Goal: Task Accomplishment & Management: Manage account settings

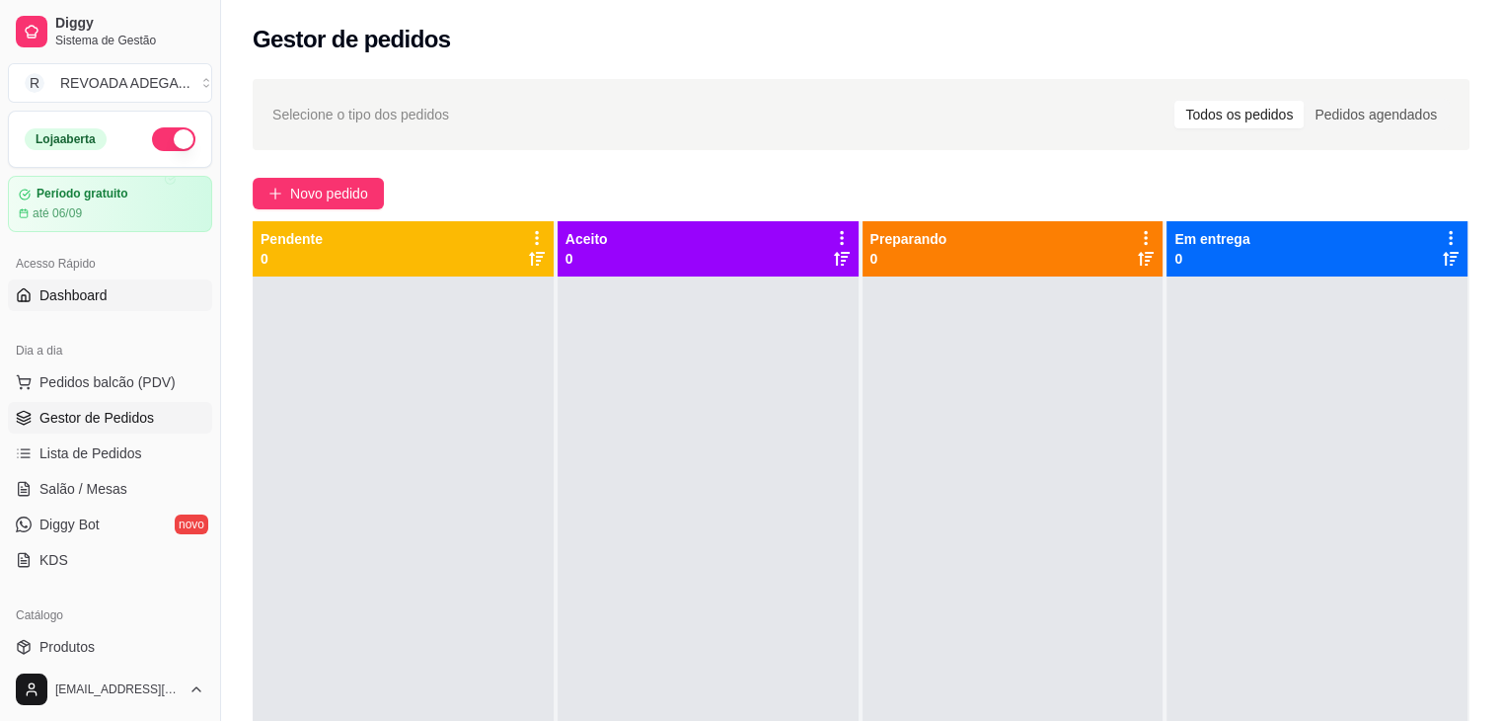
click at [83, 283] on link "Dashboard" at bounding box center [110, 295] width 204 height 32
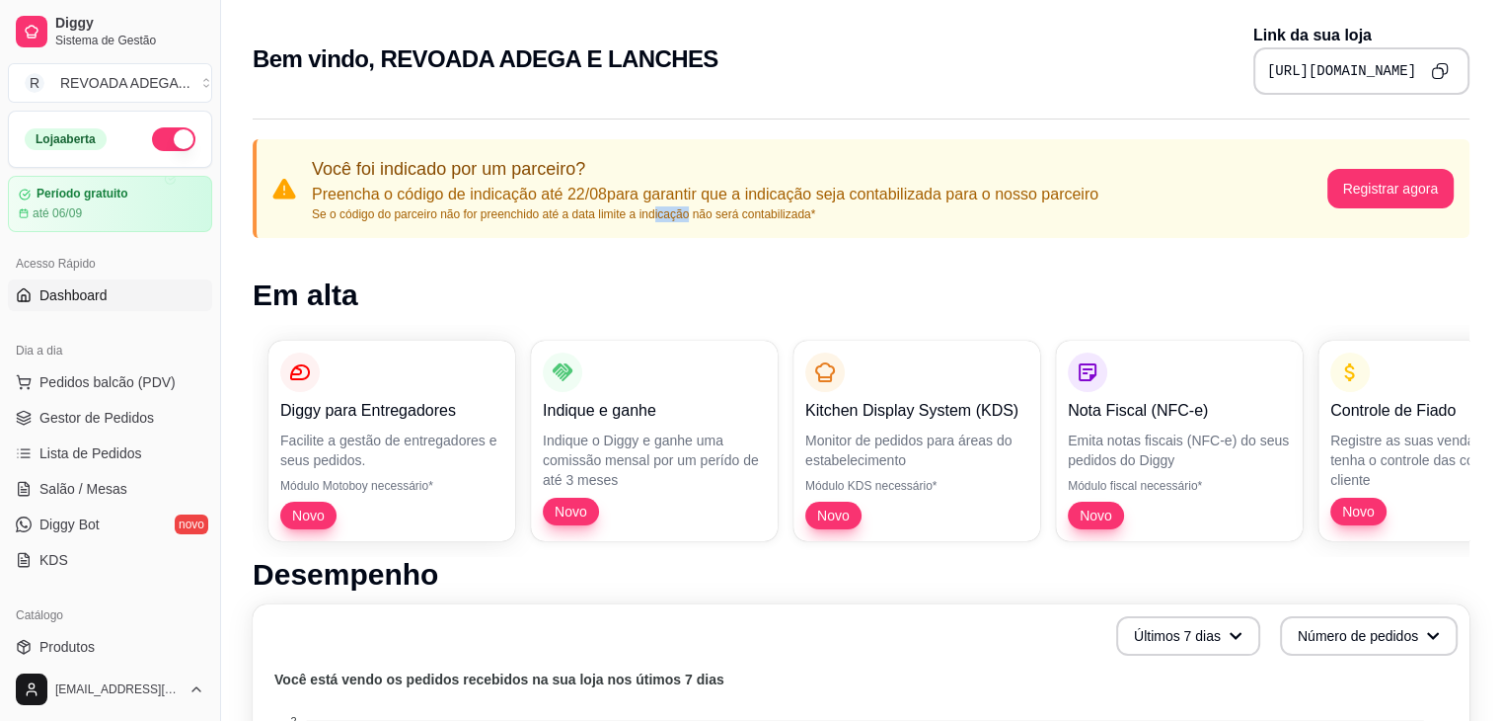
drag, startPoint x: 654, startPoint y: 224, endPoint x: 687, endPoint y: 222, distance: 32.6
click at [687, 222] on div "Você foi indicado por um parceiro? Preencha o código de indicação até 22/08 par…" at bounding box center [861, 188] width 1217 height 99
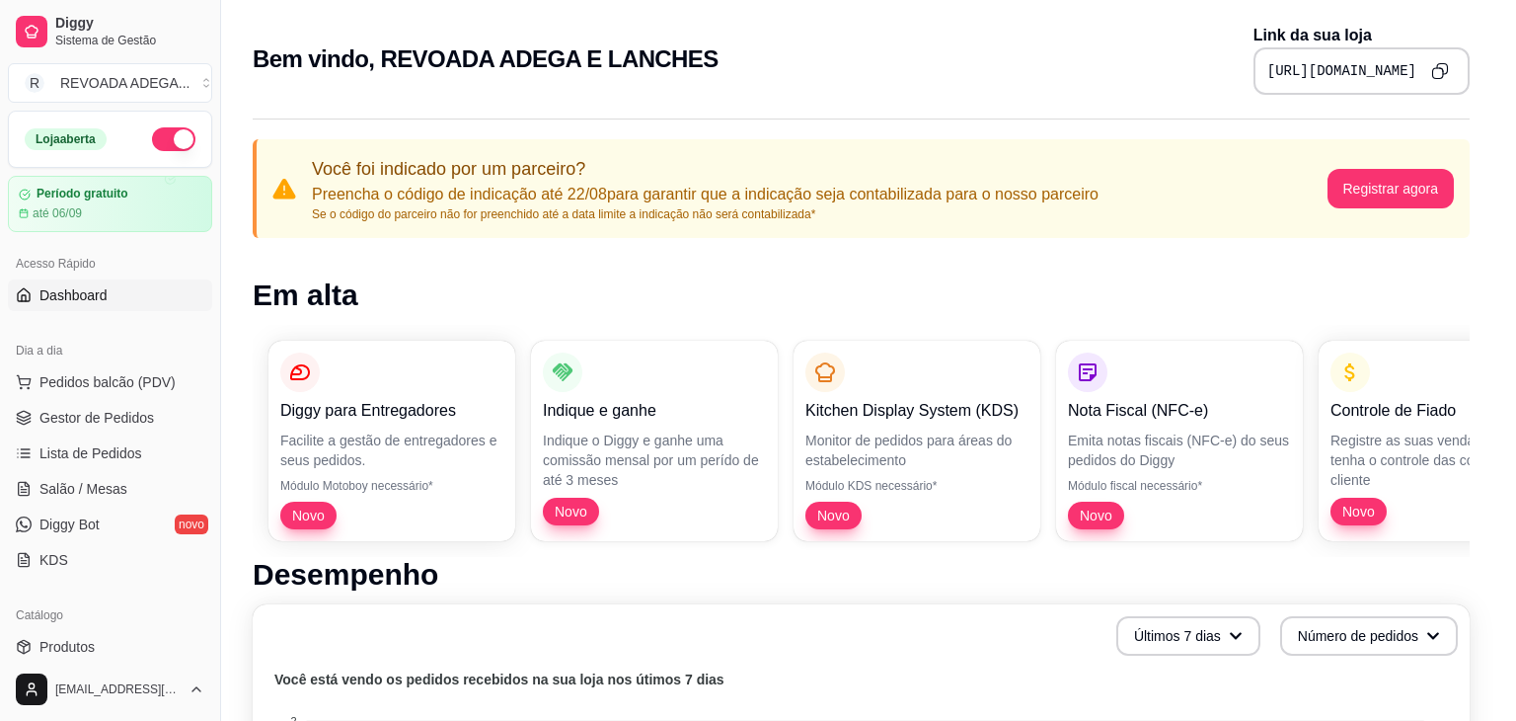
click at [687, 222] on header "Registrar indicação" at bounding box center [758, 247] width 442 height 59
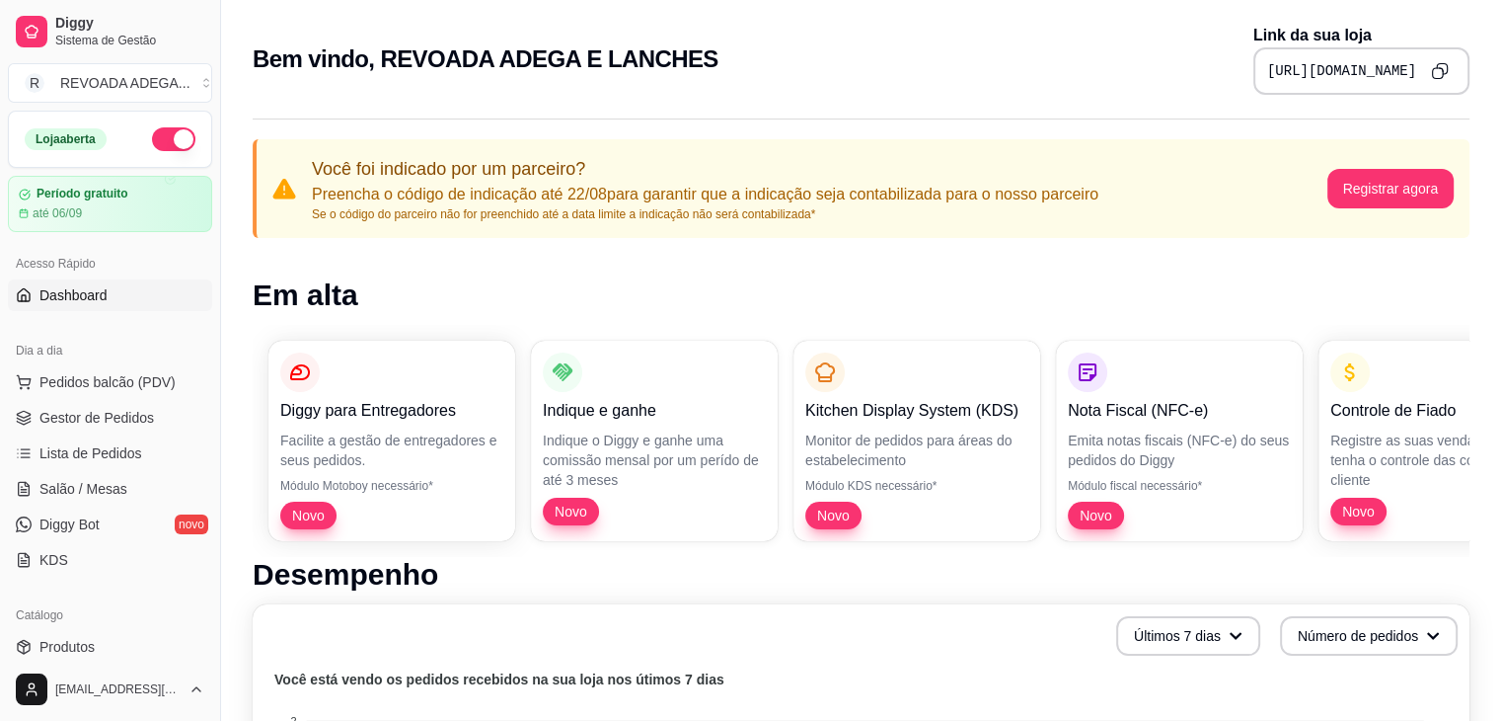
click at [35, 514] on link "Diggy Bot novo" at bounding box center [110, 524] width 204 height 32
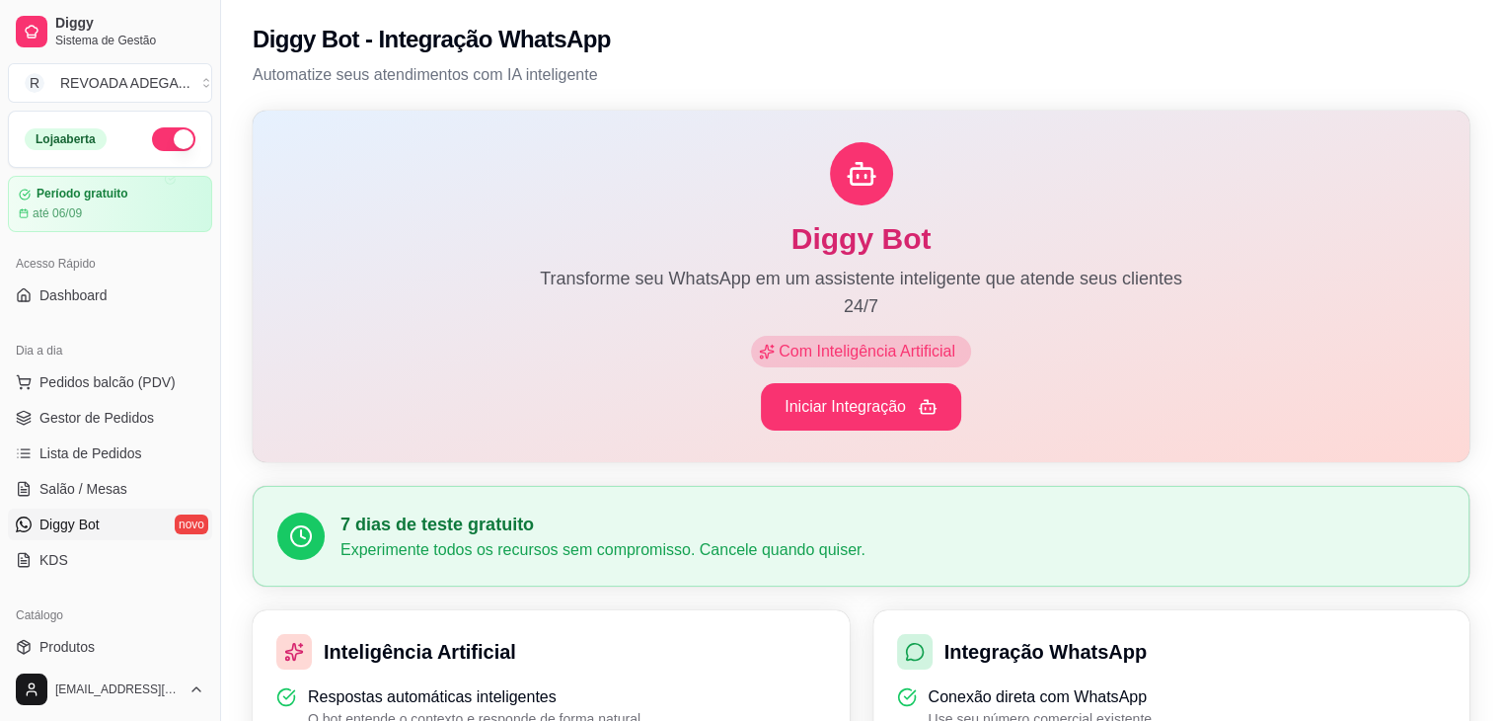
click at [152, 662] on div "[EMAIL_ADDRESS][DOMAIN_NAME]" at bounding box center [110, 688] width 220 height 63
click at [133, 649] on link "Produtos" at bounding box center [110, 647] width 204 height 32
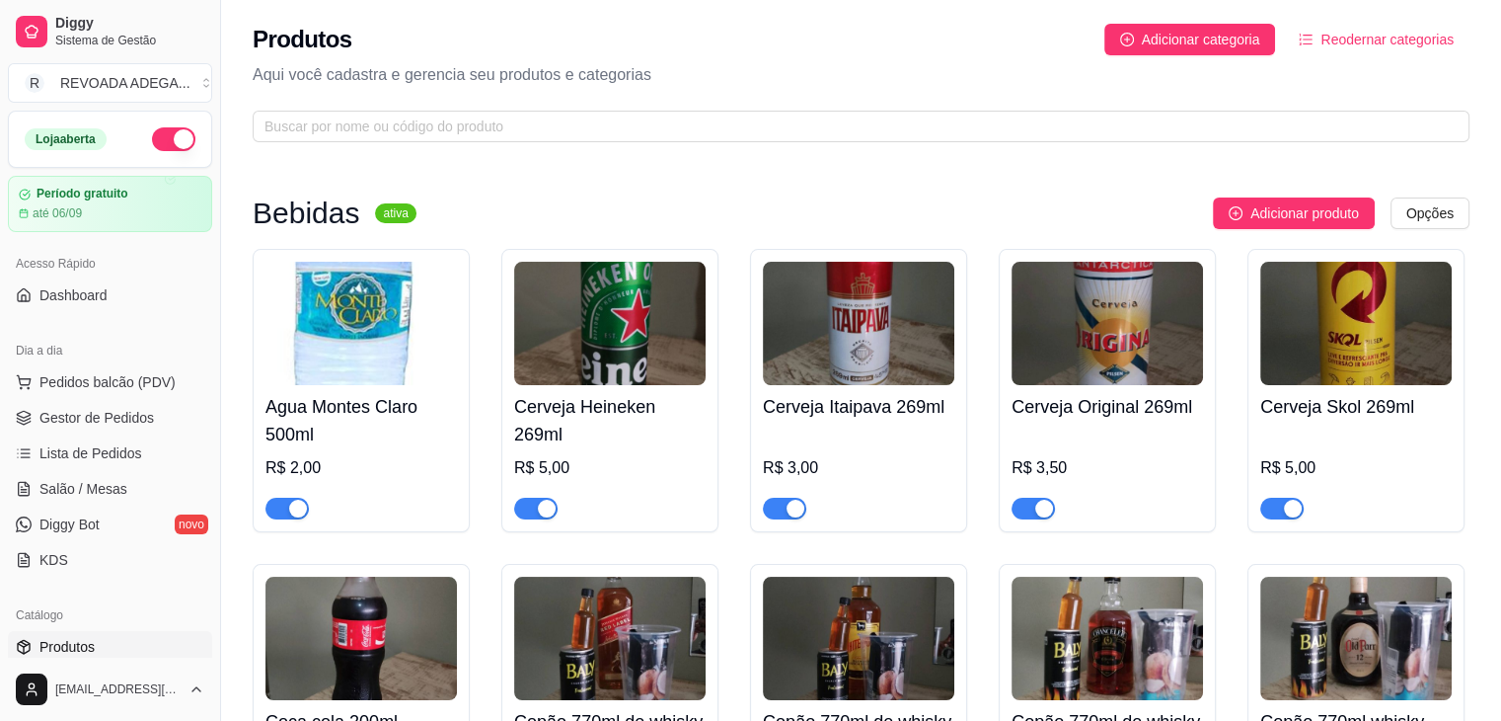
click at [590, 144] on div "Produtos Adicionar categoria Reodernar categorias Aqui você cadastra e gerencia…" at bounding box center [861, 77] width 1280 height 154
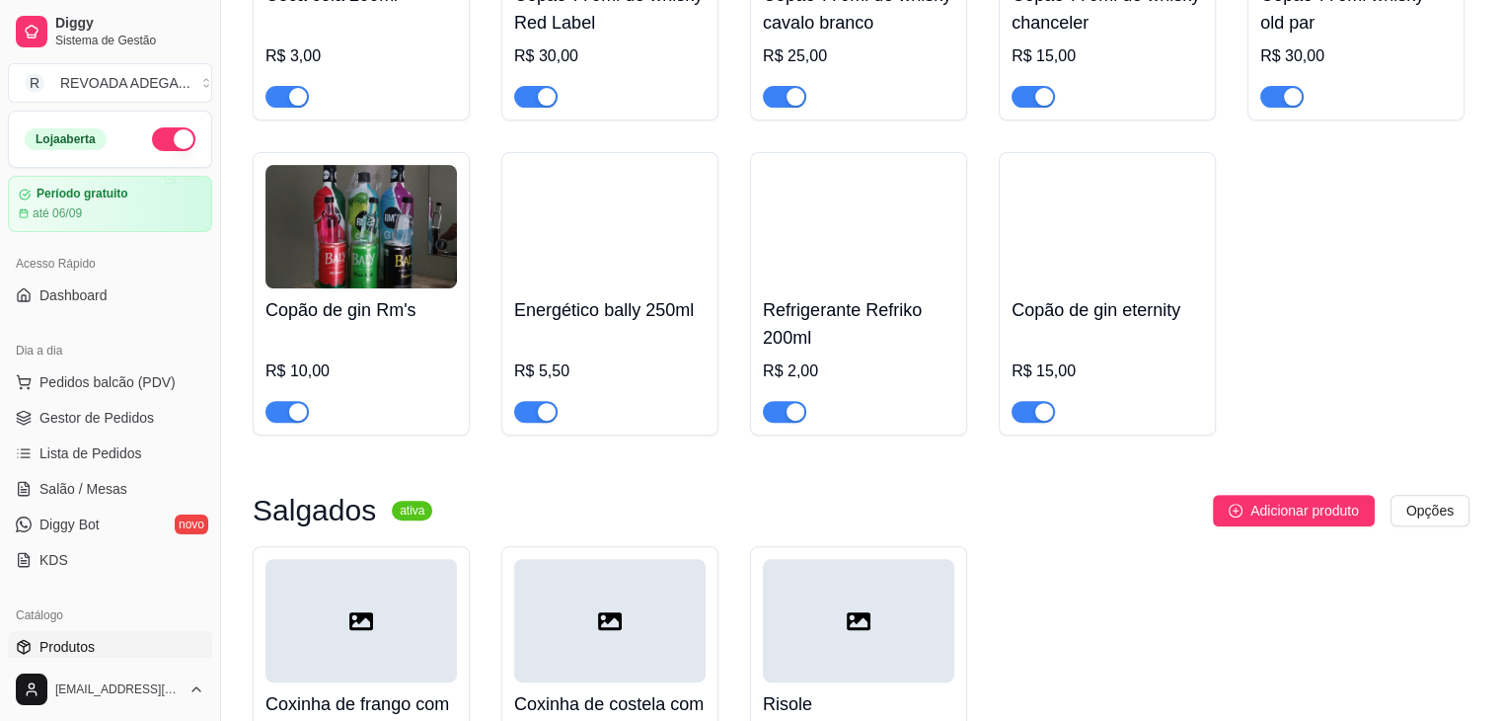
scroll to position [750, 0]
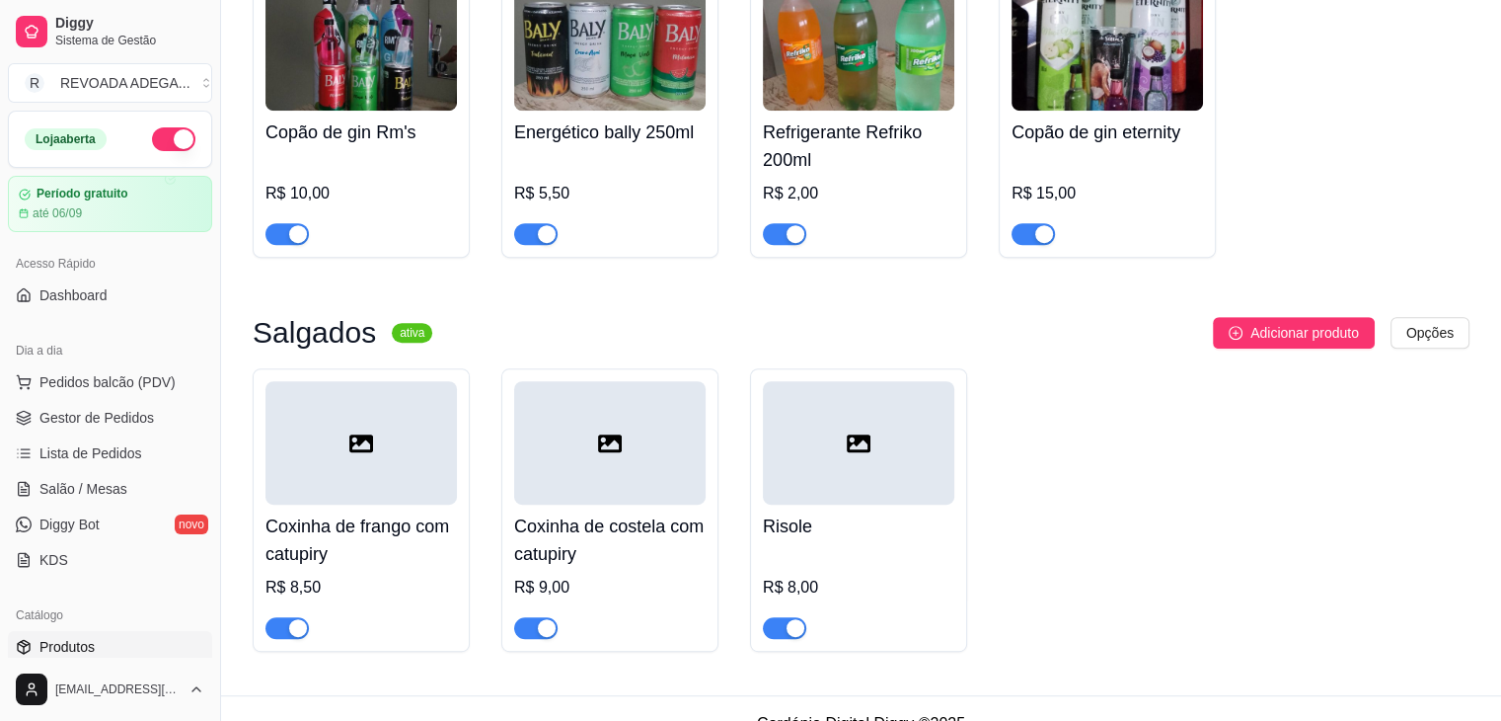
scroll to position [939, 0]
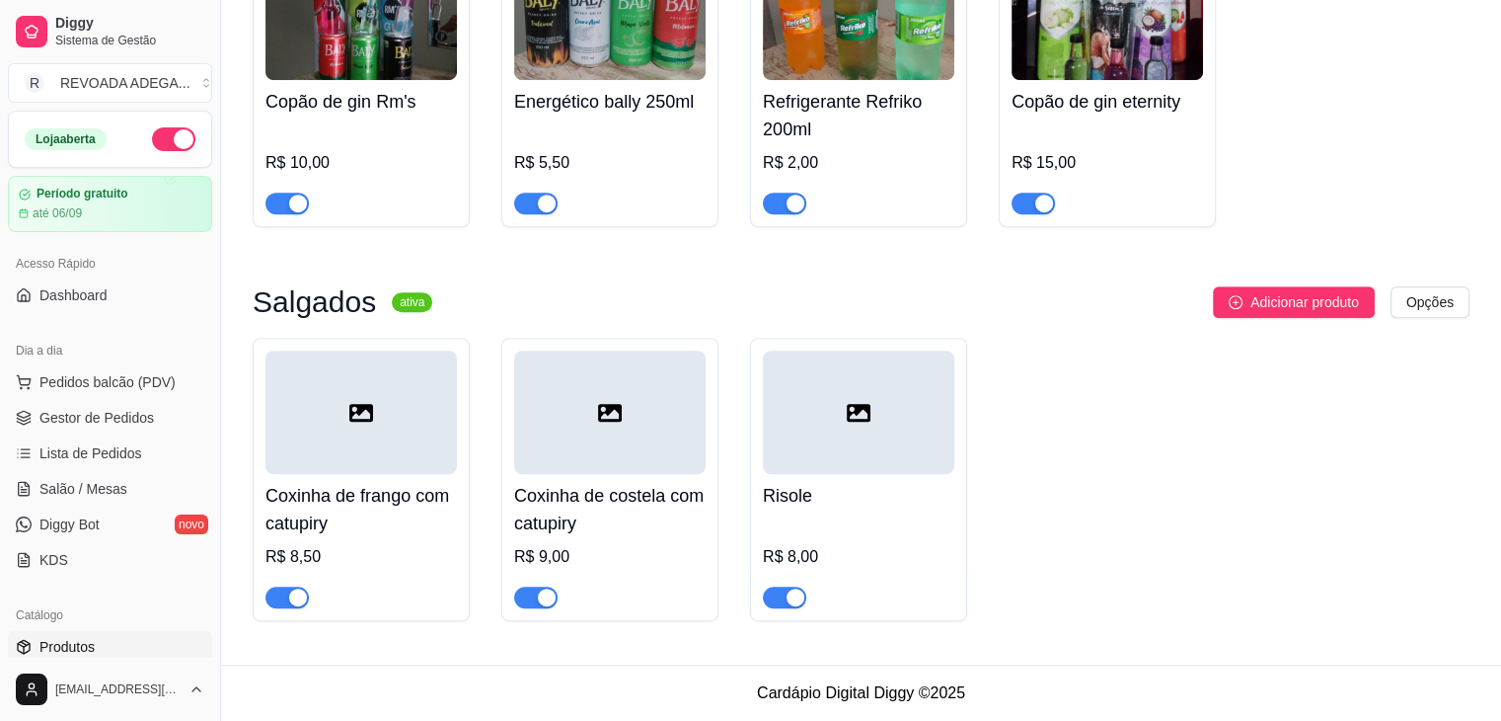
click at [791, 594] on div "button" at bounding box center [796, 597] width 18 height 18
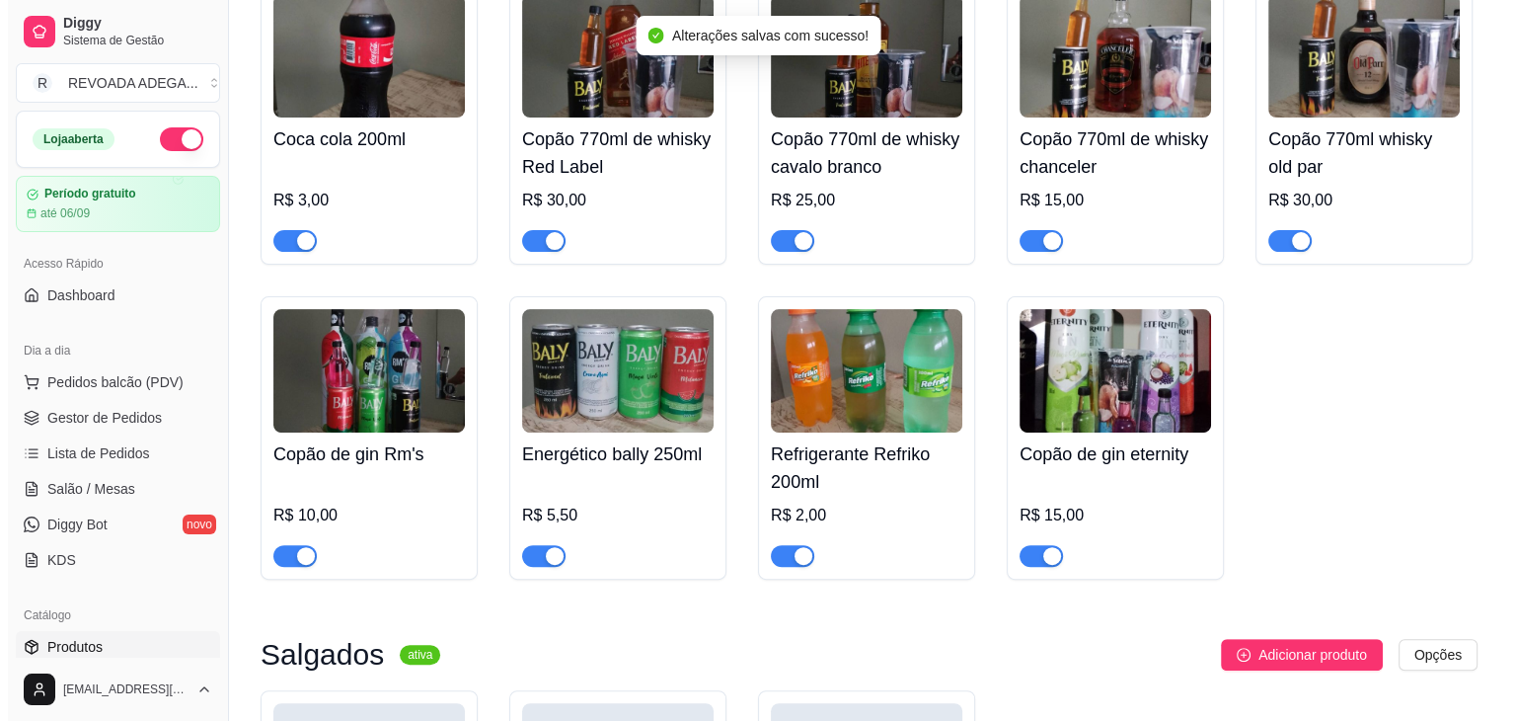
scroll to position [544, 0]
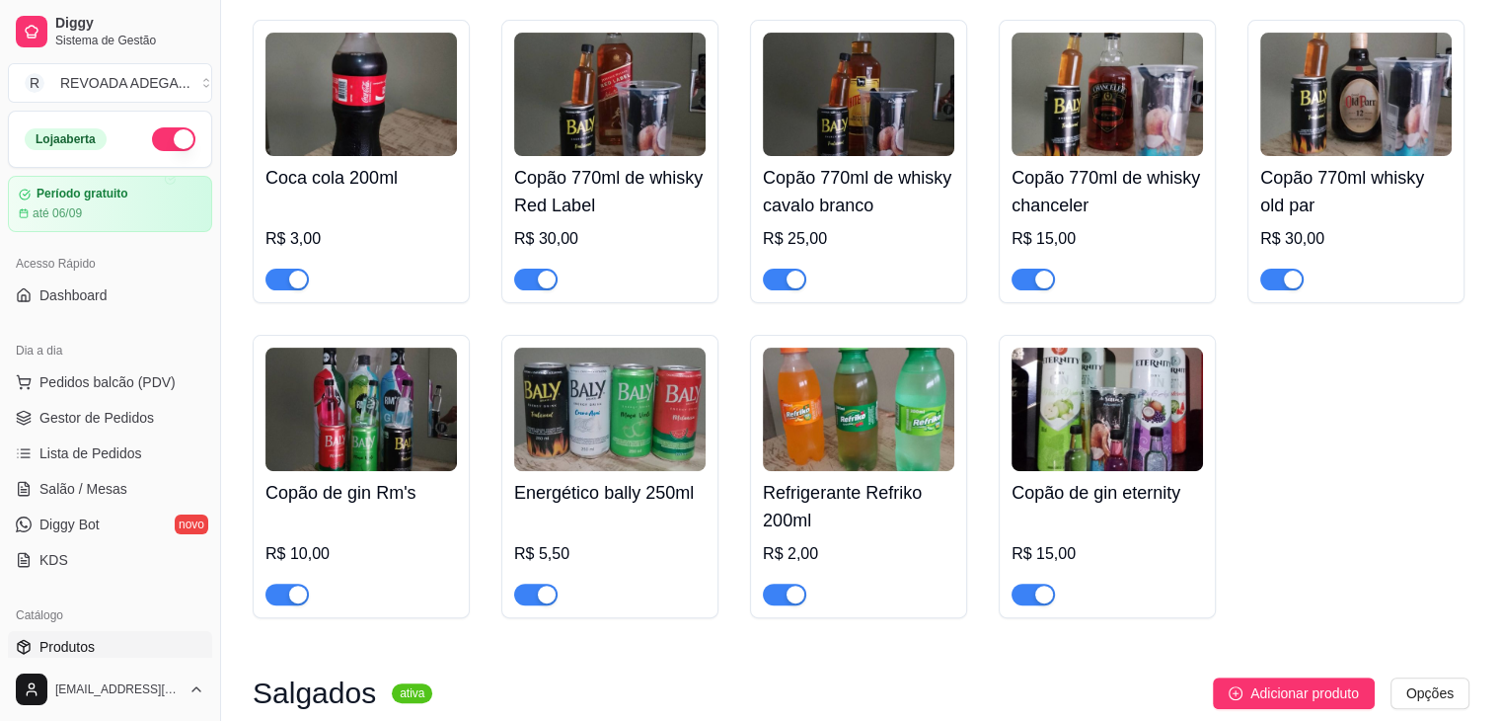
click at [848, 455] on img at bounding box center [859, 408] width 192 height 123
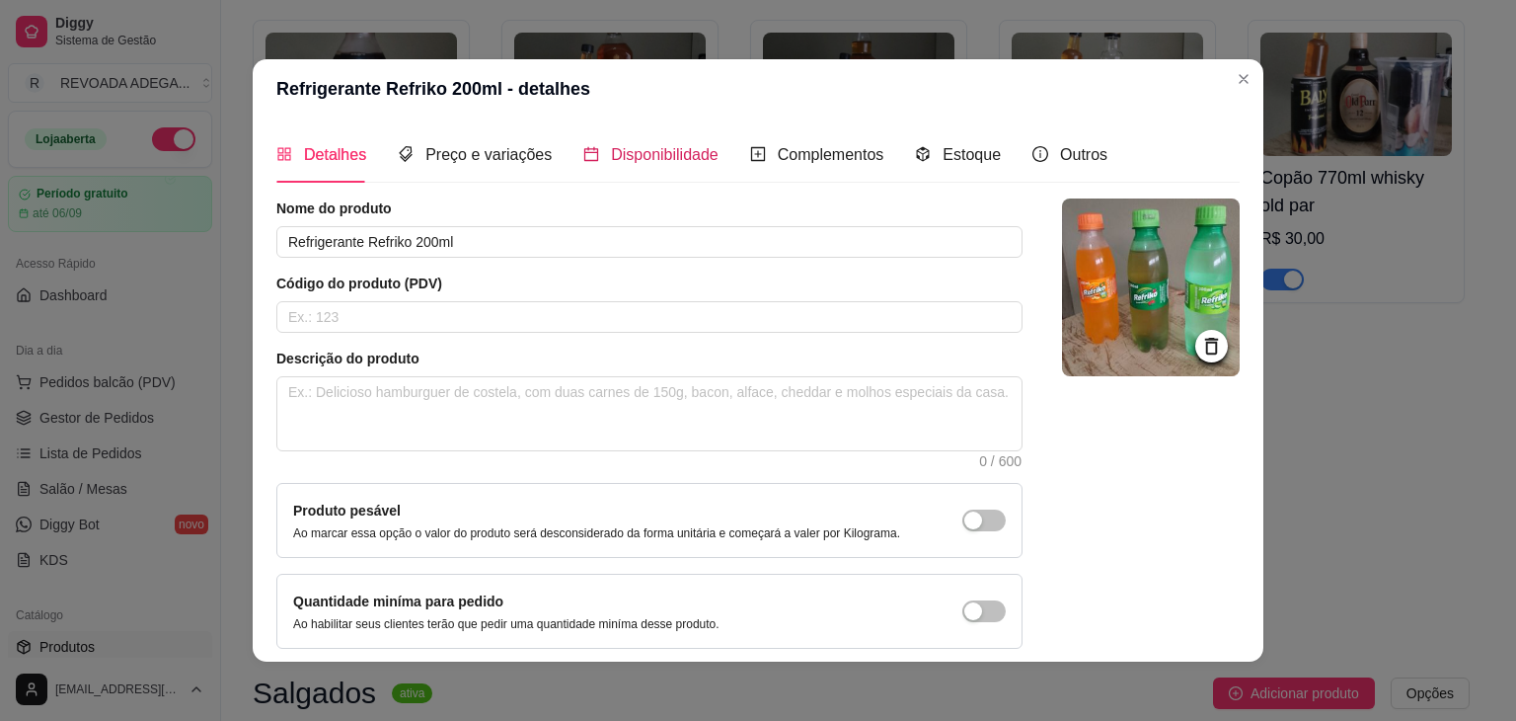
click at [624, 151] on span "Disponibilidade" at bounding box center [665, 154] width 108 height 17
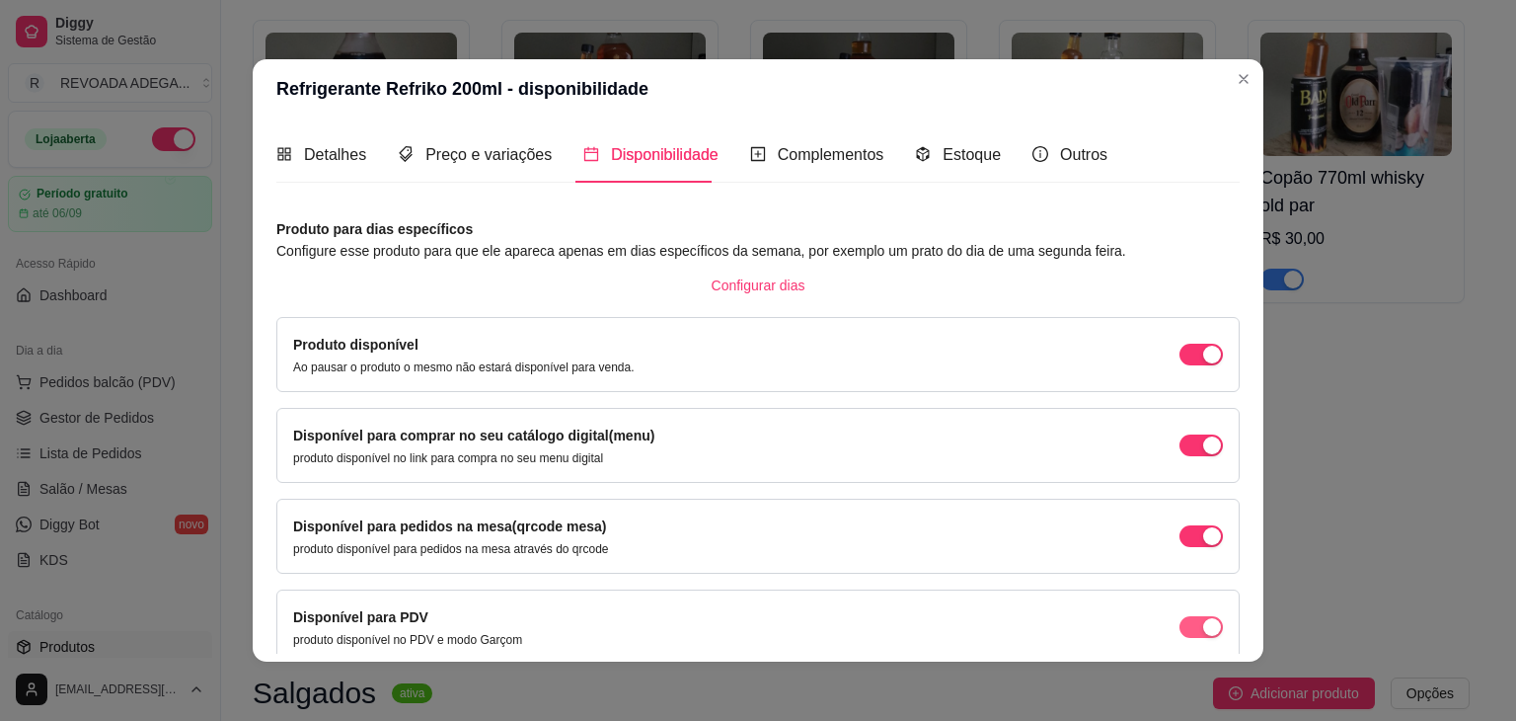
click at [1180, 365] on button "button" at bounding box center [1201, 355] width 43 height 22
click at [1203, 363] on div "button" at bounding box center [1212, 355] width 18 height 18
click at [800, 158] on span "Complementos" at bounding box center [831, 154] width 107 height 17
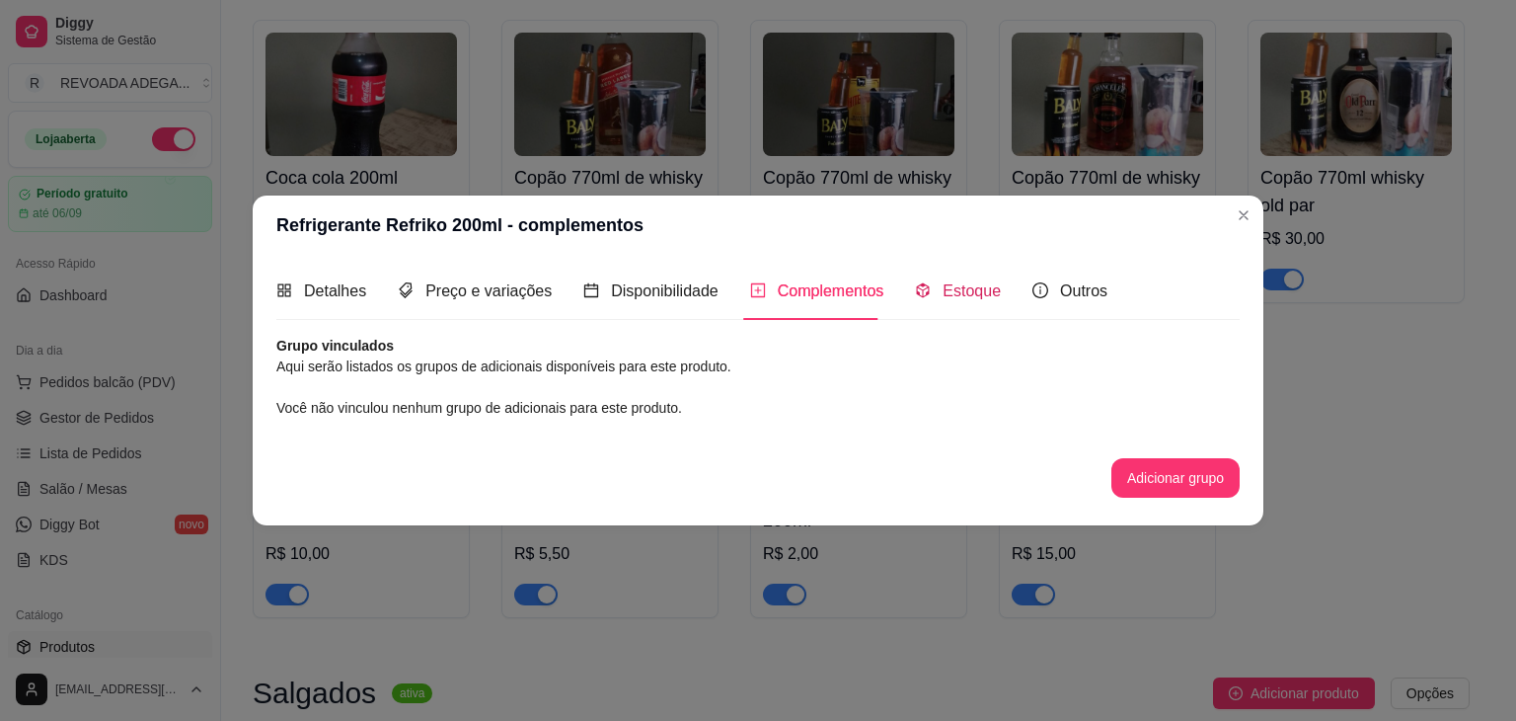
click at [964, 282] on span "Estoque" at bounding box center [972, 290] width 58 height 17
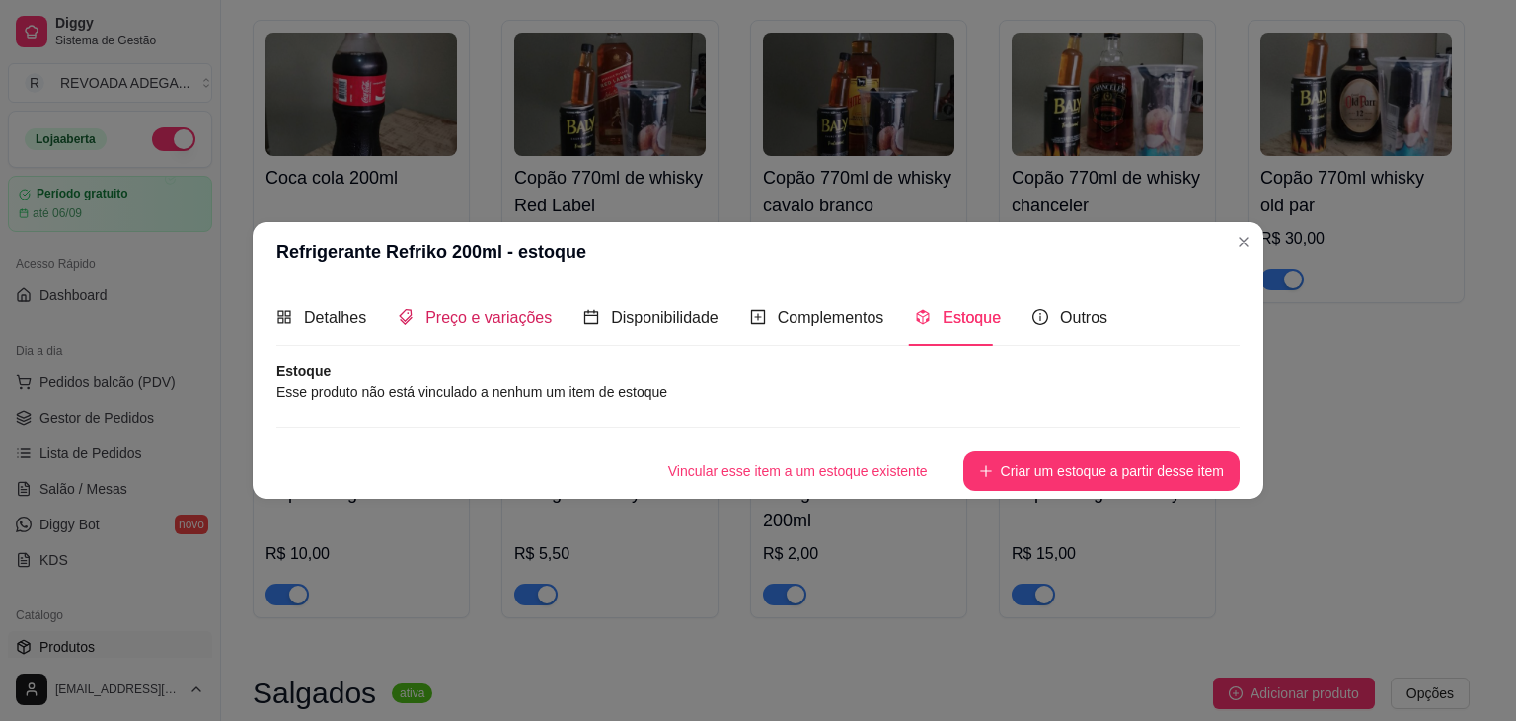
click at [503, 321] on span "Preço e variações" at bounding box center [488, 317] width 126 height 17
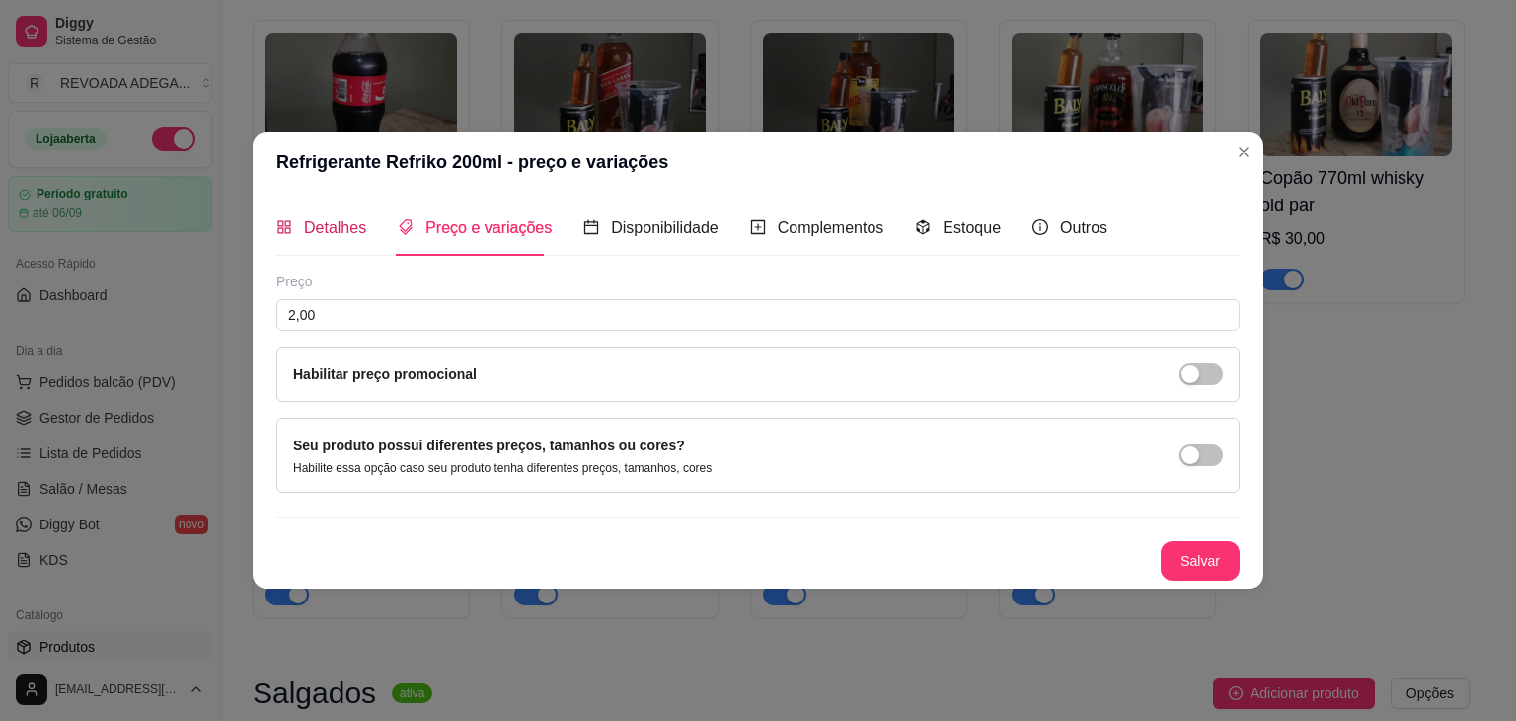
click at [349, 222] on span "Detalhes" at bounding box center [335, 227] width 62 height 17
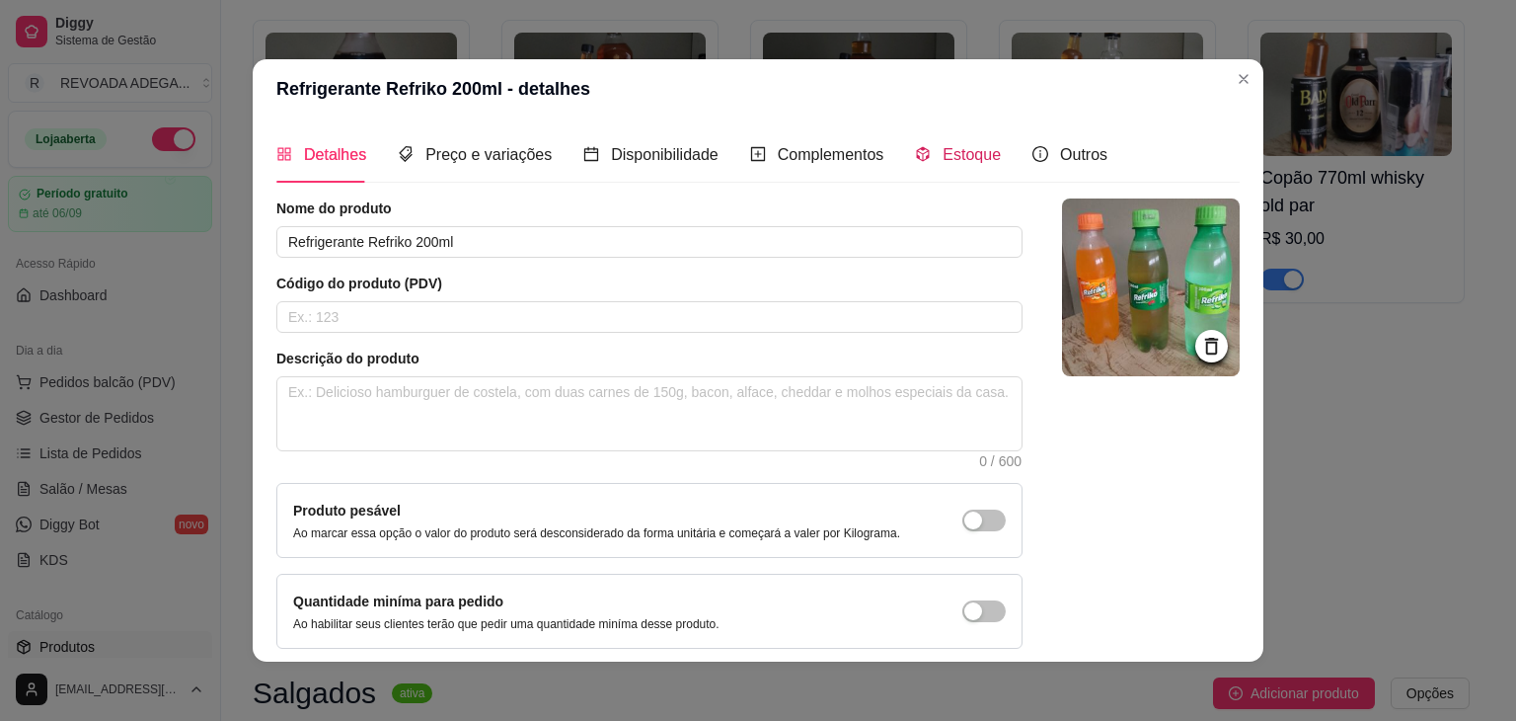
click at [943, 163] on span "Estoque" at bounding box center [972, 154] width 58 height 17
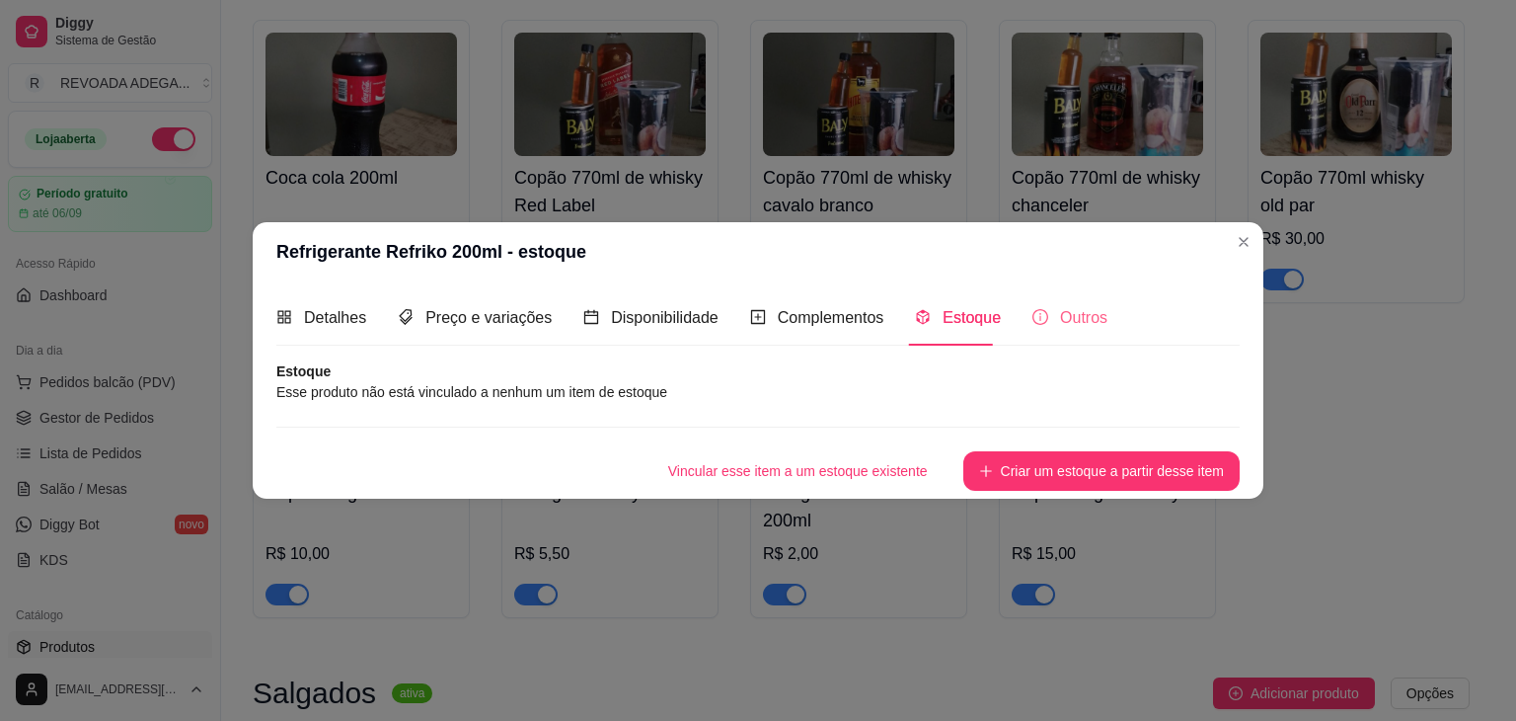
click at [1037, 339] on div "Outros" at bounding box center [1070, 317] width 75 height 56
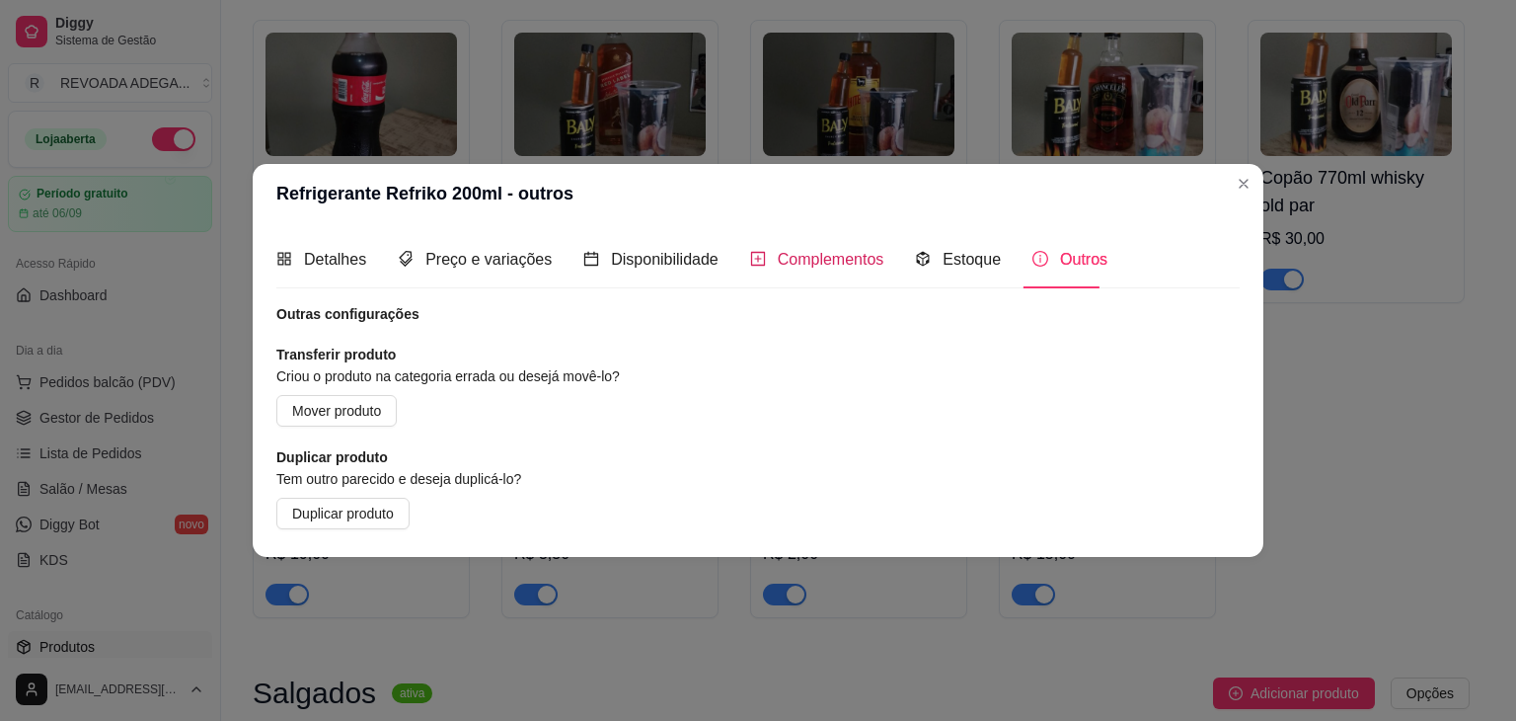
click at [807, 266] on span "Complementos" at bounding box center [831, 259] width 107 height 17
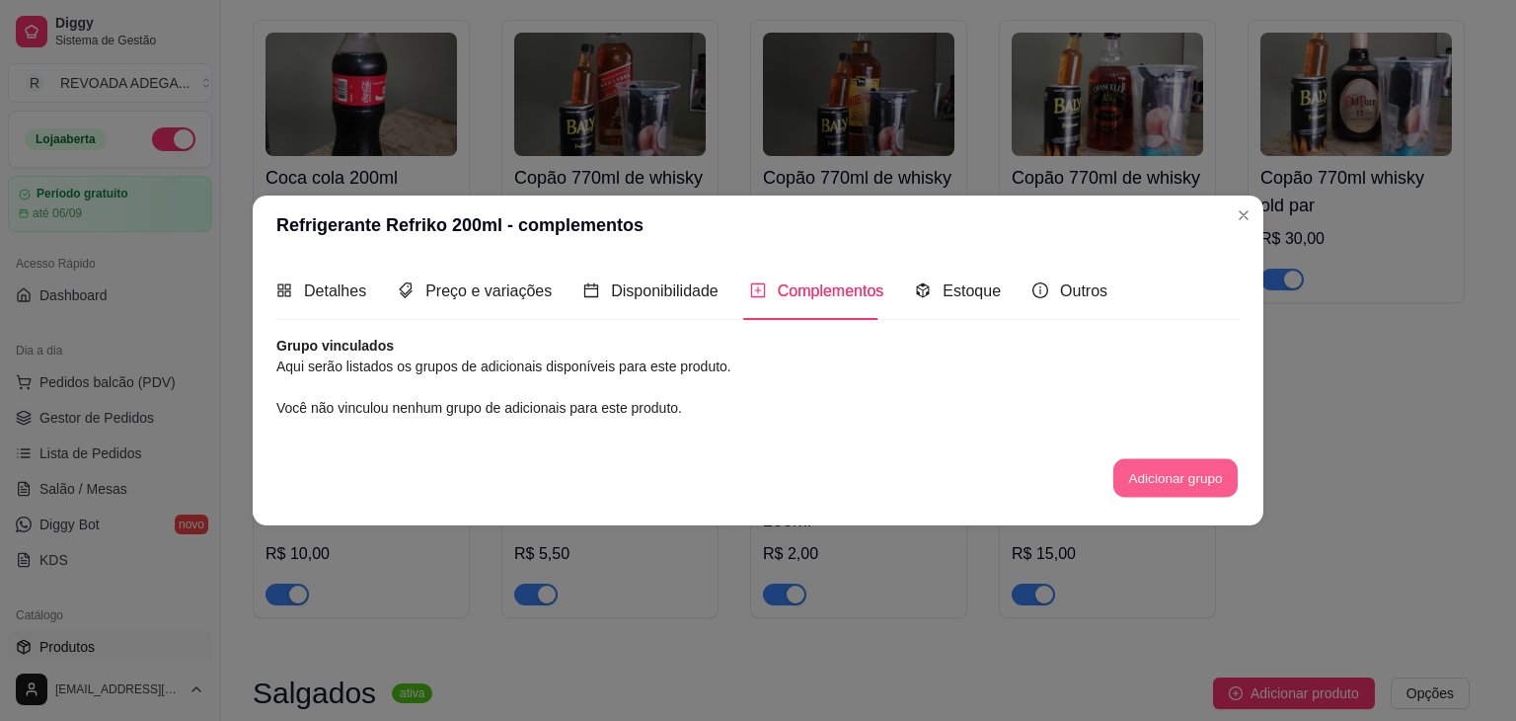
click at [1162, 487] on button "Adicionar grupo" at bounding box center [1176, 477] width 124 height 38
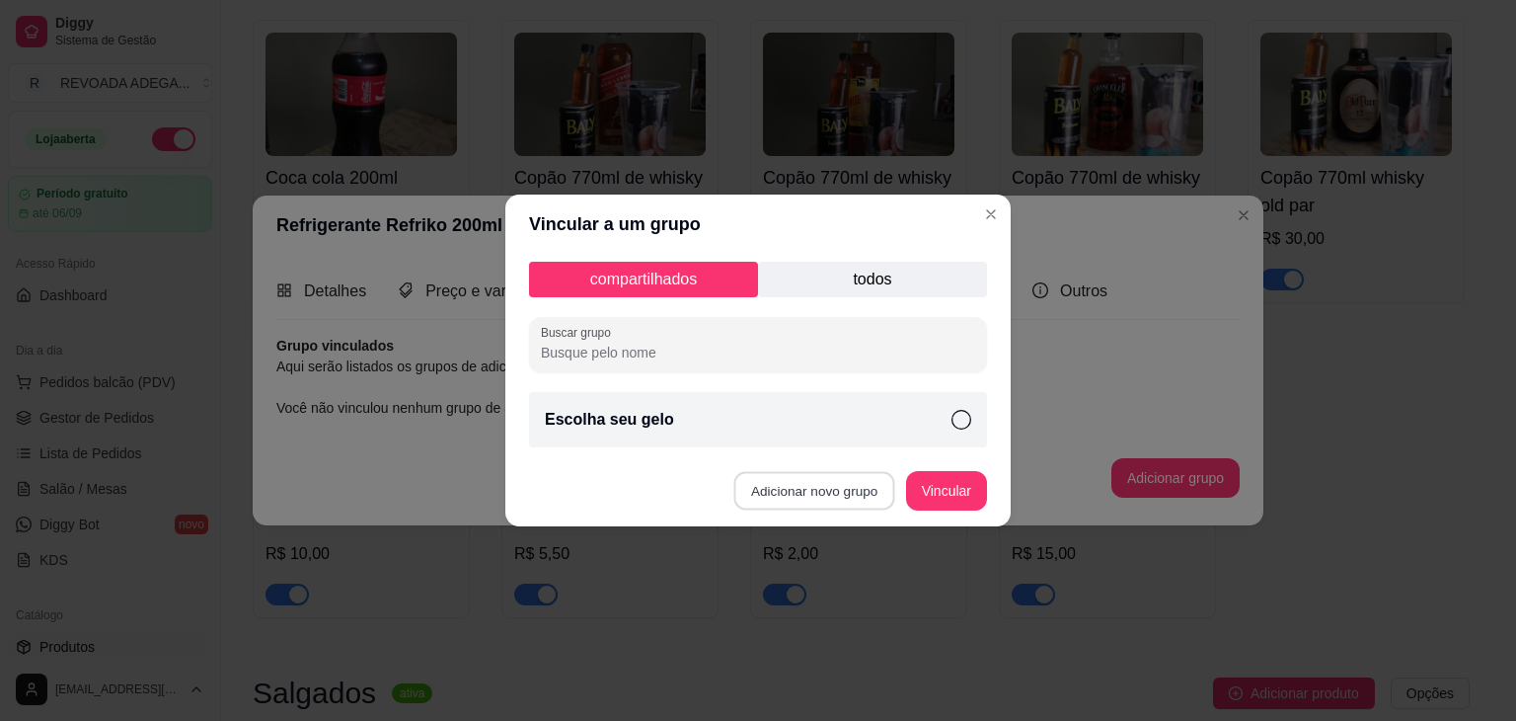
click at [798, 479] on button "Adicionar novo grupo" at bounding box center [814, 491] width 161 height 38
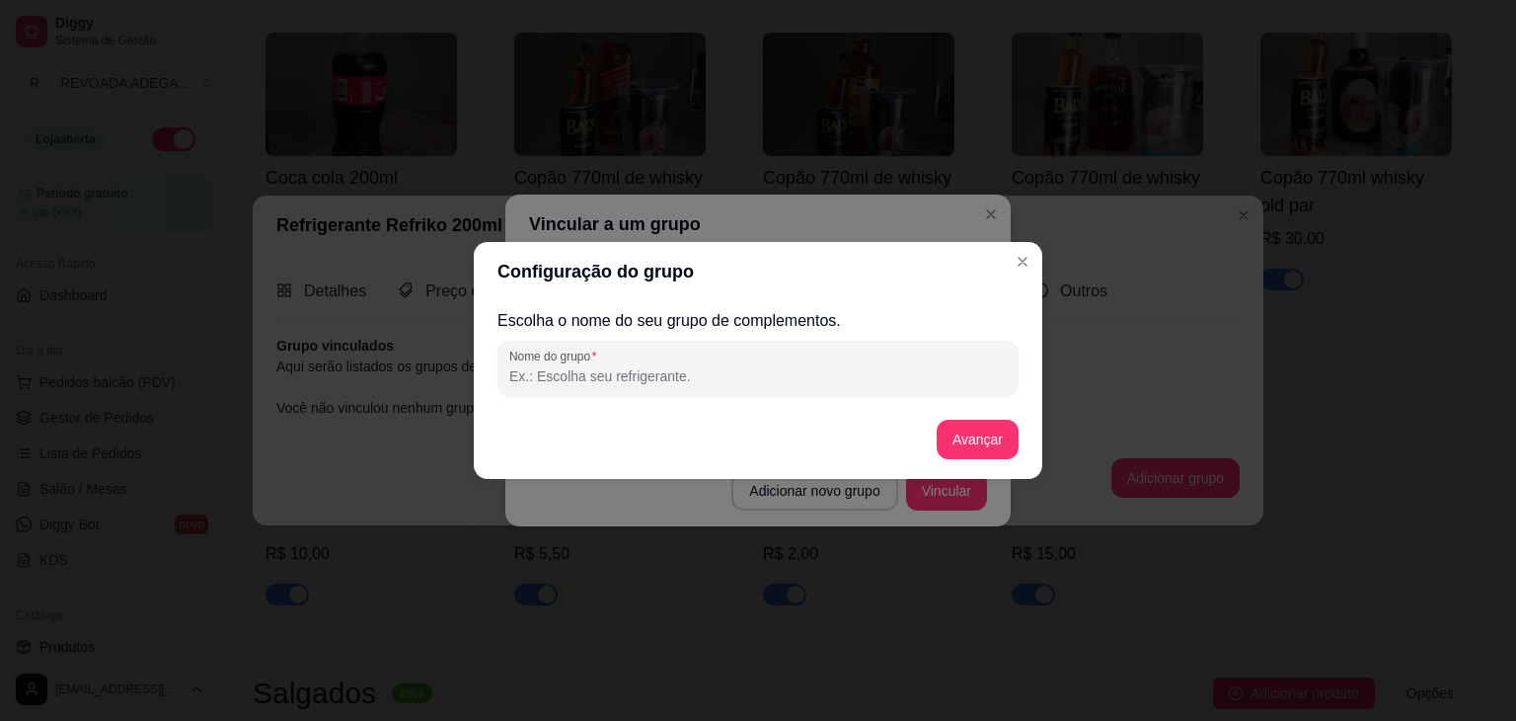
click at [682, 368] on input "Nome do grupo" at bounding box center [758, 376] width 498 height 20
type input "e"
type input "Escolha o sabor do seu refri."
click at [1006, 433] on button "Avançar" at bounding box center [978, 440] width 80 height 38
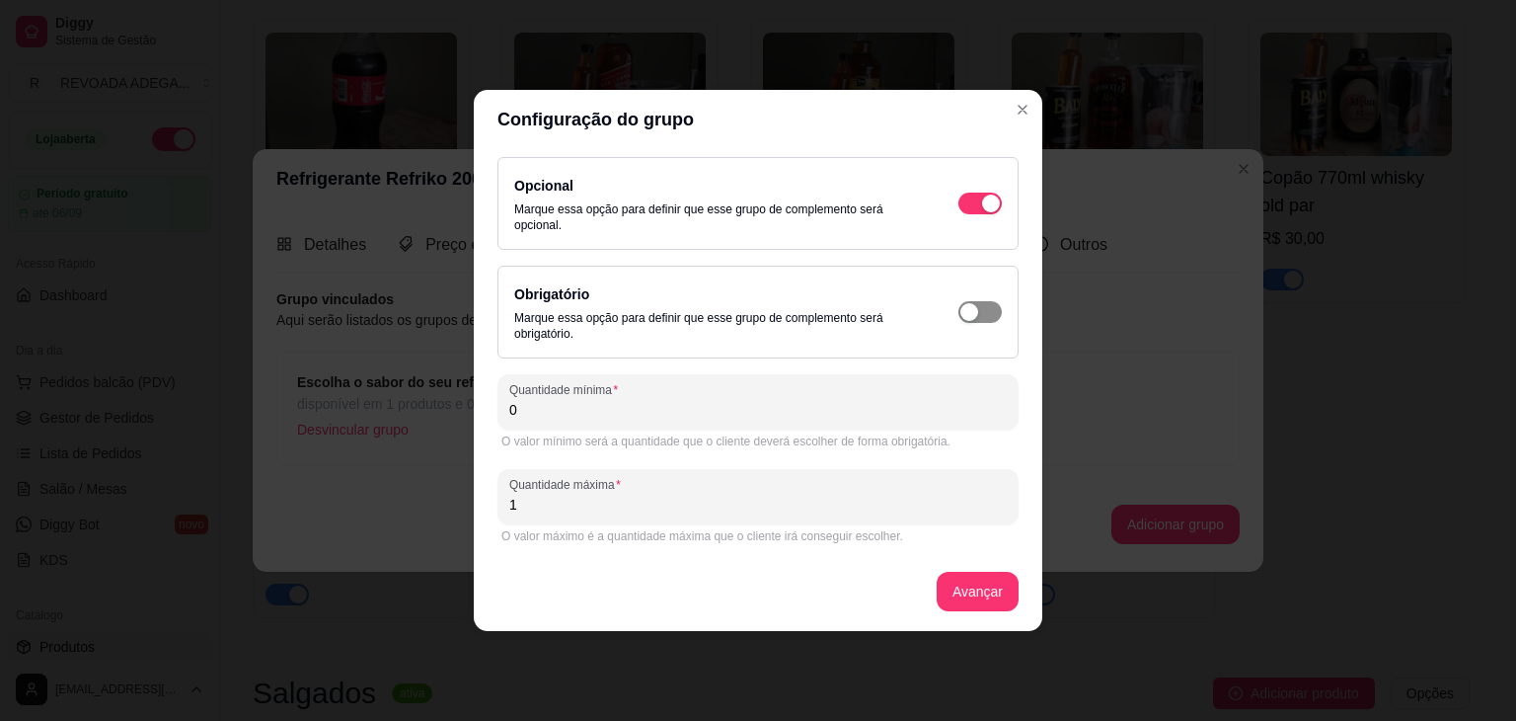
click at [982, 212] on div "button" at bounding box center [991, 203] width 18 height 18
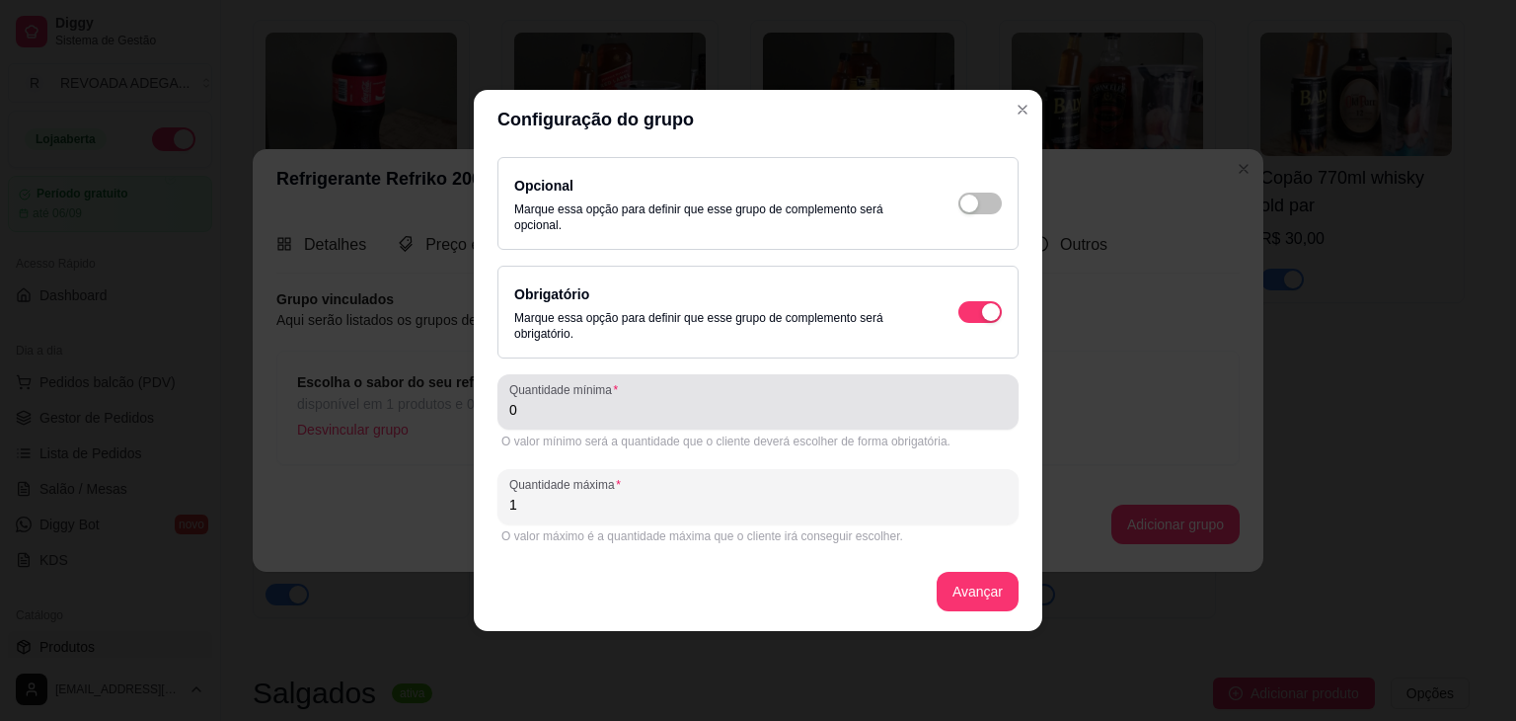
click at [785, 389] on div "0" at bounding box center [758, 401] width 498 height 39
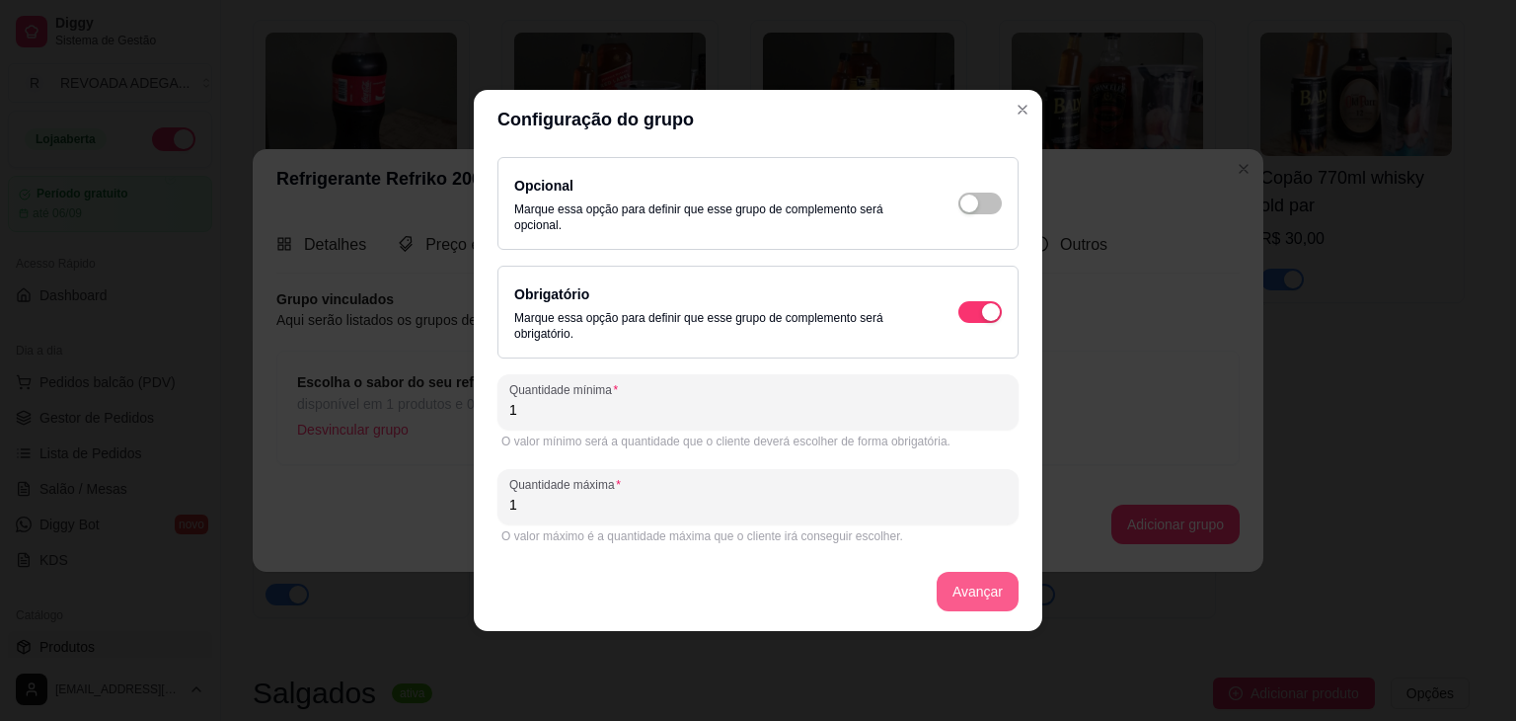
type input "1"
click at [967, 580] on button "Avançar" at bounding box center [978, 592] width 80 height 38
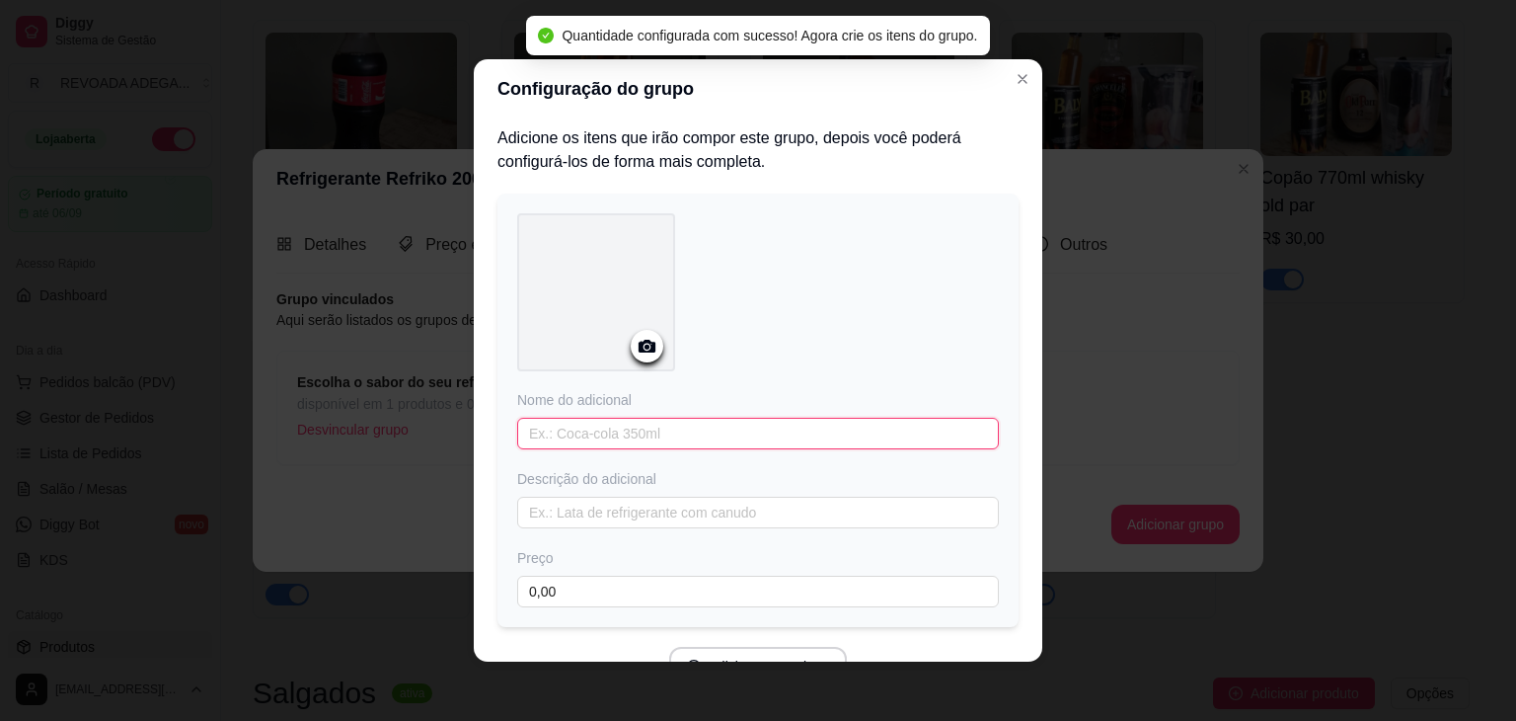
click at [663, 427] on input "text" at bounding box center [758, 434] width 482 height 32
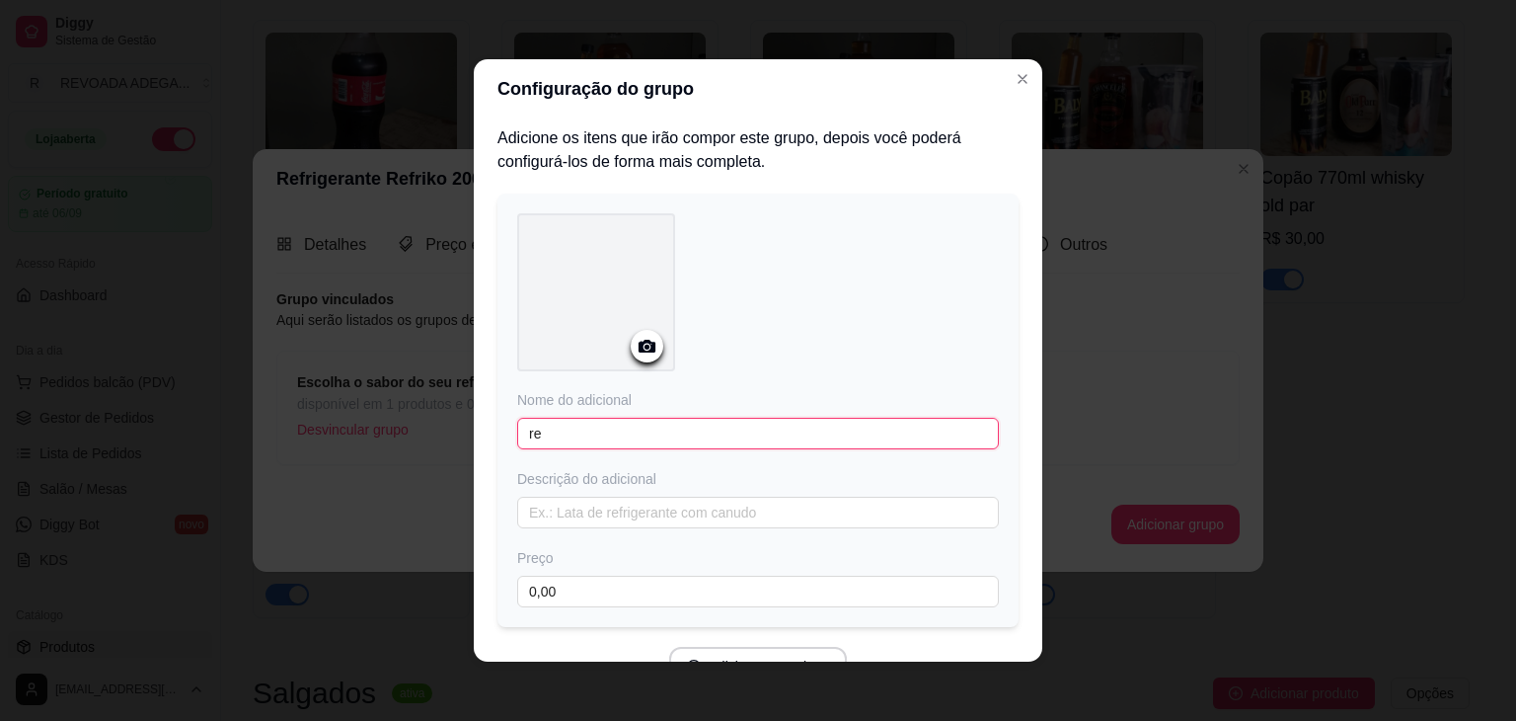
type input "r"
type input "F"
type input "REFRICO DE LIMAO"
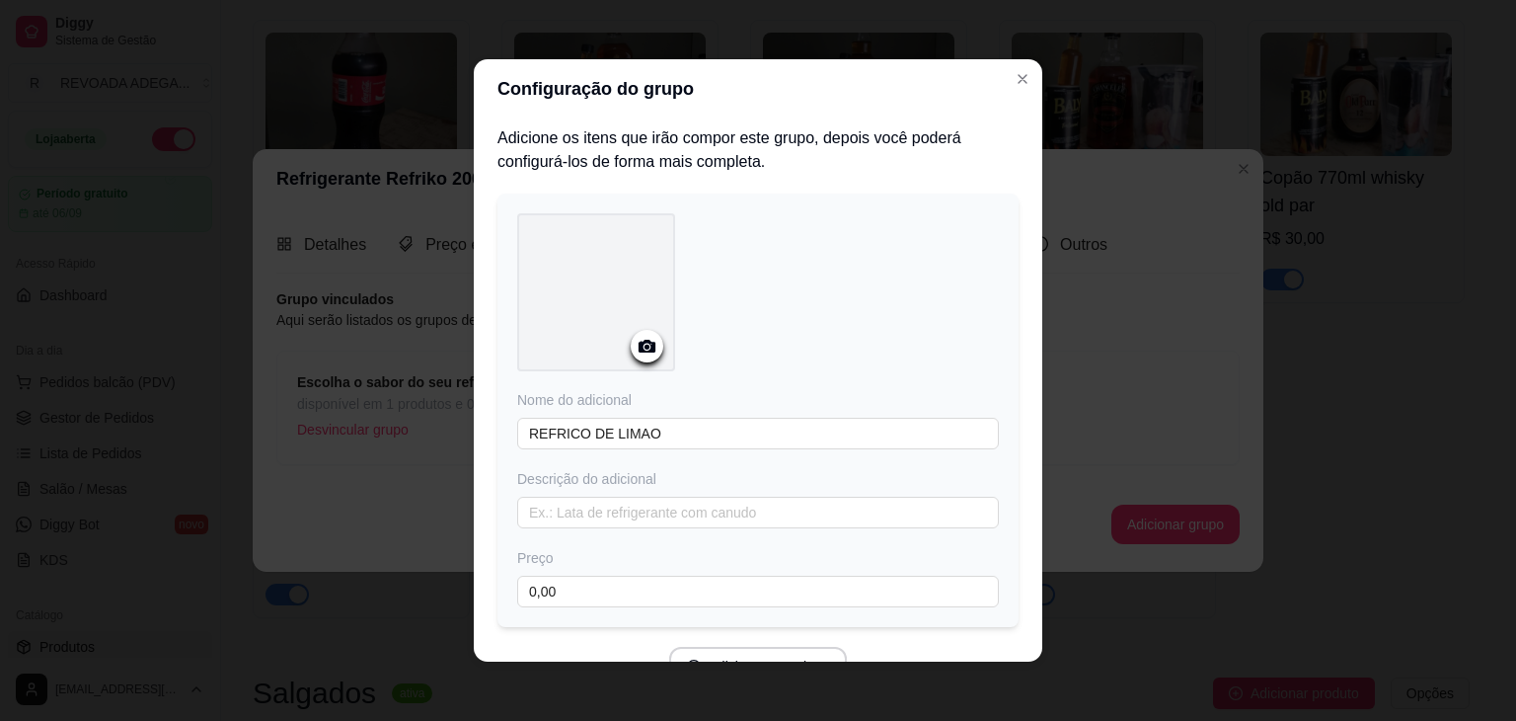
click at [908, 265] on div at bounding box center [758, 295] width 482 height 165
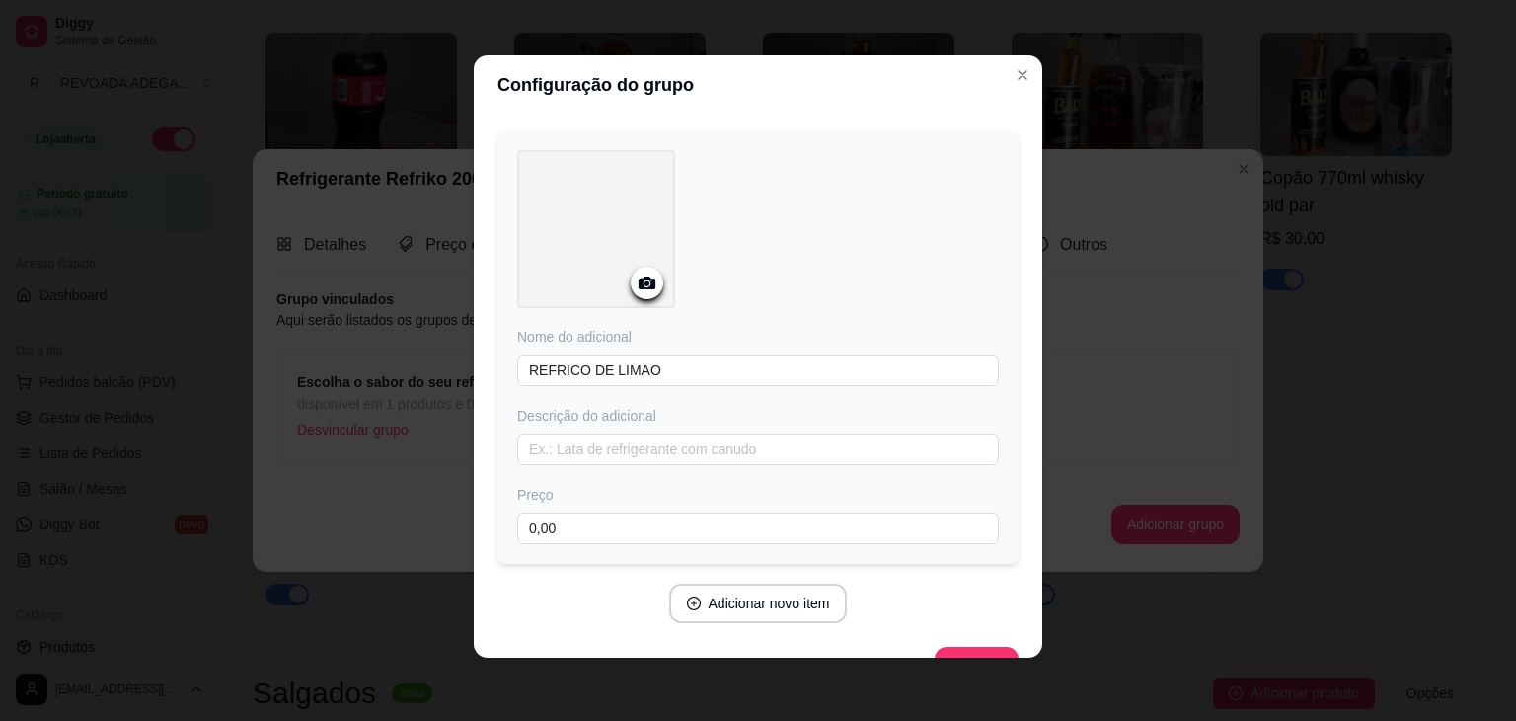
scroll to position [106, 0]
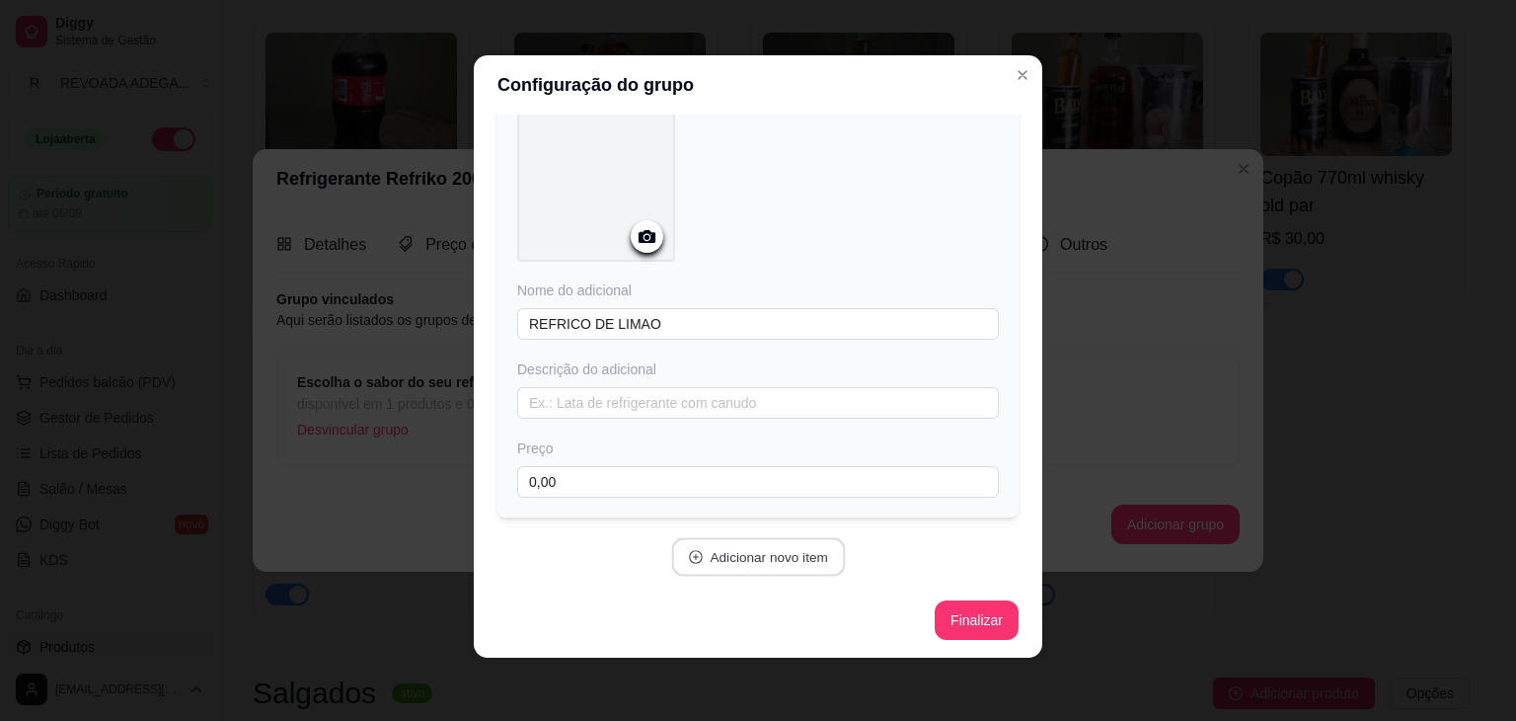
click at [727, 554] on button "Adicionar novo item" at bounding box center [758, 557] width 174 height 38
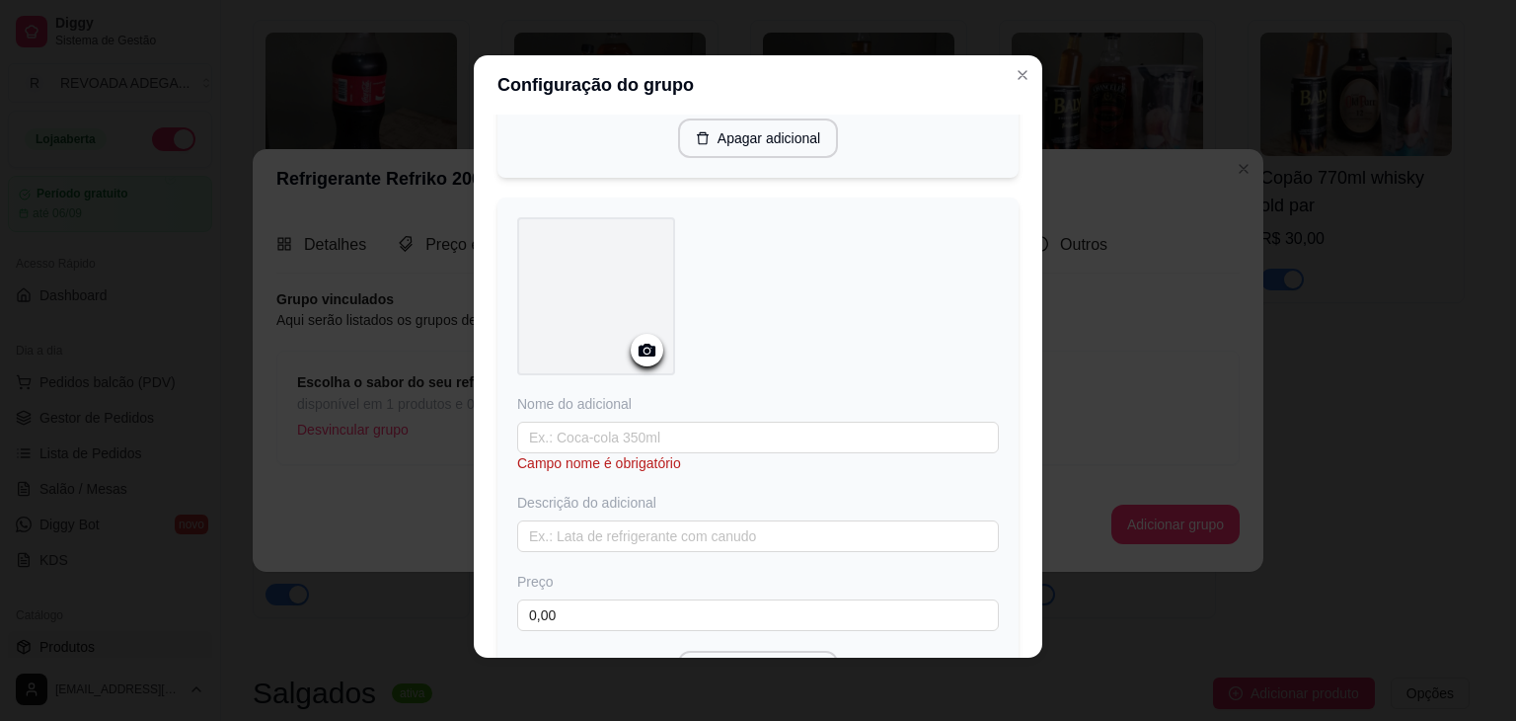
scroll to position [559, 0]
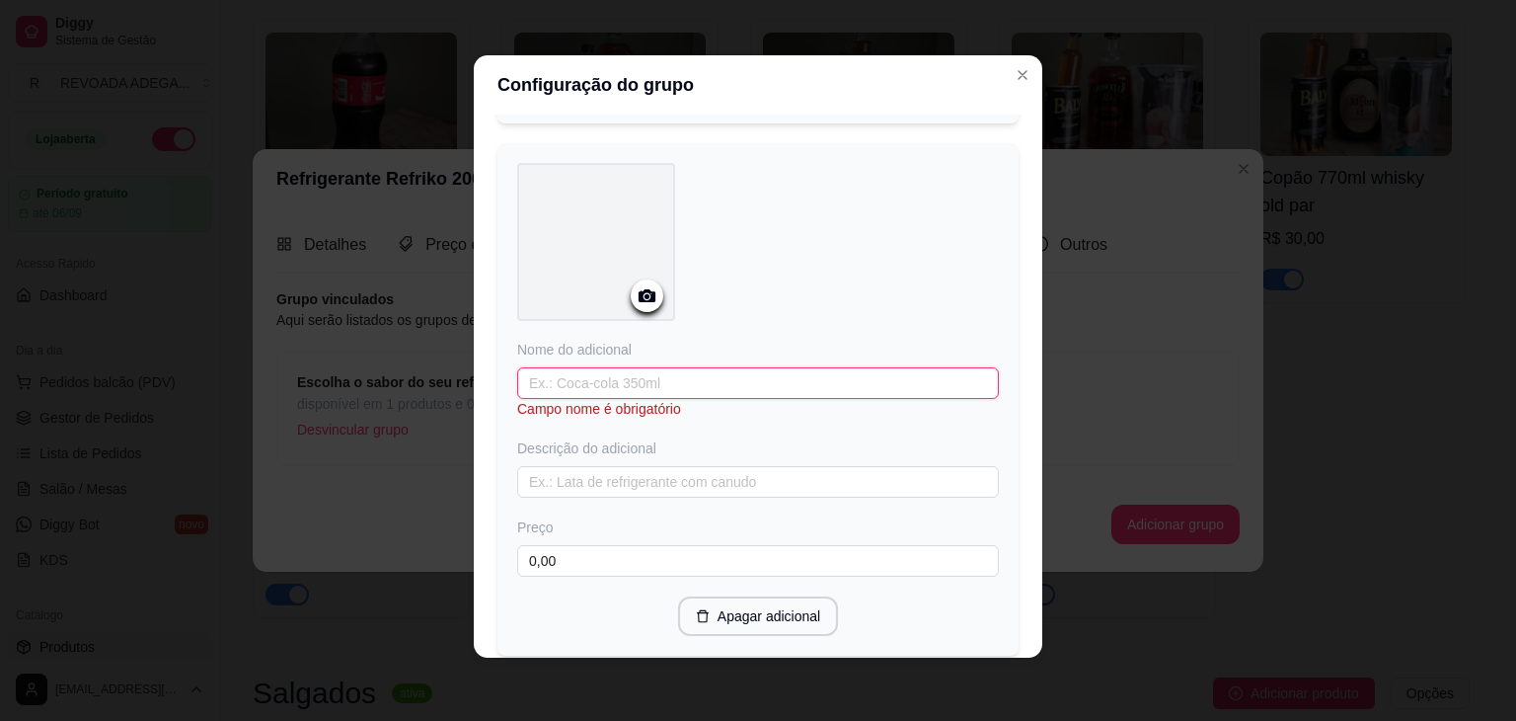
click at [765, 385] on input "text" at bounding box center [758, 383] width 482 height 32
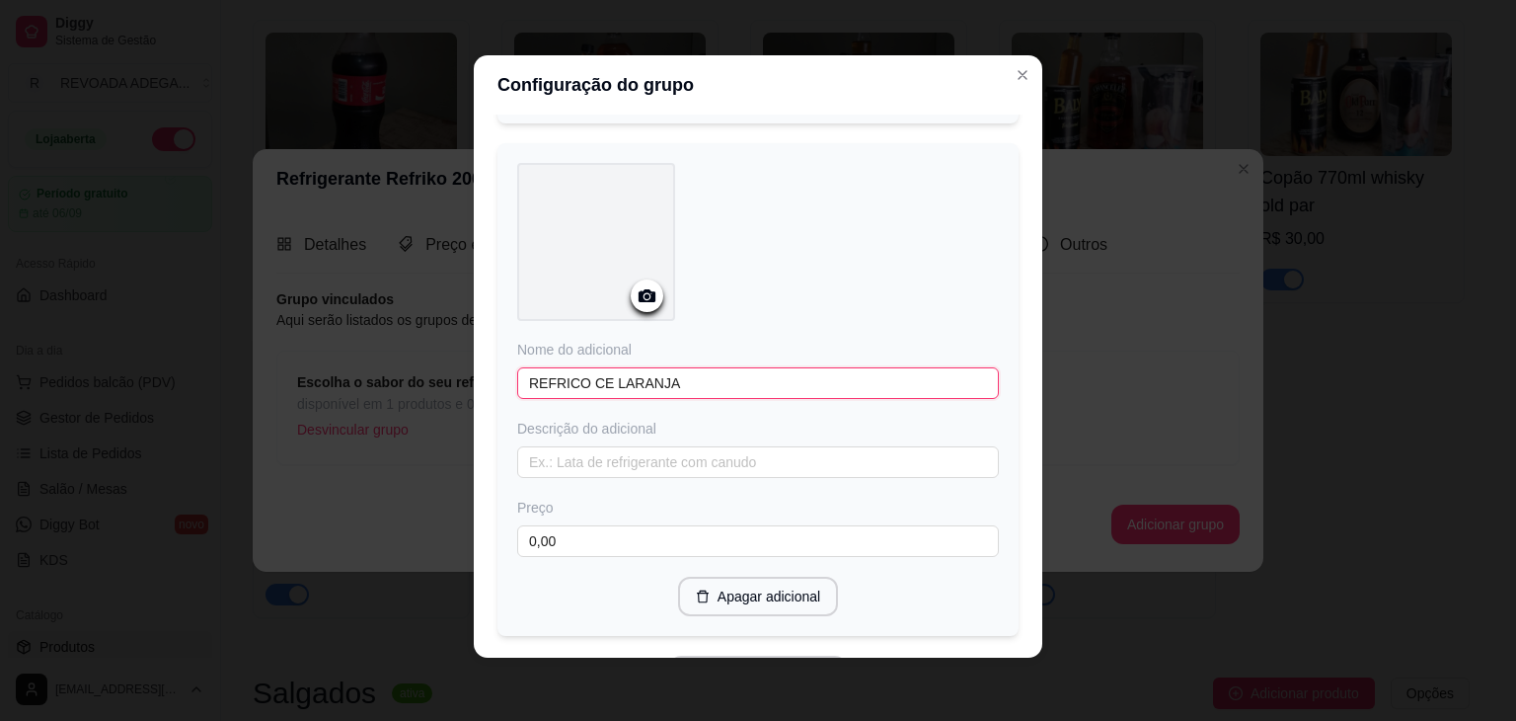
click at [581, 376] on input "REFRICO CE LARANJA" at bounding box center [758, 383] width 482 height 32
type input "REFRICO DE LARANJA"
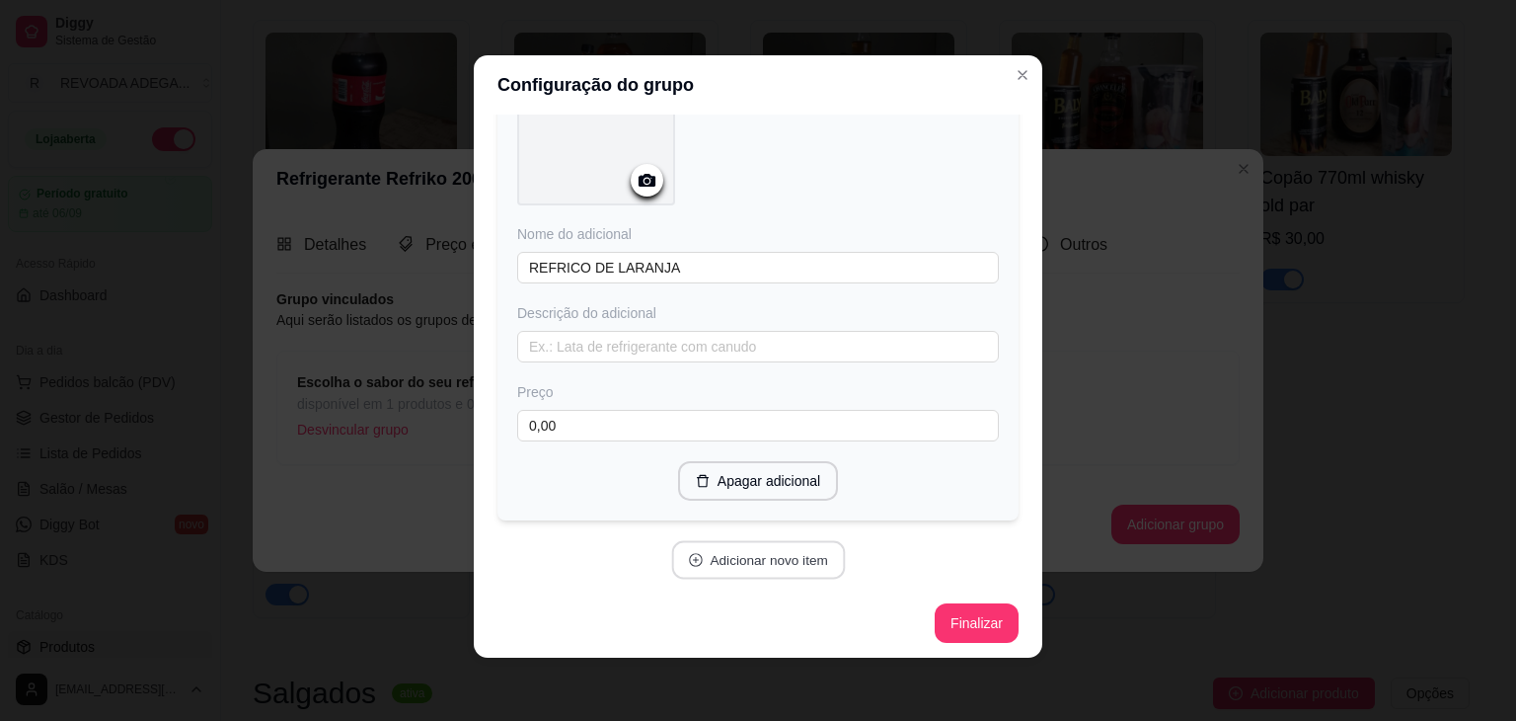
click at [726, 570] on button "Adicionar novo item" at bounding box center [758, 560] width 174 height 38
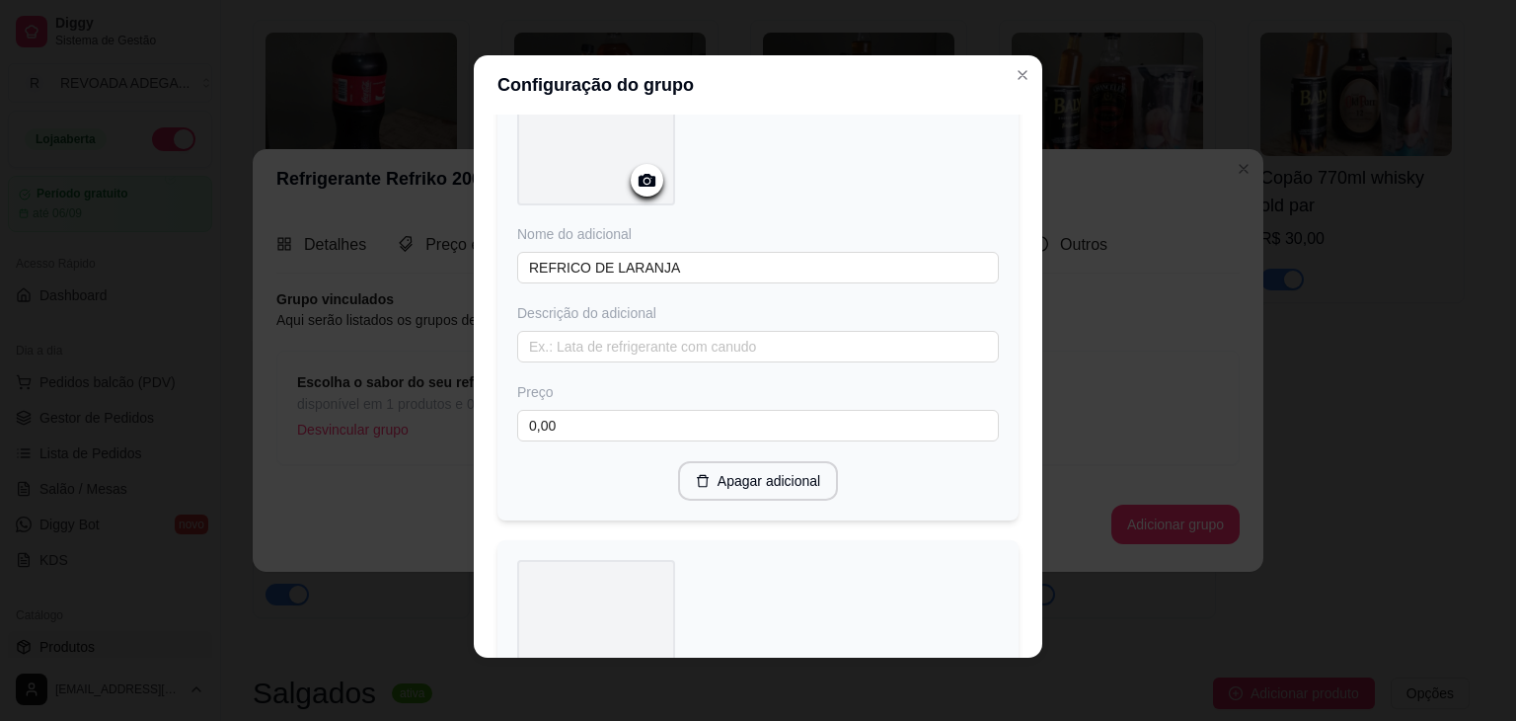
scroll to position [544, 0]
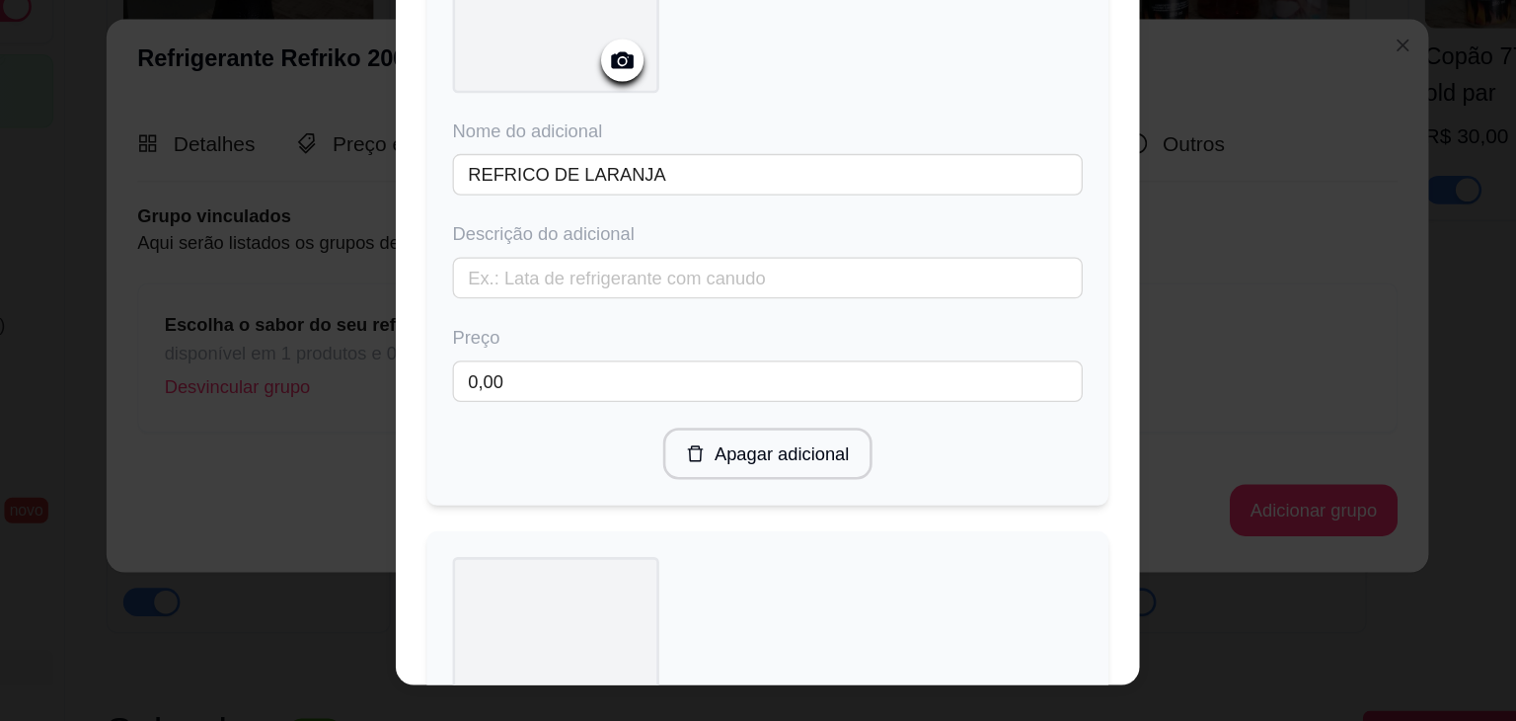
click at [695, 561] on div at bounding box center [758, 642] width 482 height 165
click at [1135, 203] on div "Configuração do grupo Adicione os itens que irão compor este grupo, depois você…" at bounding box center [758, 360] width 1516 height 721
click at [711, 141] on div "Configuração do grupo Adicione os itens que irão compor este grupo, depois você…" at bounding box center [758, 360] width 1516 height 721
drag, startPoint x: 711, startPoint y: 141, endPoint x: 1111, endPoint y: 174, distance: 401.1
click at [1111, 174] on div "Configuração do grupo Adicione os itens que irão compor este grupo, depois você…" at bounding box center [758, 360] width 1516 height 721
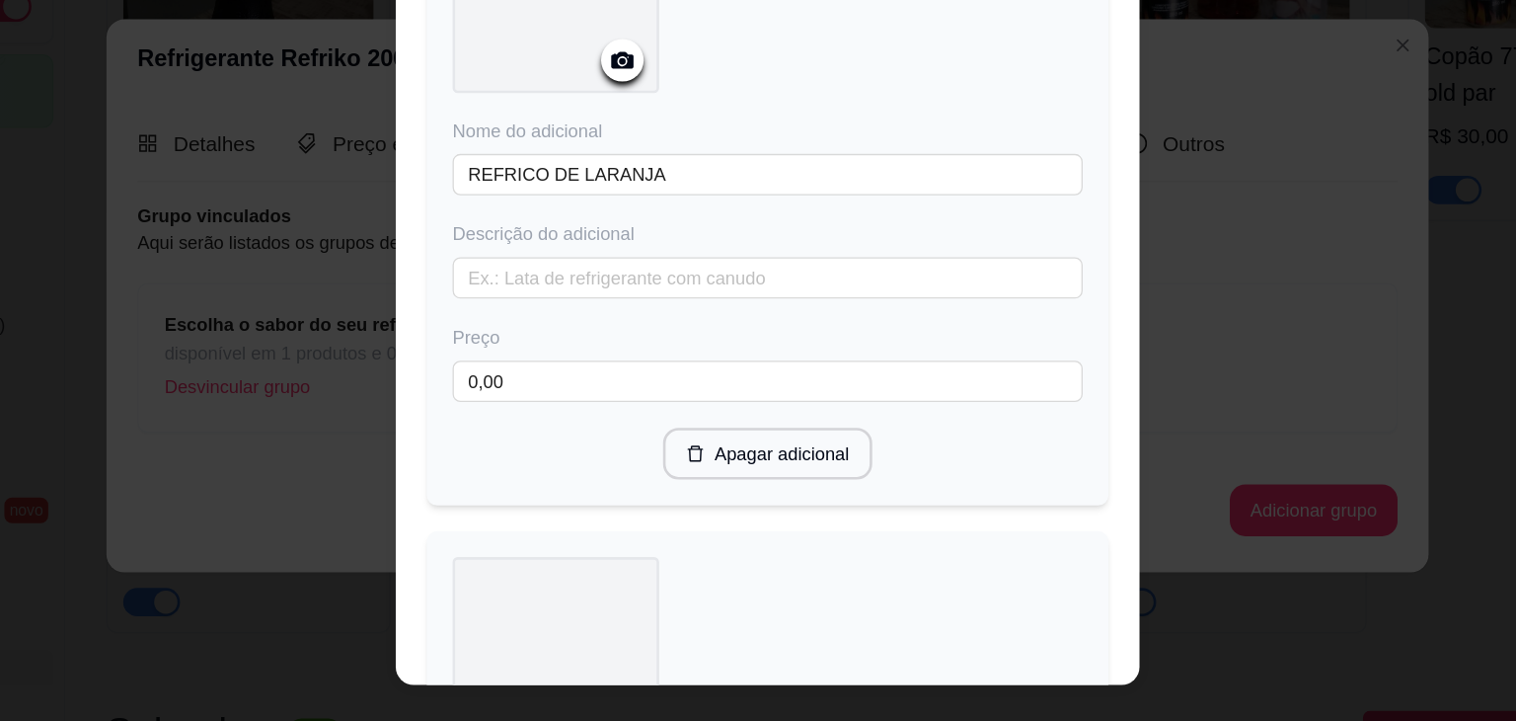
click at [1330, 204] on div "Configuração do grupo Adicione os itens que irão compor este grupo, depois você…" at bounding box center [758, 360] width 1516 height 721
click at [693, 288] on div "Configuração do grupo Adicione os itens que irão compor este grupo, depois você…" at bounding box center [758, 360] width 1516 height 721
click at [1158, 225] on div "Configuração do grupo Adicione os itens que irão compor este grupo, depois você…" at bounding box center [758, 360] width 1516 height 721
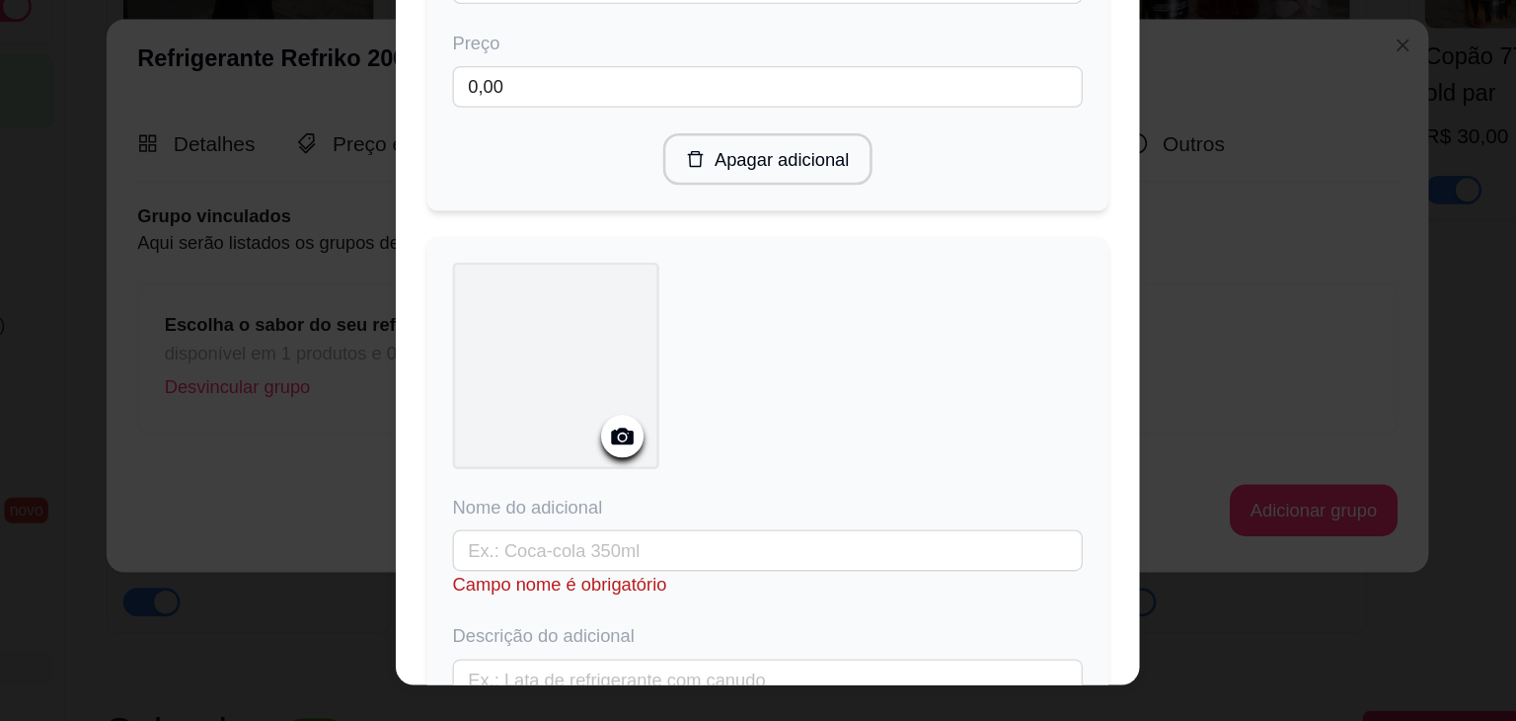
scroll to position [1082, 0]
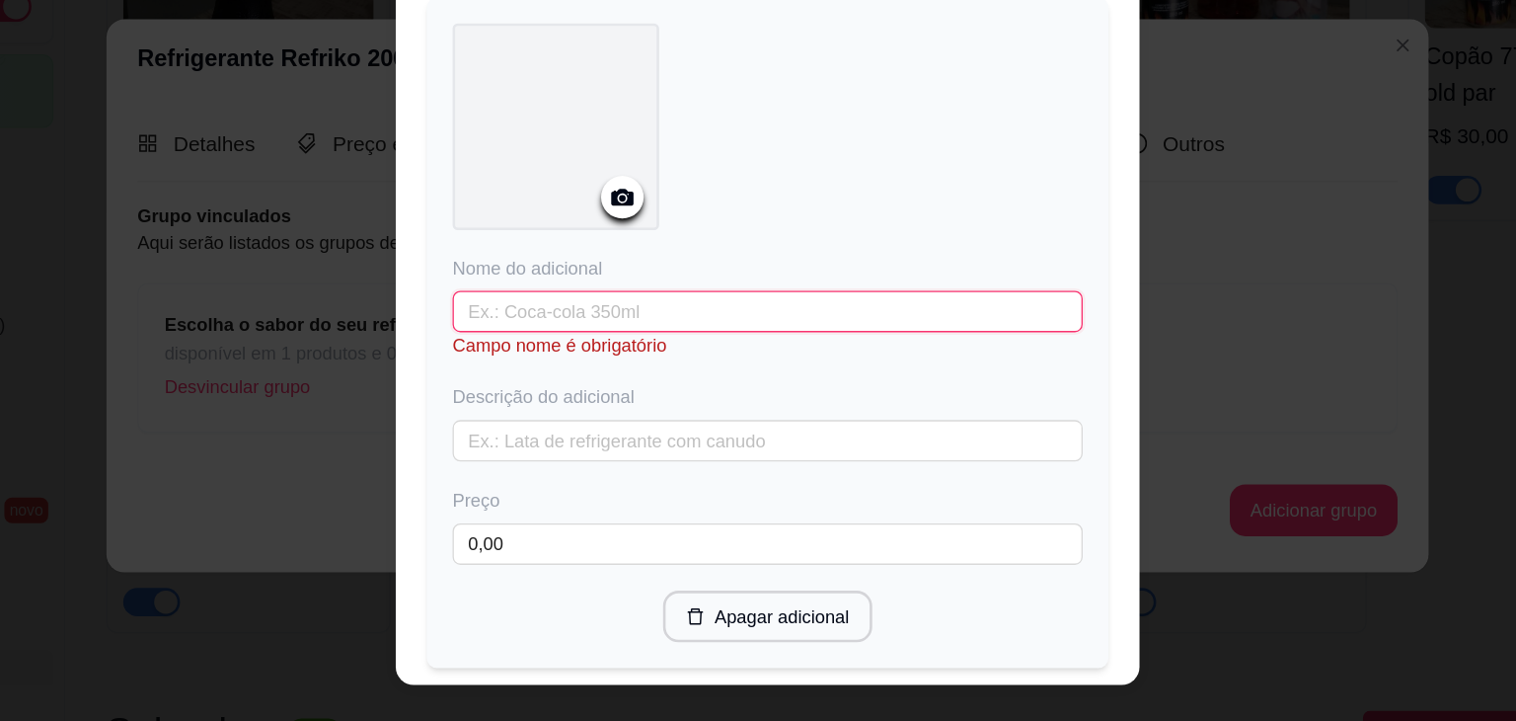
click at [723, 375] on input "text" at bounding box center [758, 372] width 482 height 32
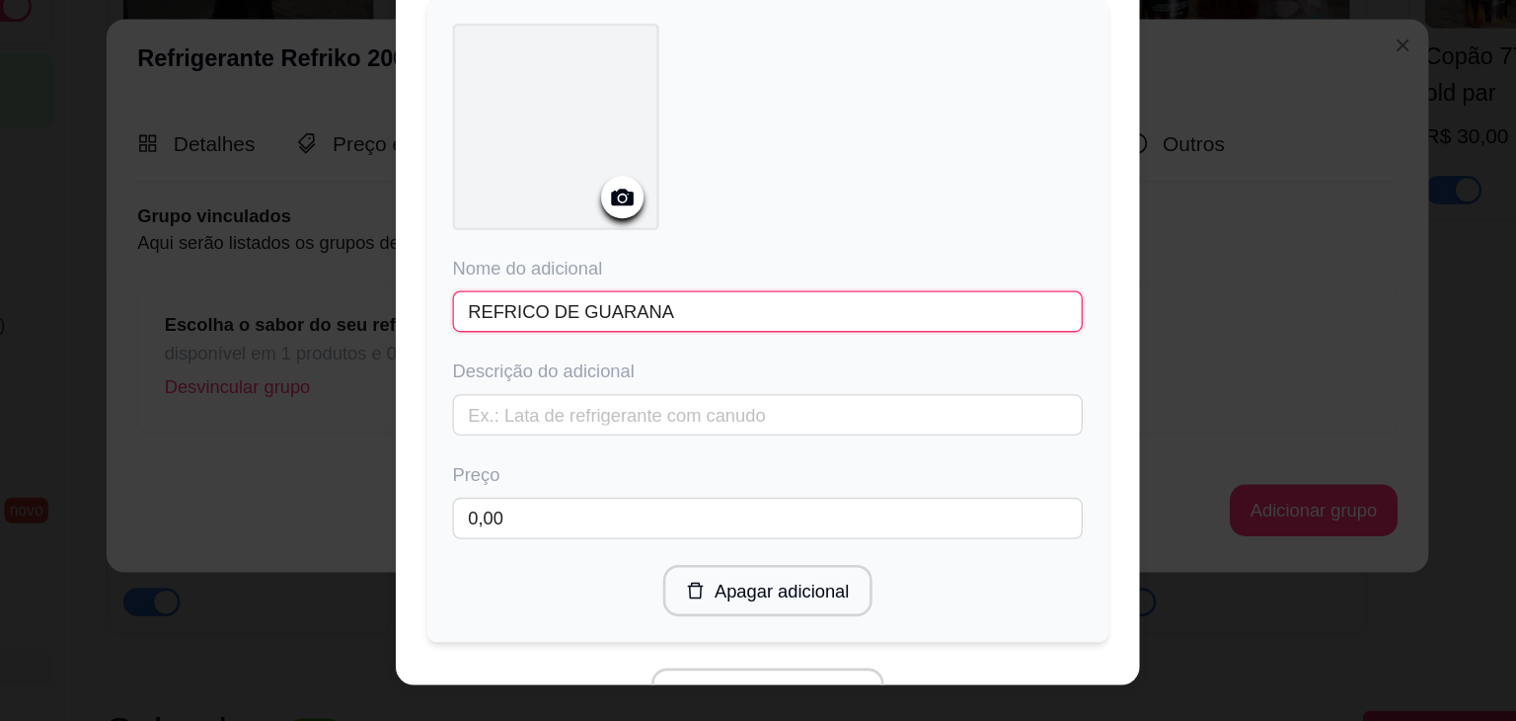
scroll to position [544, 0]
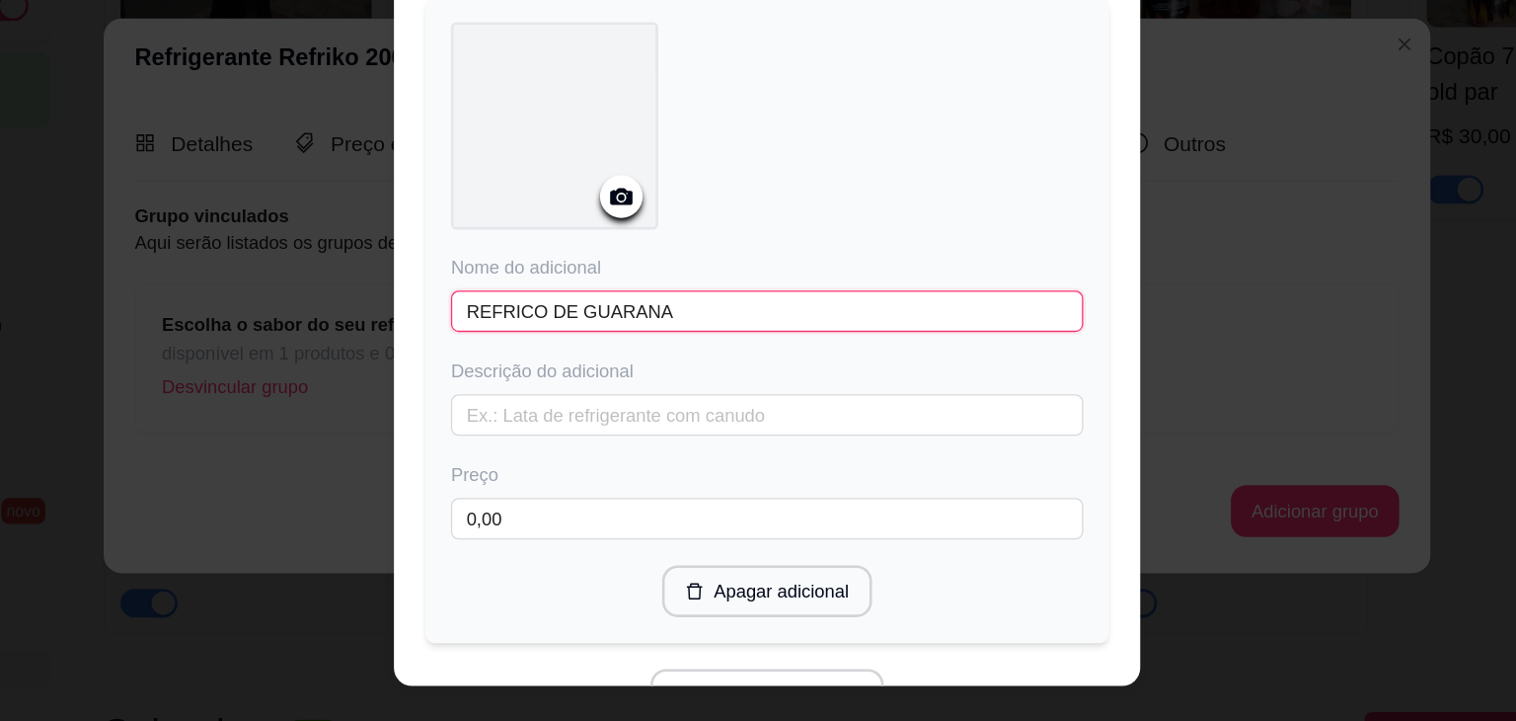
type input "REFRICO DE GUARANA"
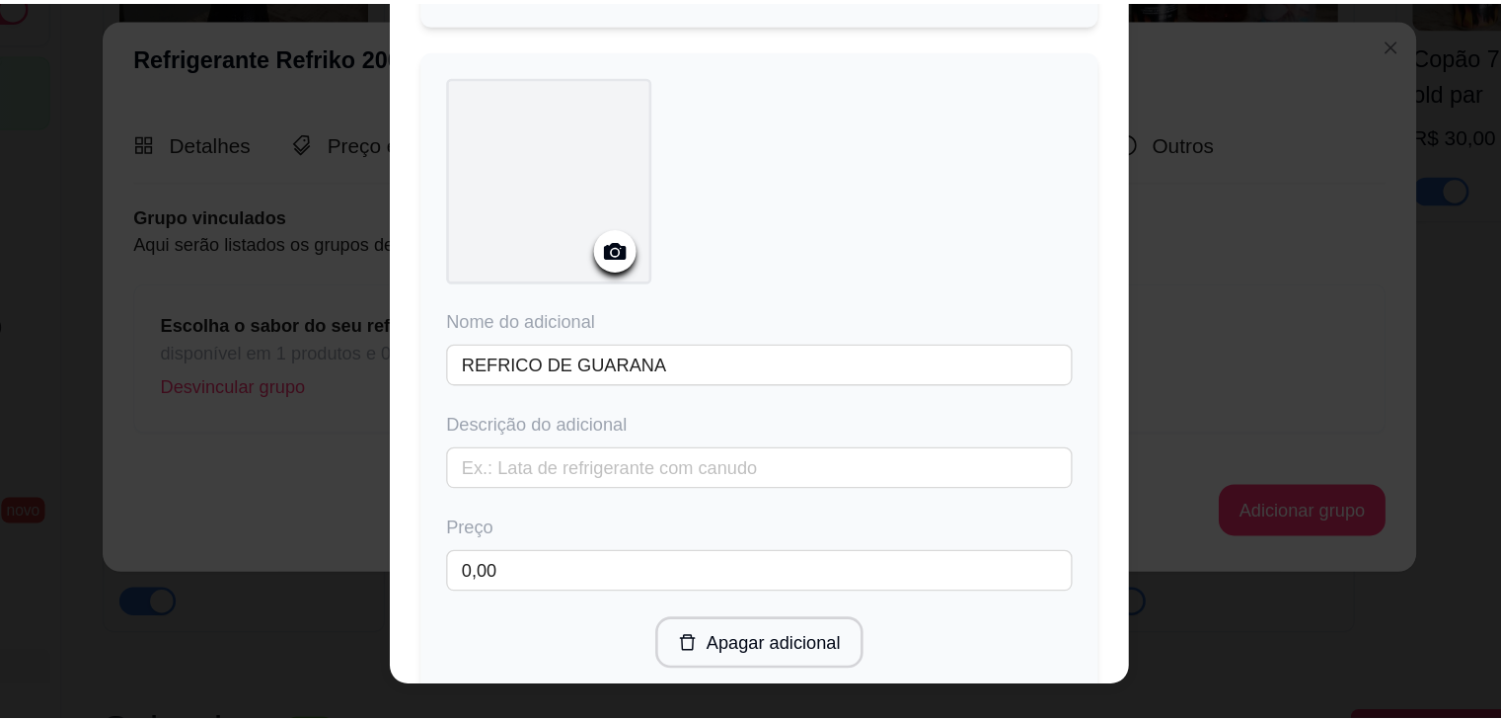
scroll to position [1185, 0]
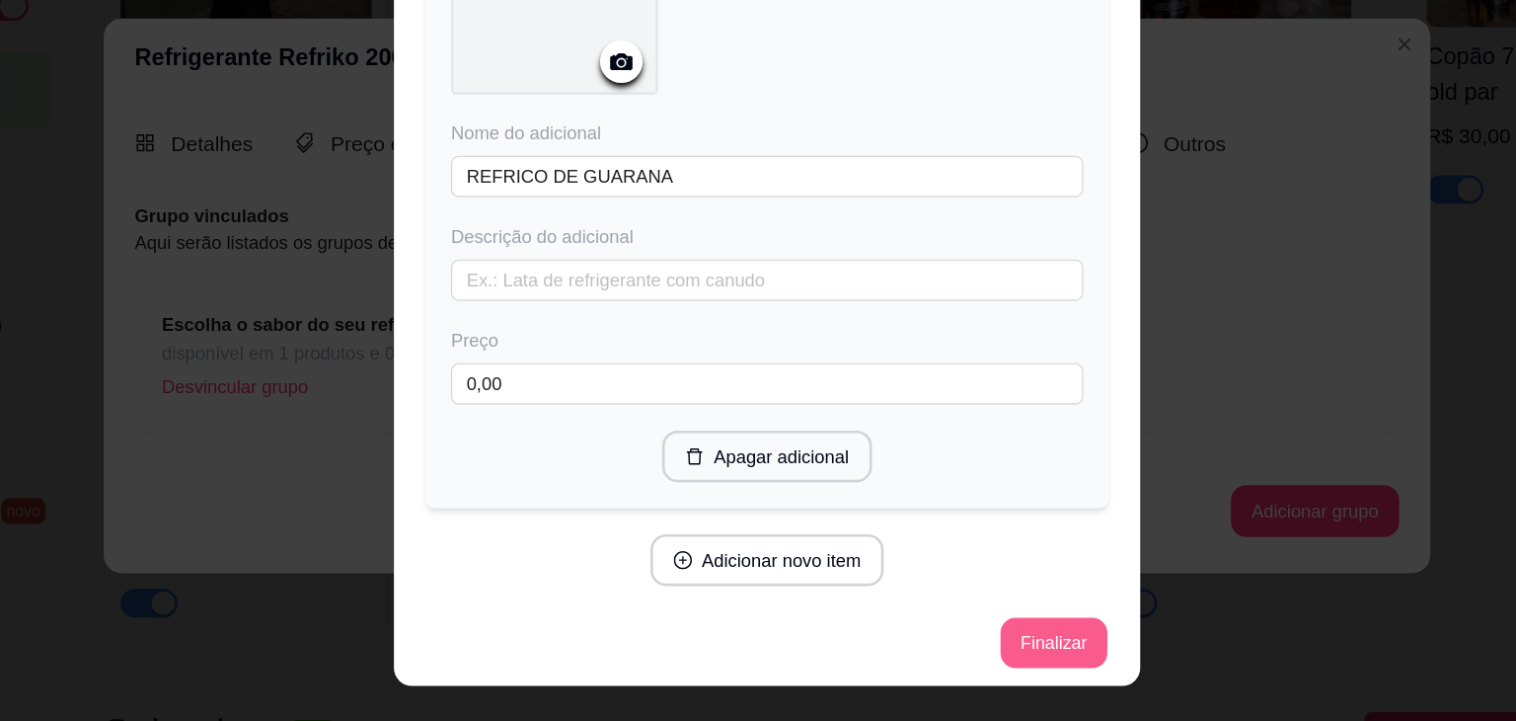
click at [960, 623] on button "Finalizar" at bounding box center [976, 625] width 81 height 38
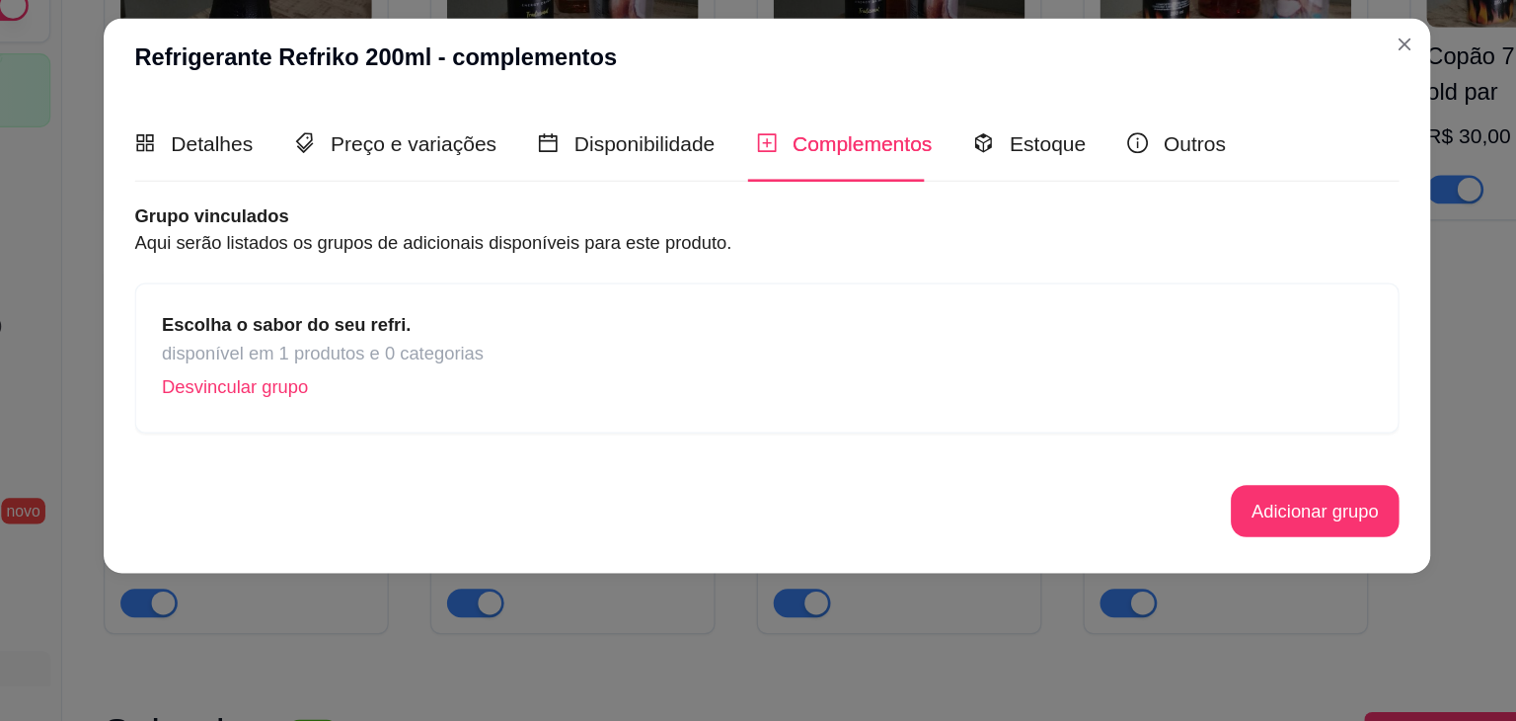
click at [411, 389] on strong "Escolha o sabor do seu refri." at bounding box center [392, 382] width 190 height 16
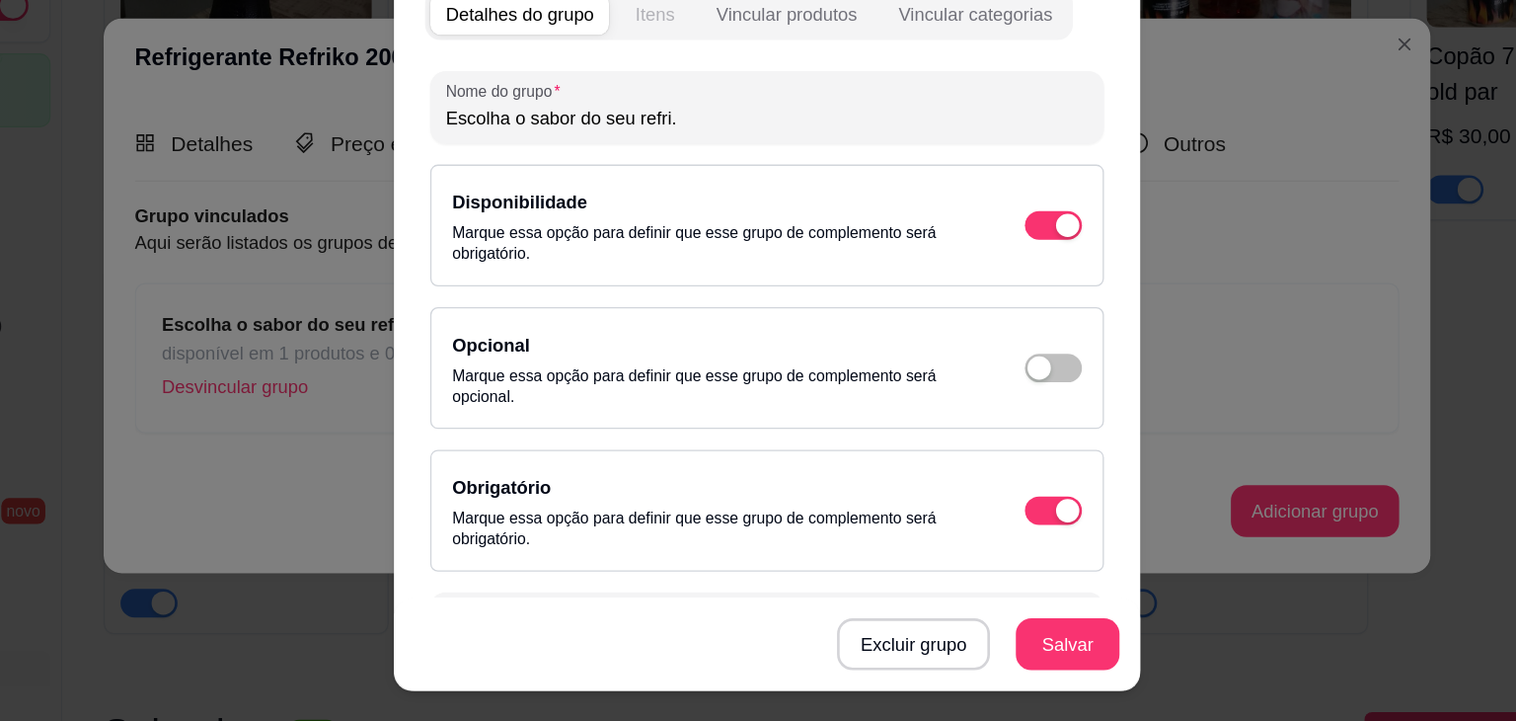
click at [657, 139] on div "Itens" at bounding box center [672, 146] width 30 height 20
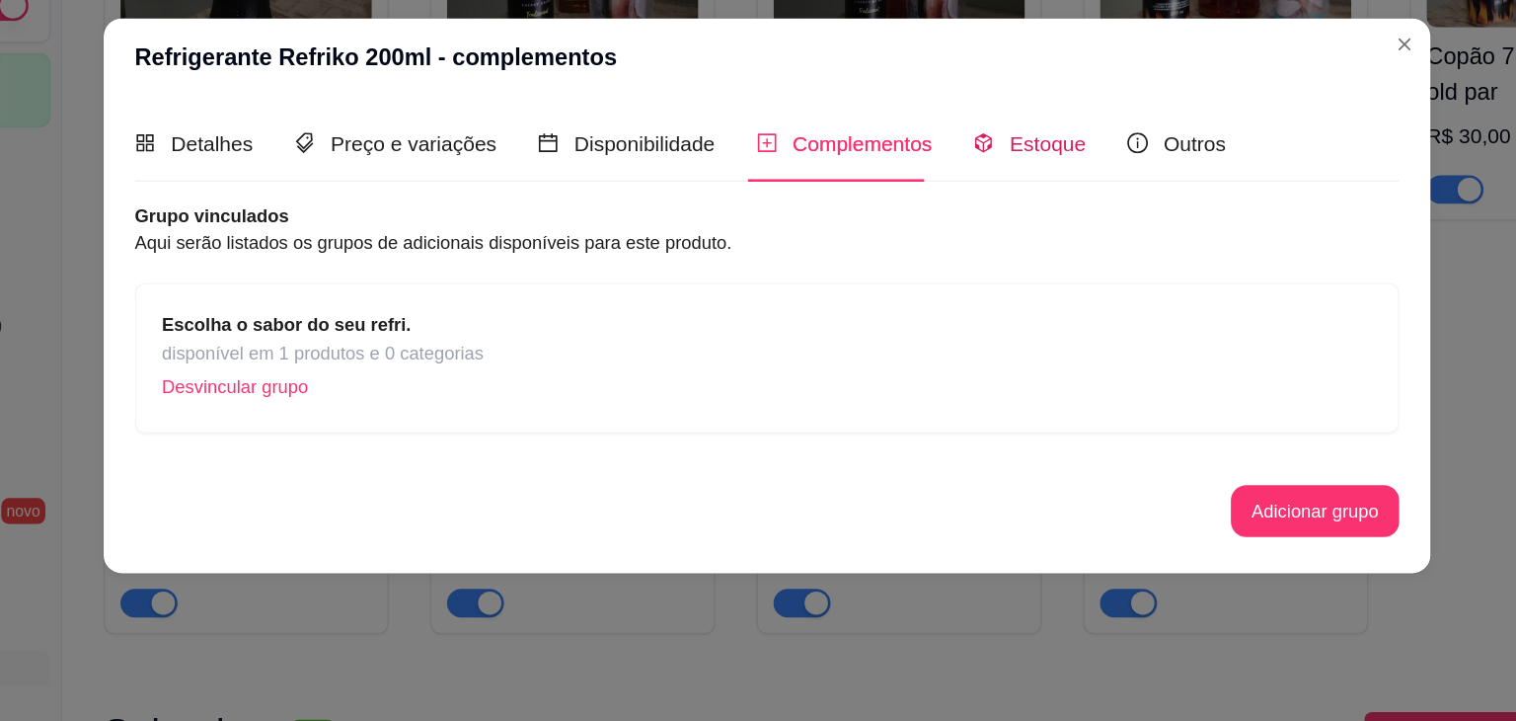
click at [923, 255] on div "Estoque" at bounding box center [958, 244] width 86 height 25
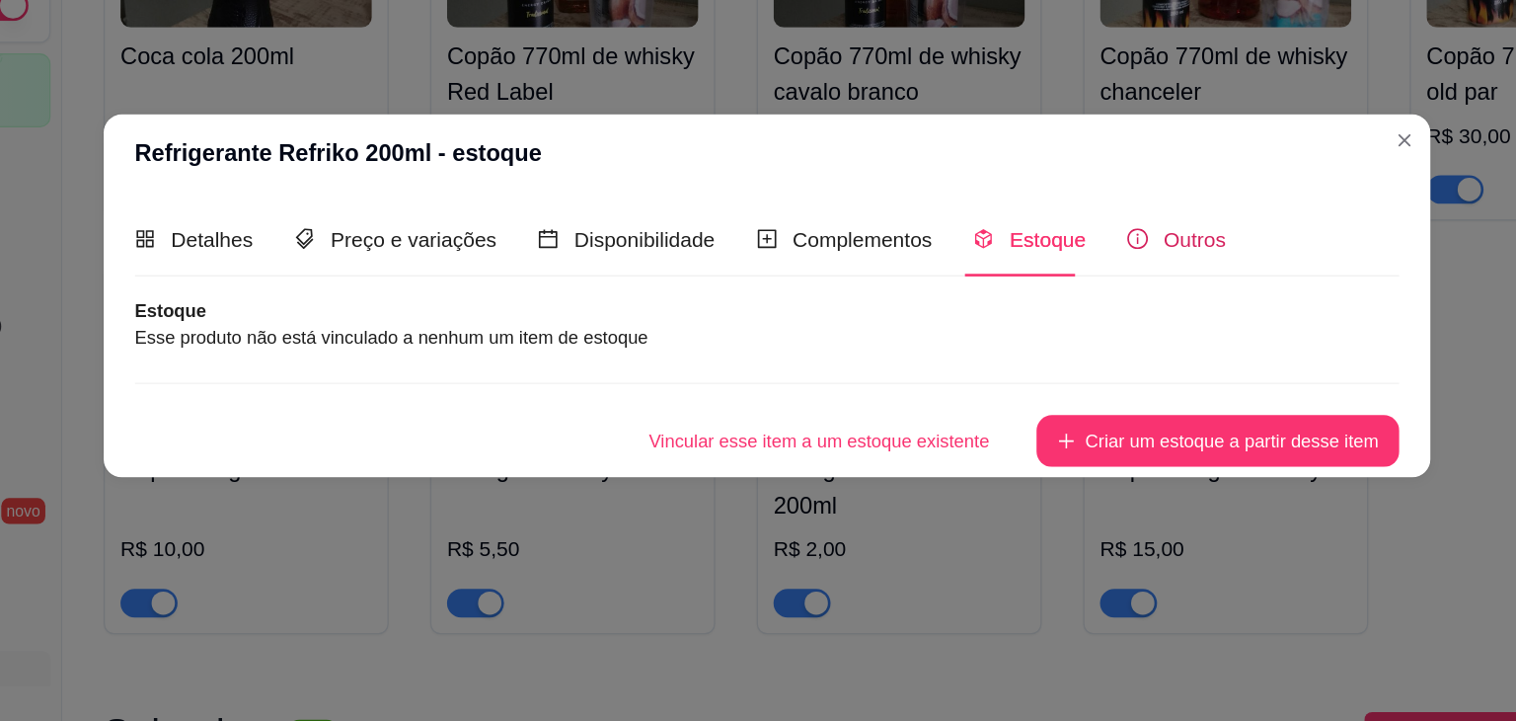
click at [1060, 322] on span "Outros" at bounding box center [1083, 317] width 47 height 17
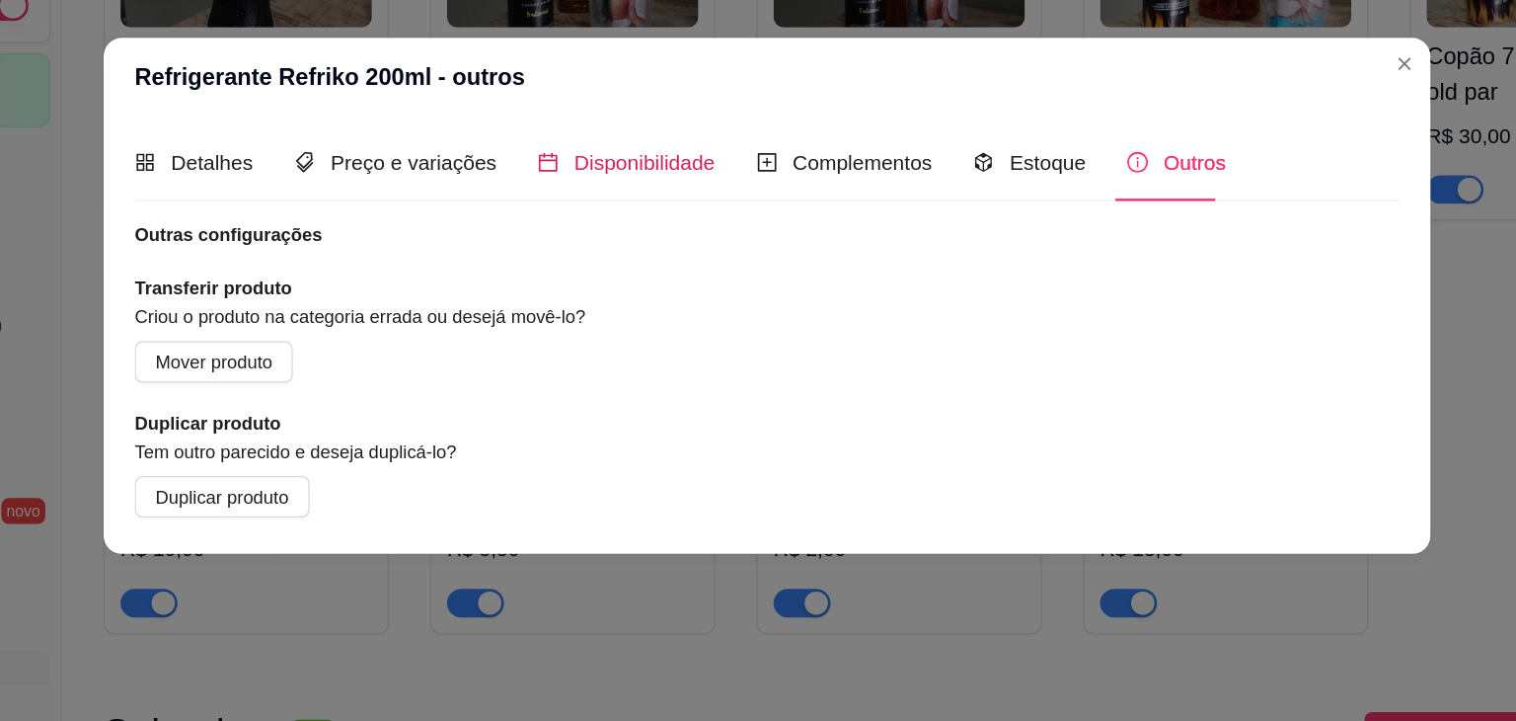
click at [639, 261] on span "Disponibilidade" at bounding box center [665, 259] width 108 height 17
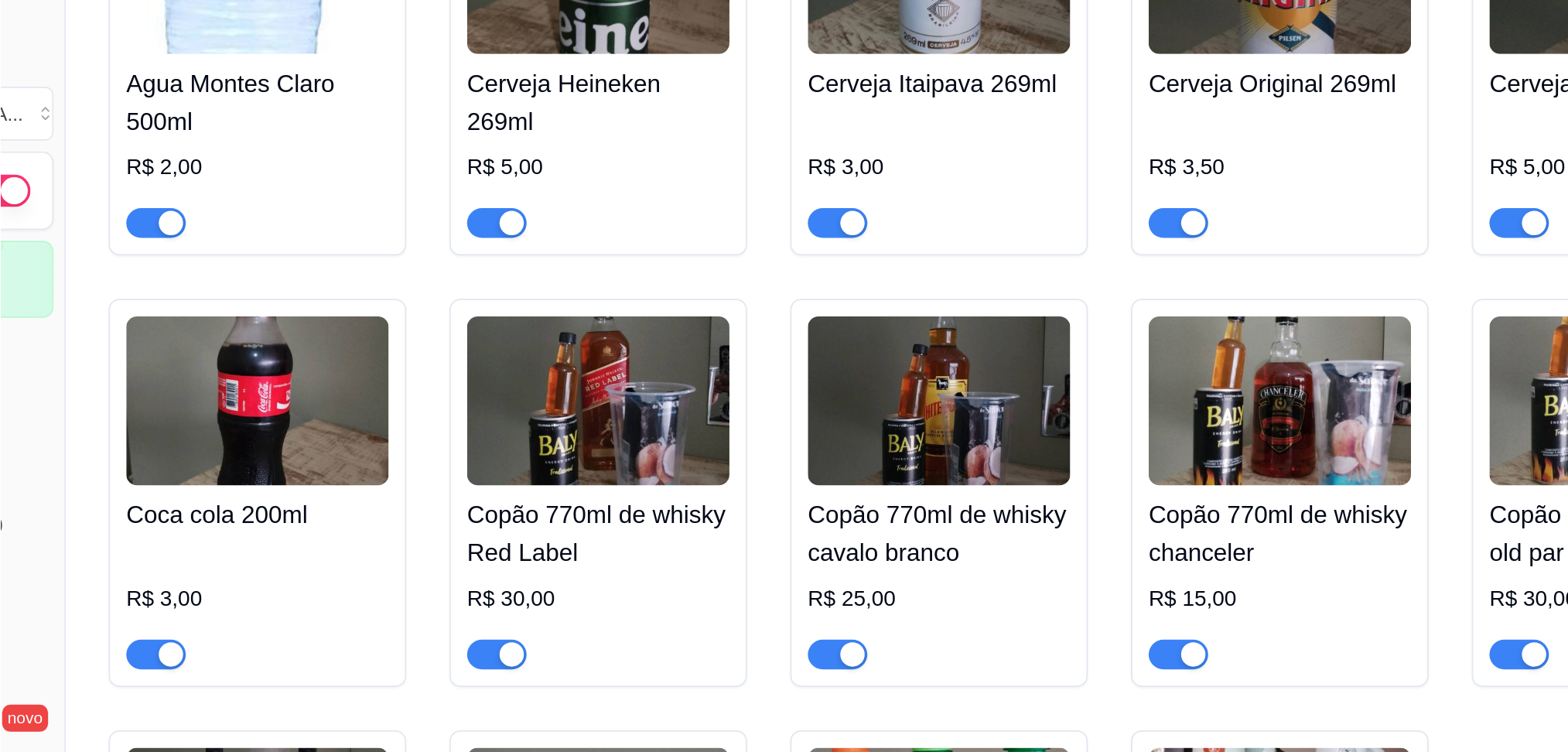
scroll to position [0, 0]
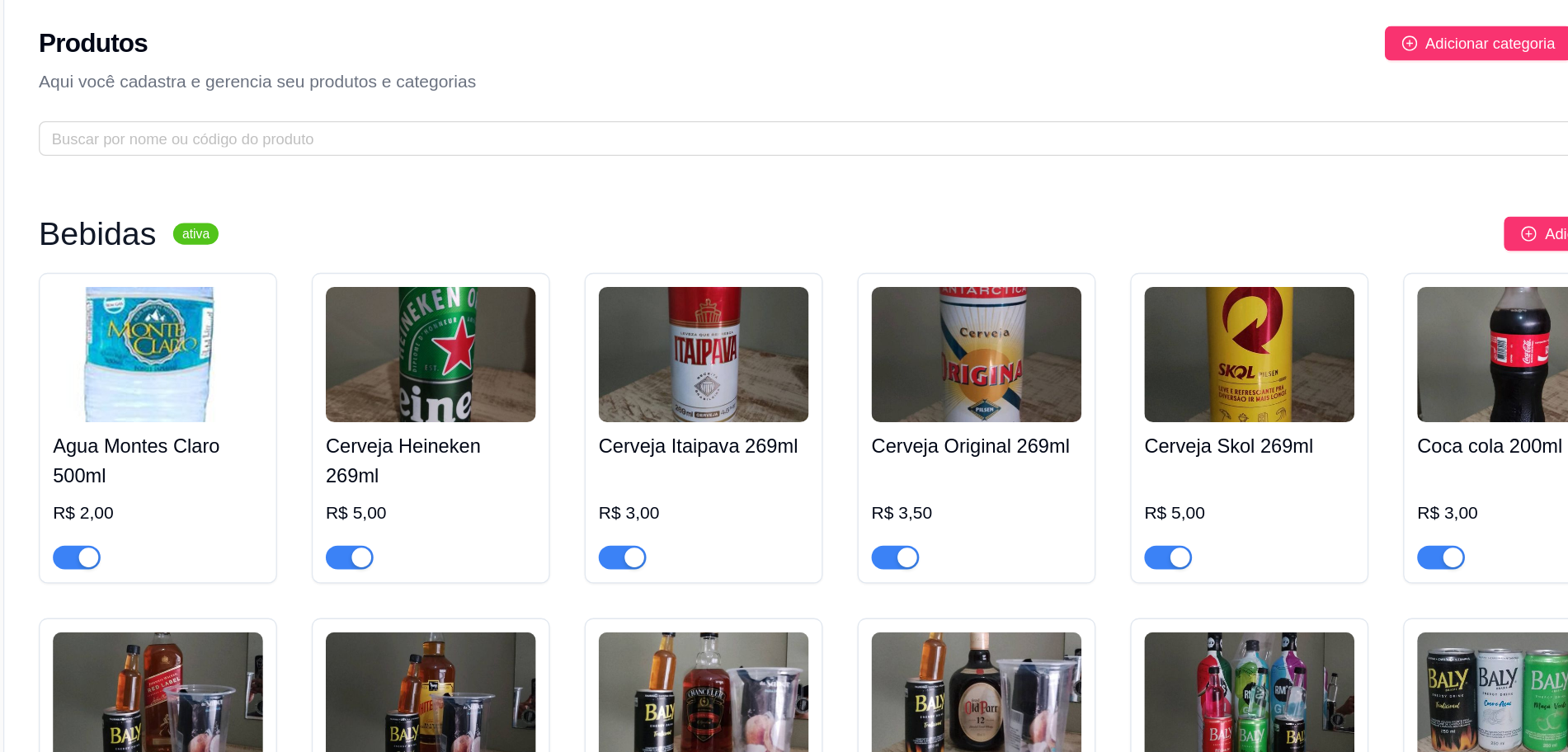
drag, startPoint x: 1076, startPoint y: 0, endPoint x: 885, endPoint y: 138, distance: 235.6
click at [885, 138] on div "Bebidas ativa Adicionar produto Opções Agua Montes Claro 500ml R$ 2,00 Cerveja …" at bounding box center [875, 732] width 1383 height 1207
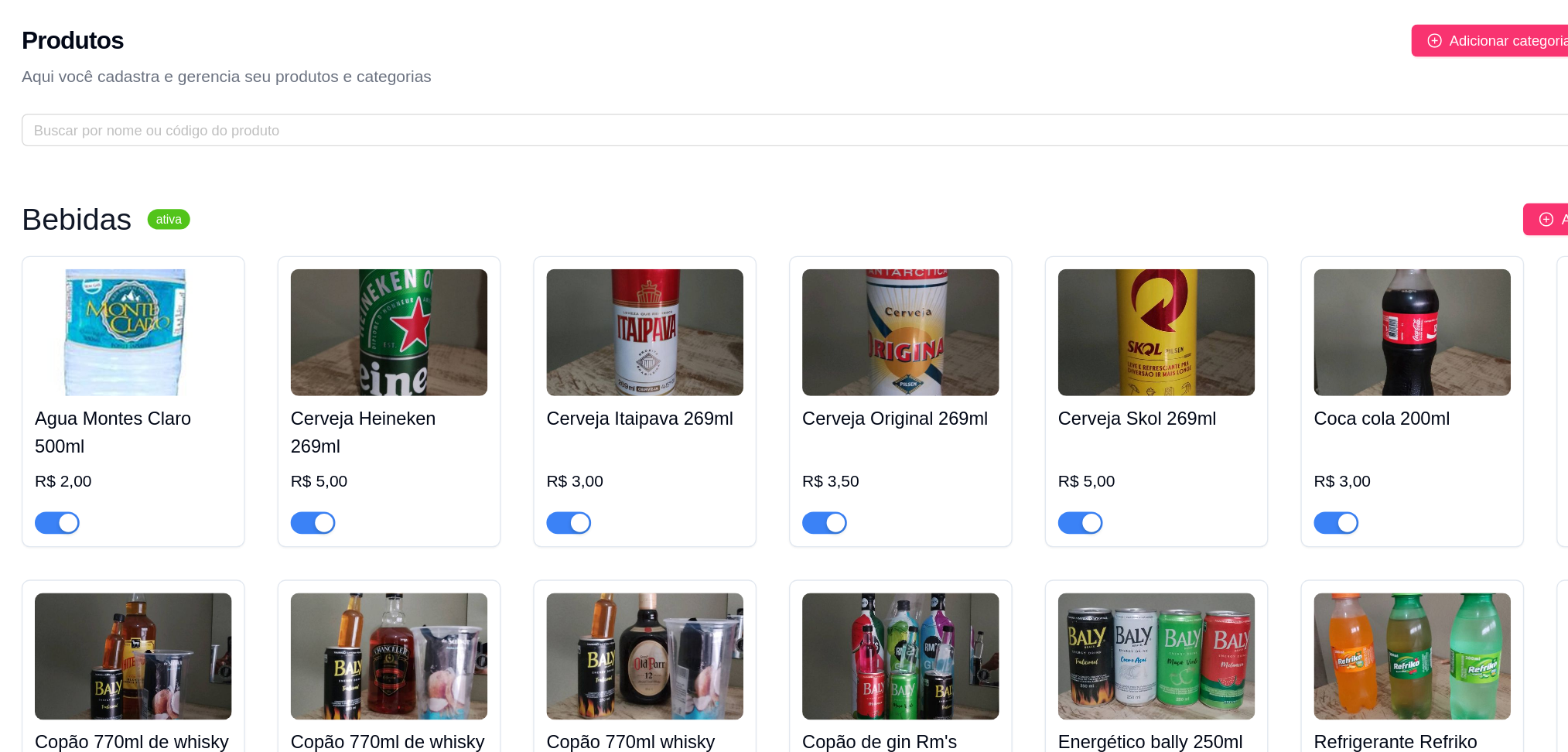
drag, startPoint x: 1245, startPoint y: 0, endPoint x: 825, endPoint y: 121, distance: 437.1
click at [825, 121] on div "Bebidas ativa Adicionar produto Opções Agua Montes Claro 500ml R$ 2,00 Cerveja …" at bounding box center [871, 563] width 1395 height 885
drag, startPoint x: 772, startPoint y: 118, endPoint x: 577, endPoint y: 116, distance: 195.0
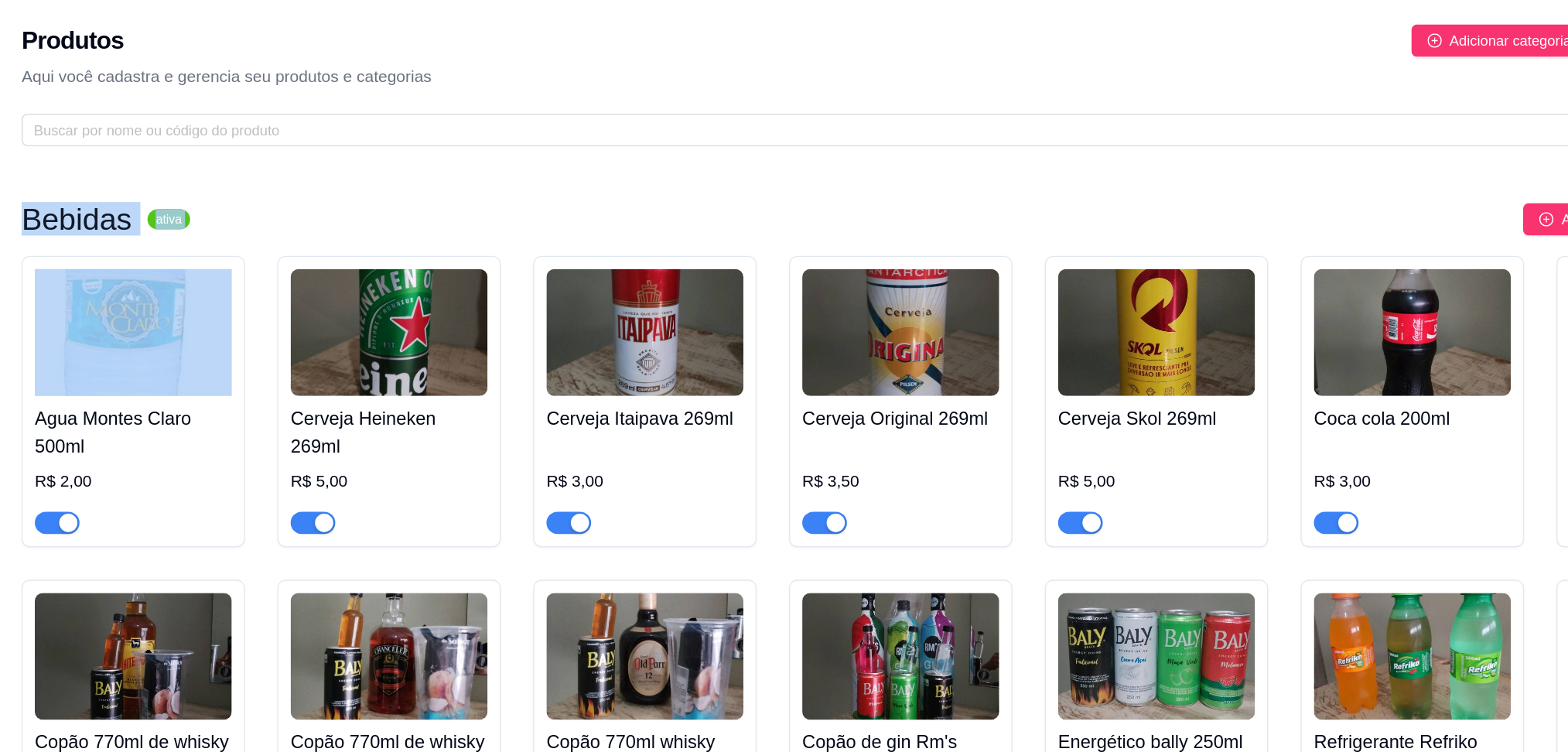
drag, startPoint x: 577, startPoint y: 116, endPoint x: 555, endPoint y: 159, distance: 48.3
click at [555, 159] on div "Produtos Adicionar categoria Reodernar categorias Aqui você cadastra e gerencia…" at bounding box center [871, 503] width 1395 height 1006
click at [681, 146] on div "Bebidas ativa Adicionar produto Opções Agua Montes Claro 500ml R$ 2,00 Cerveja …" at bounding box center [871, 563] width 1395 height 885
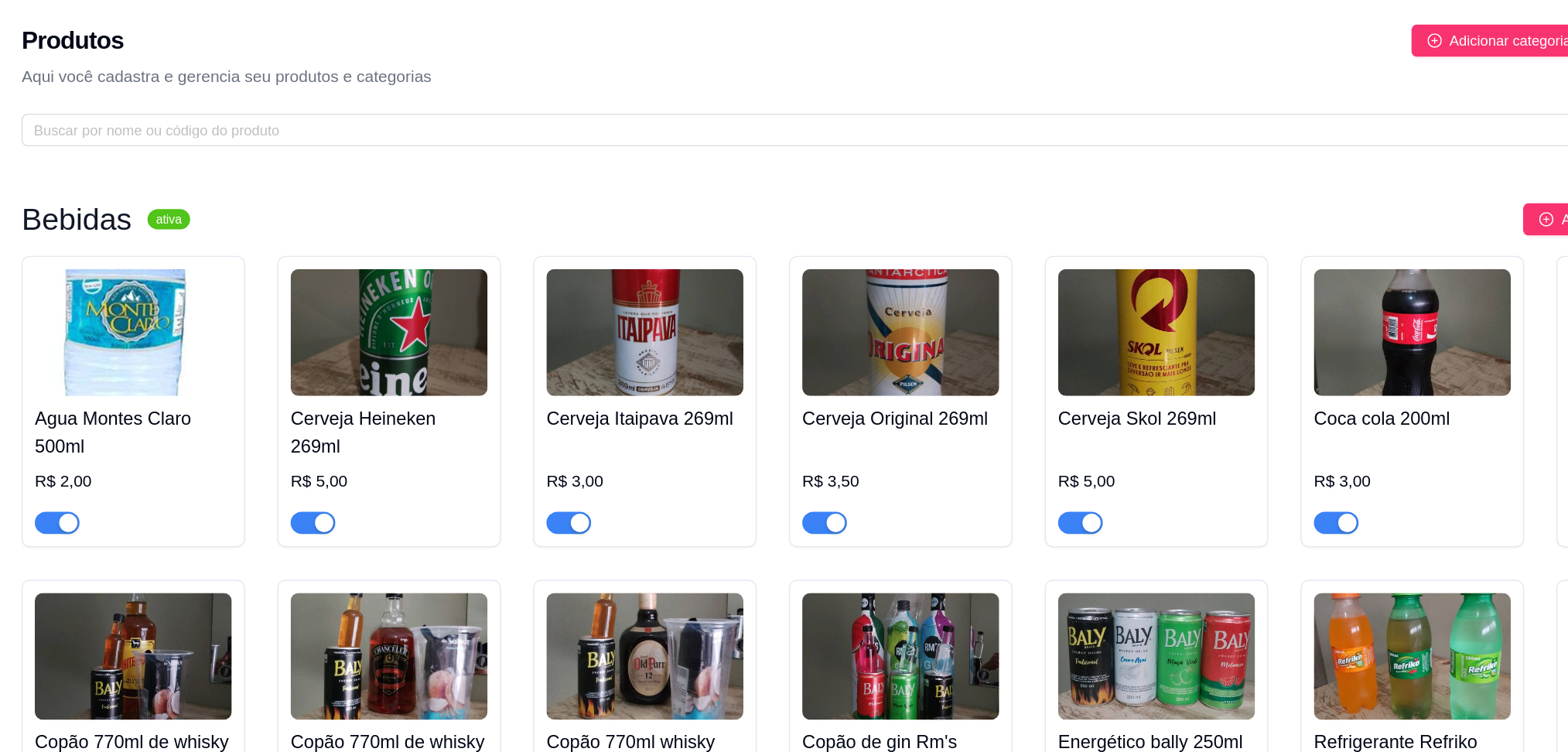
drag, startPoint x: 820, startPoint y: 142, endPoint x: 835, endPoint y: 176, distance: 37.2
click at [835, 176] on div "Bebidas ativa Adicionar produto Opções Agua Montes Claro 500ml R$ 2,00 Cerveja …" at bounding box center [871, 563] width 1395 height 885
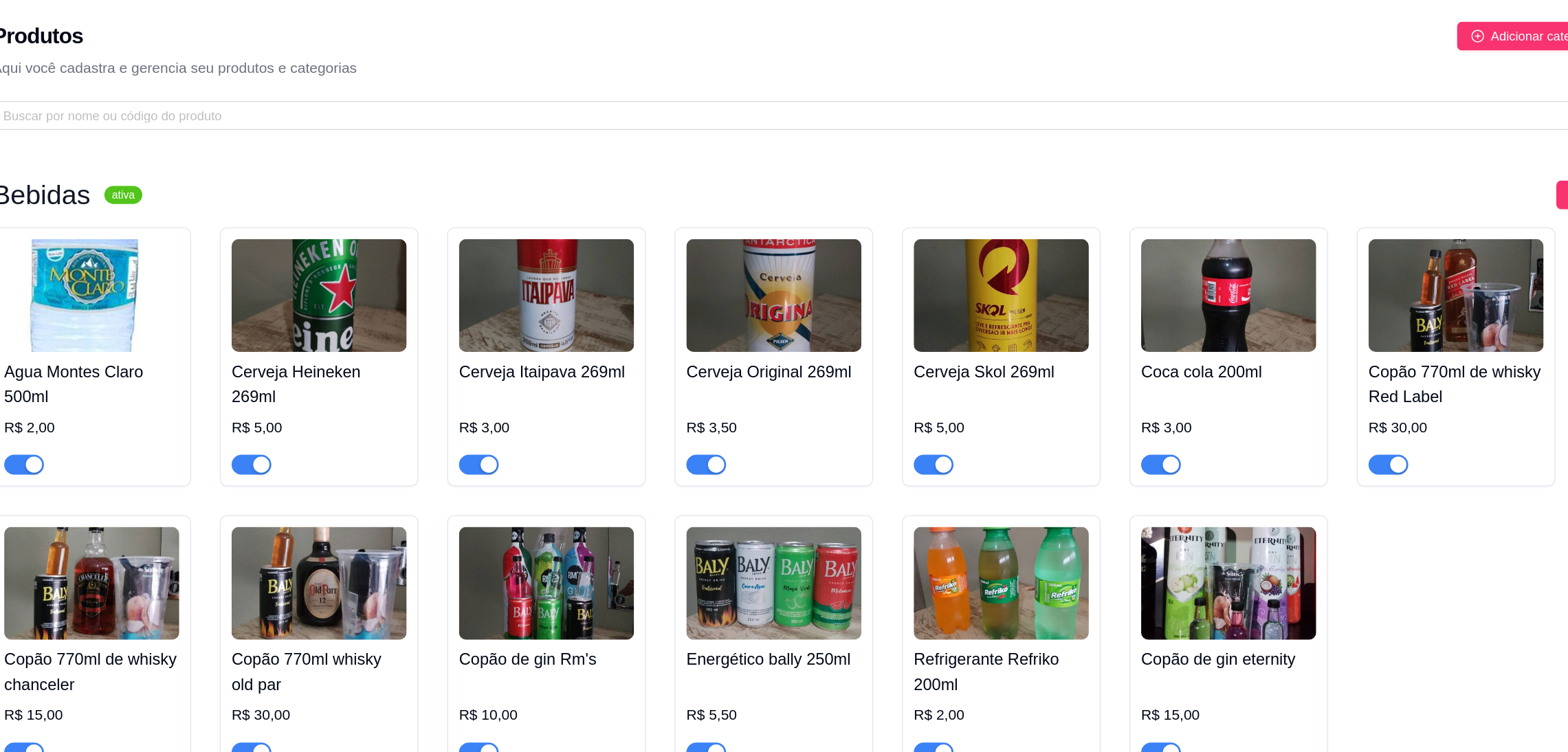
drag, startPoint x: 1109, startPoint y: 3, endPoint x: 870, endPoint y: 134, distance: 272.5
click at [870, 134] on div "Bebidas ativa Adicionar produto Opções Agua Montes Claro 500ml R$ 2,00 Cerveja …" at bounding box center [861, 501] width 1414 height 787
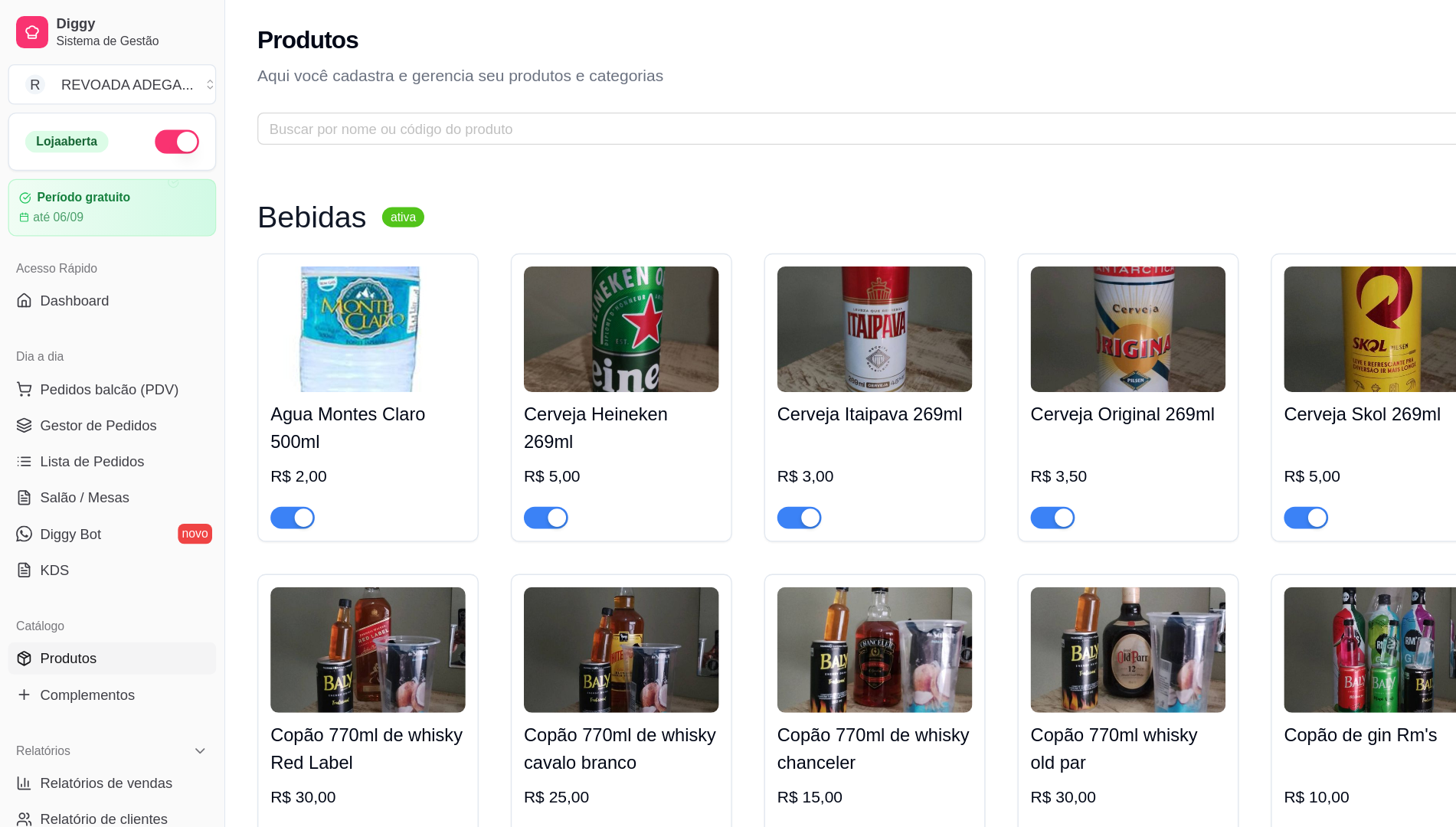
click at [746, 83] on div "Produtos Adicionar categoria Reodernar categorias Aqui você cadastra e gerencia…" at bounding box center [813, 60] width 1284 height 119
click at [664, 67] on div "Produtos Adicionar categoria Reodernar categorias Aqui você cadastra e gerencia…" at bounding box center [813, 60] width 1284 height 119
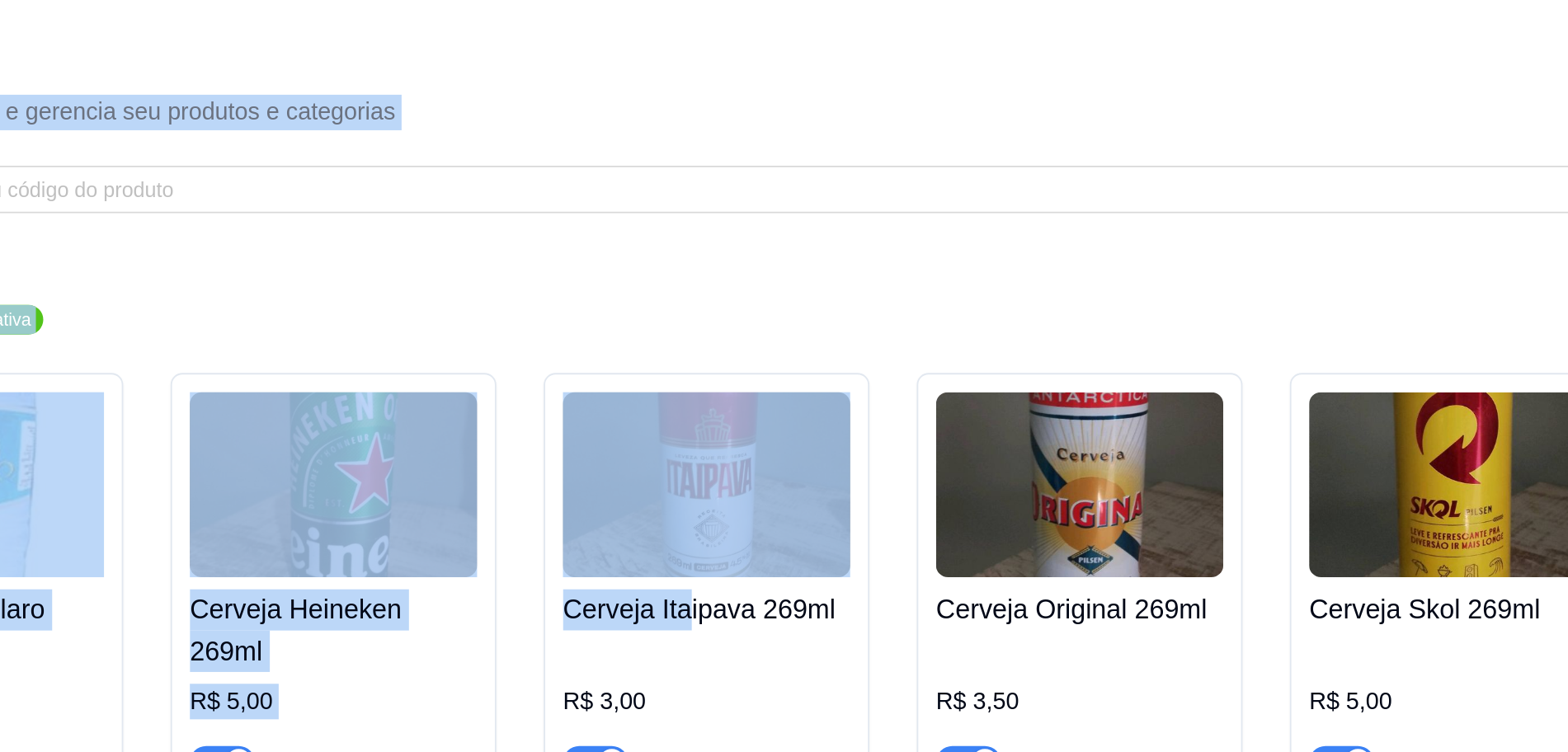
drag, startPoint x: 1147, startPoint y: 24, endPoint x: 708, endPoint y: 352, distance: 548.0
click at [708, 352] on div "Produtos Adicionar categoria Reodernar categorias Aqui você cadastra e gerencia…" at bounding box center [875, 668] width 1383 height 1336
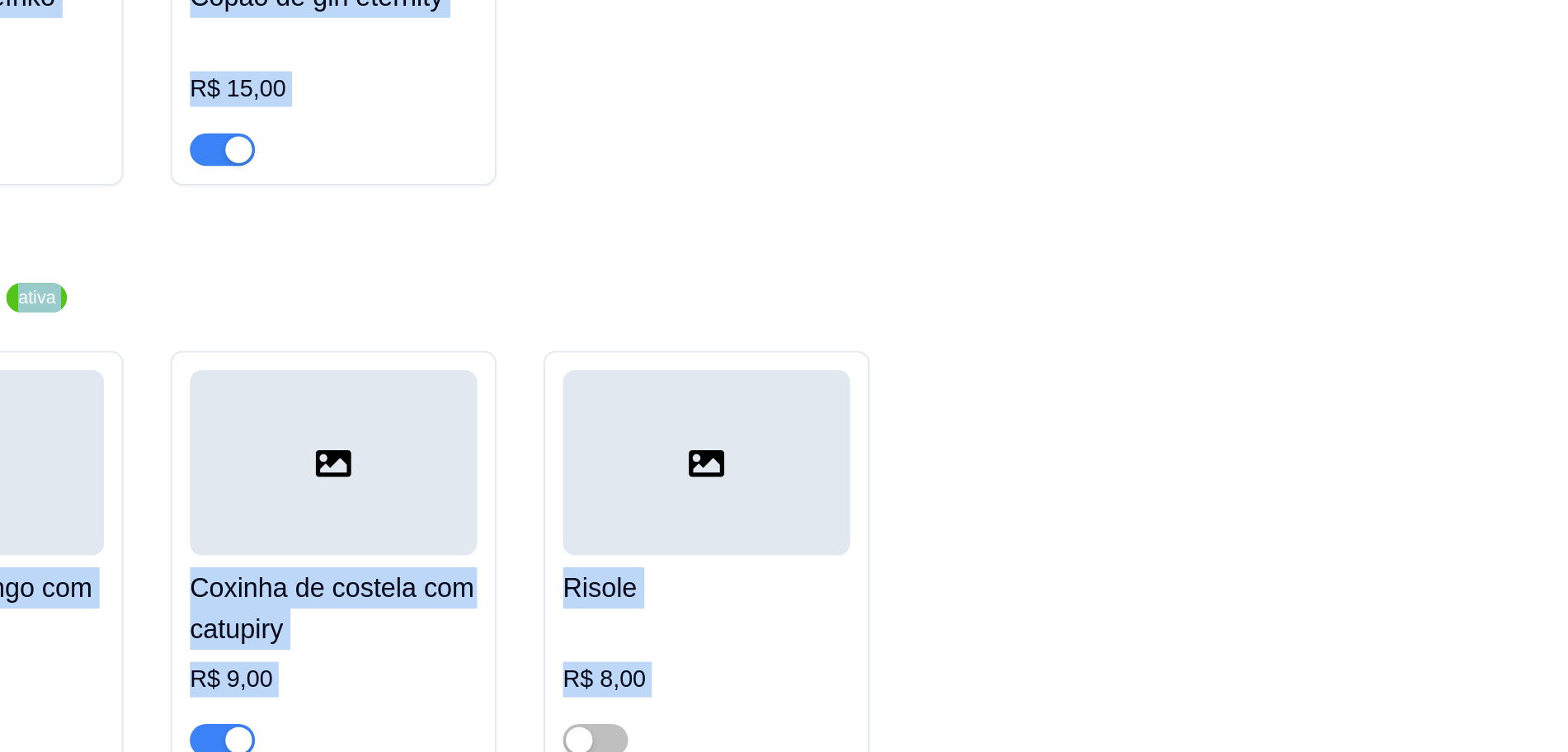
scroll to position [634, 0]
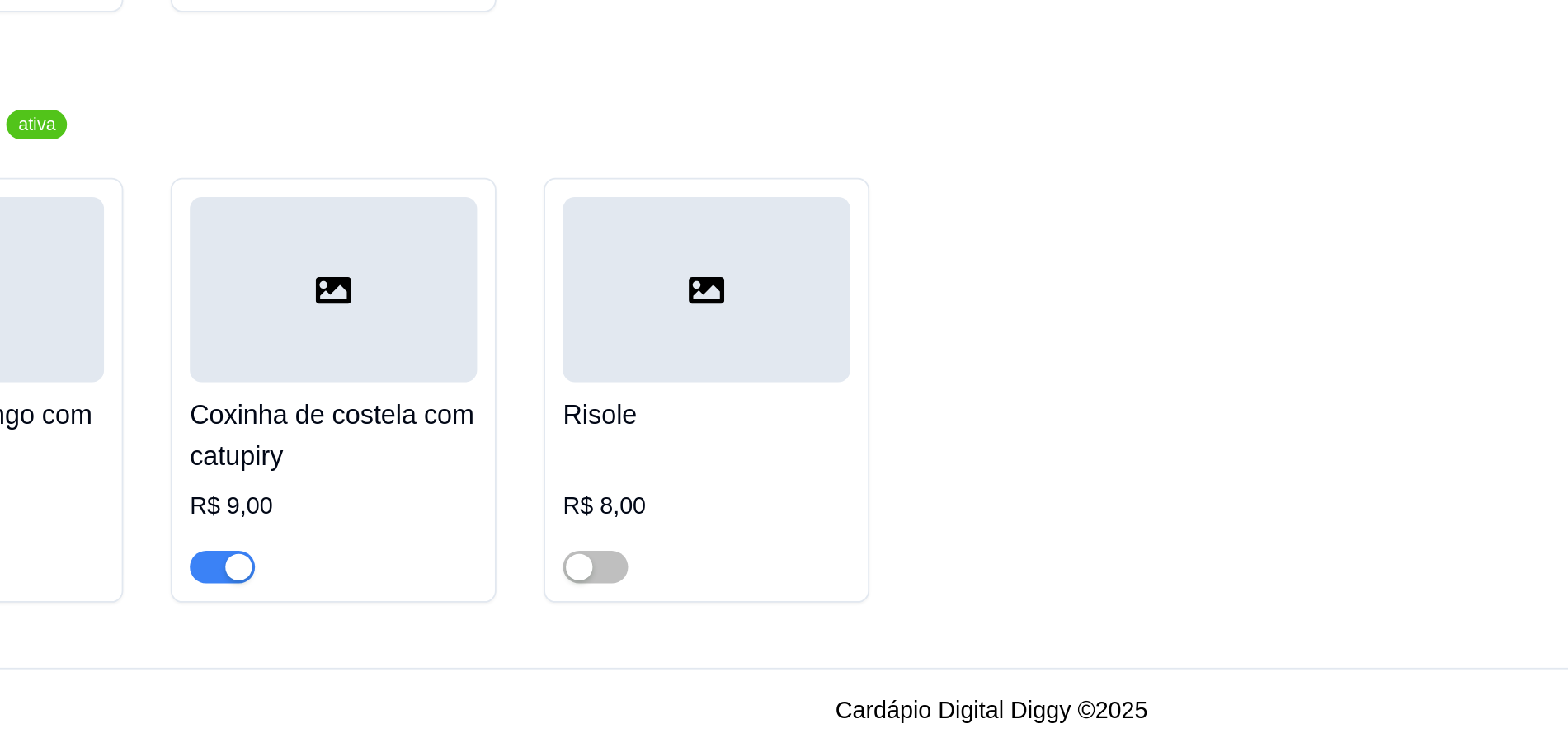
drag, startPoint x: 792, startPoint y: 350, endPoint x: 924, endPoint y: 65, distance: 314.1
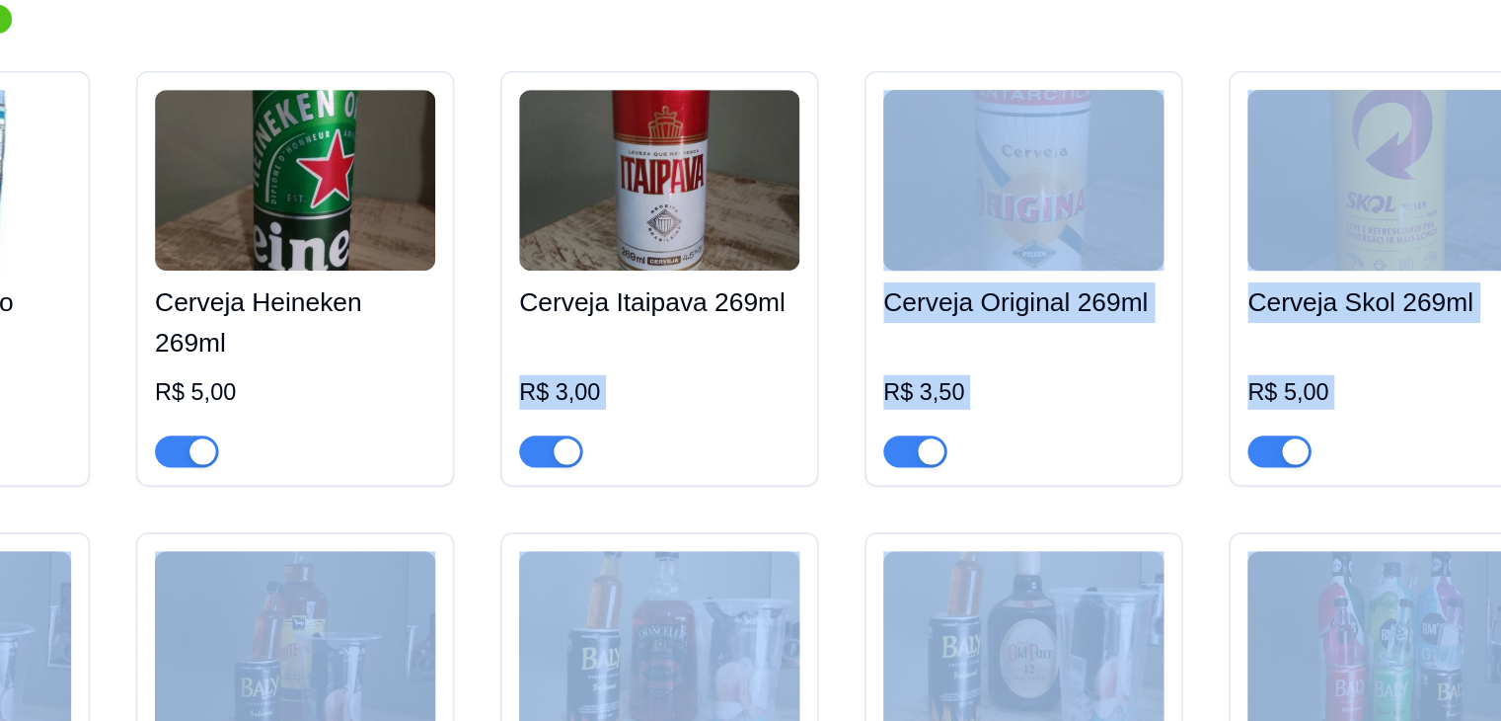
scroll to position [0, 0]
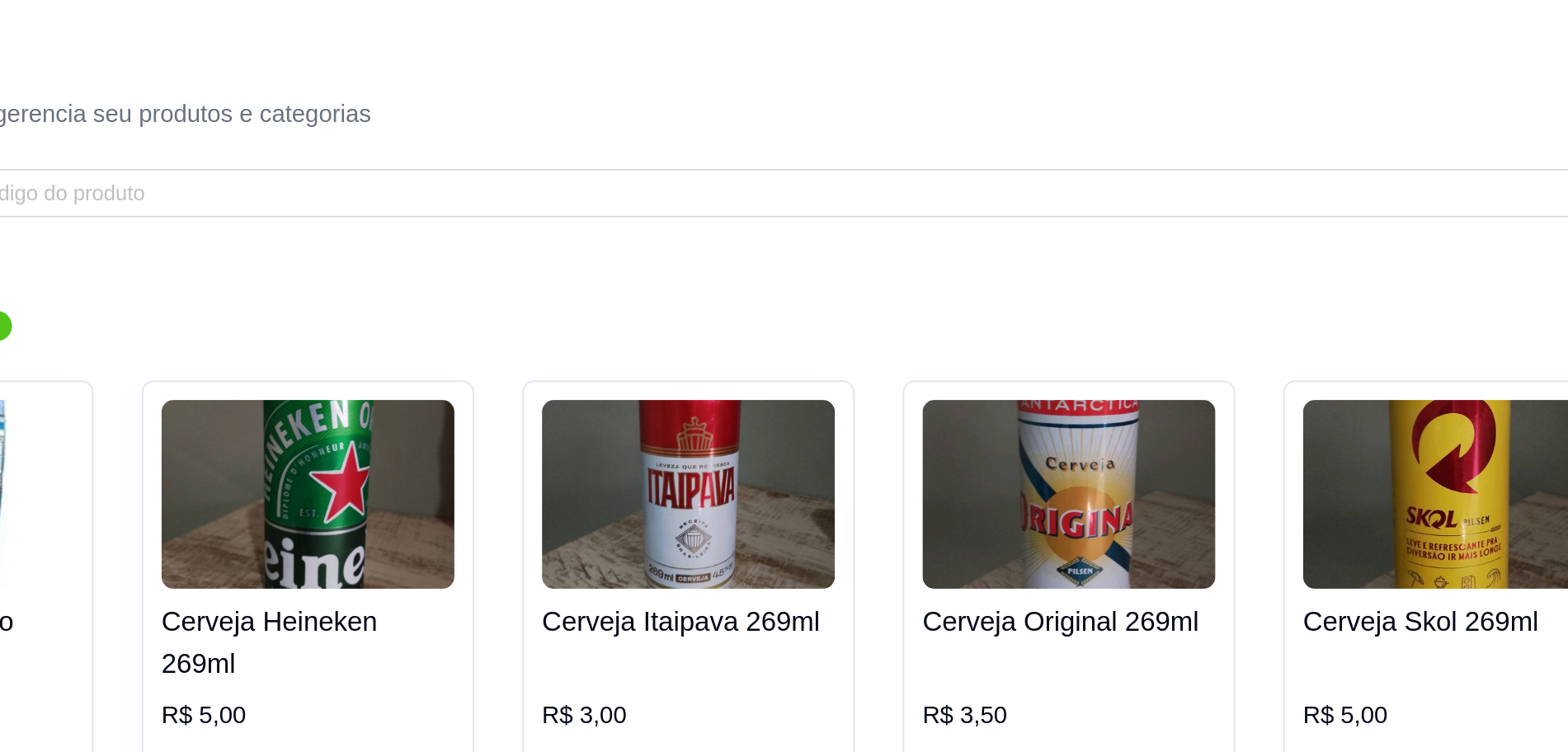
click at [713, 130] on div "Bebidas ativa Adicionar produto Opções Agua Montes Claro 500ml R$ 2,00 Cerveja …" at bounding box center [875, 732] width 1383 height 1207
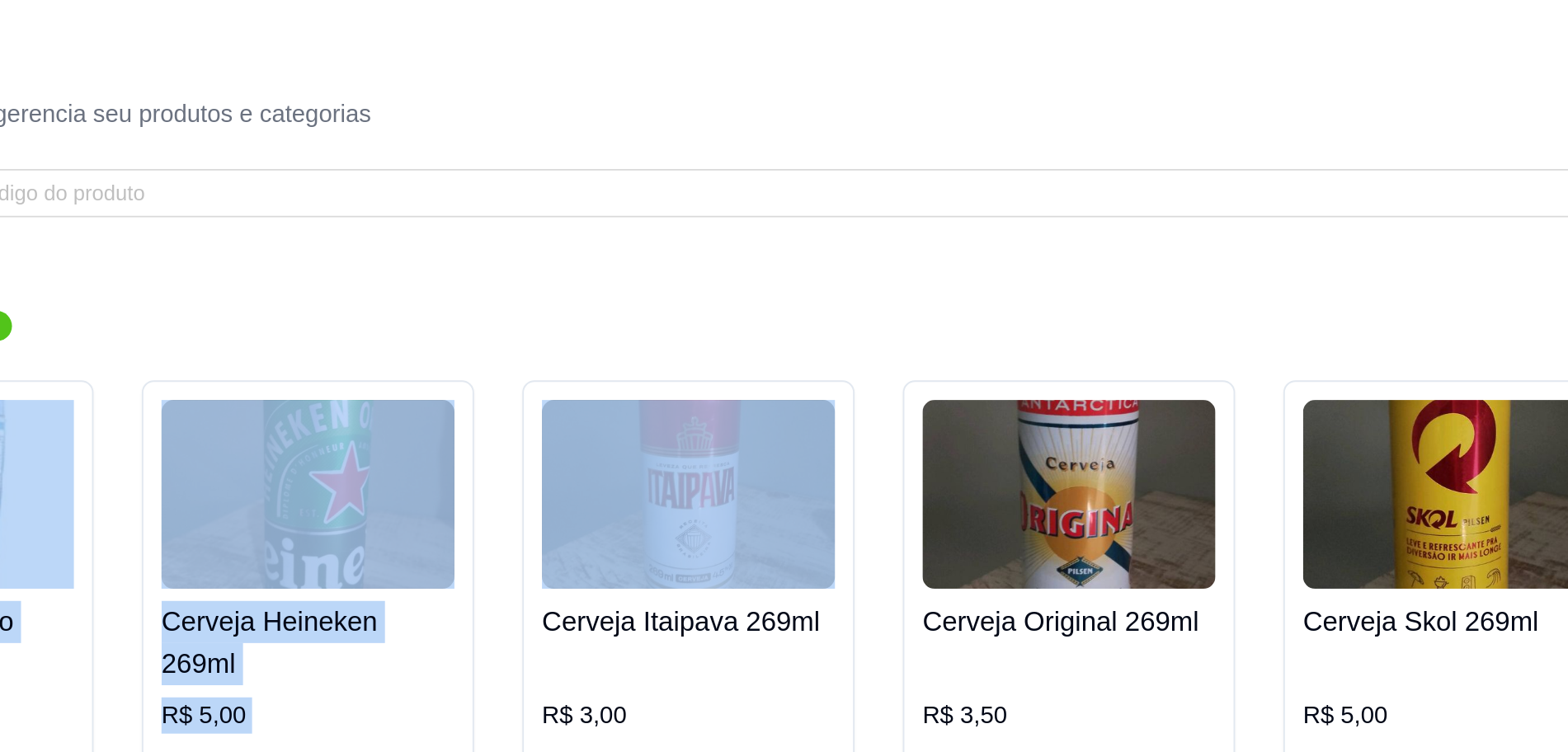
drag, startPoint x: 713, startPoint y: 130, endPoint x: 805, endPoint y: 256, distance: 156.0
click at [805, 256] on div "Bebidas ativa Adicionar produto Opções Agua Montes Claro 500ml R$ 2,00 Cerveja …" at bounding box center [875, 732] width 1383 height 1207
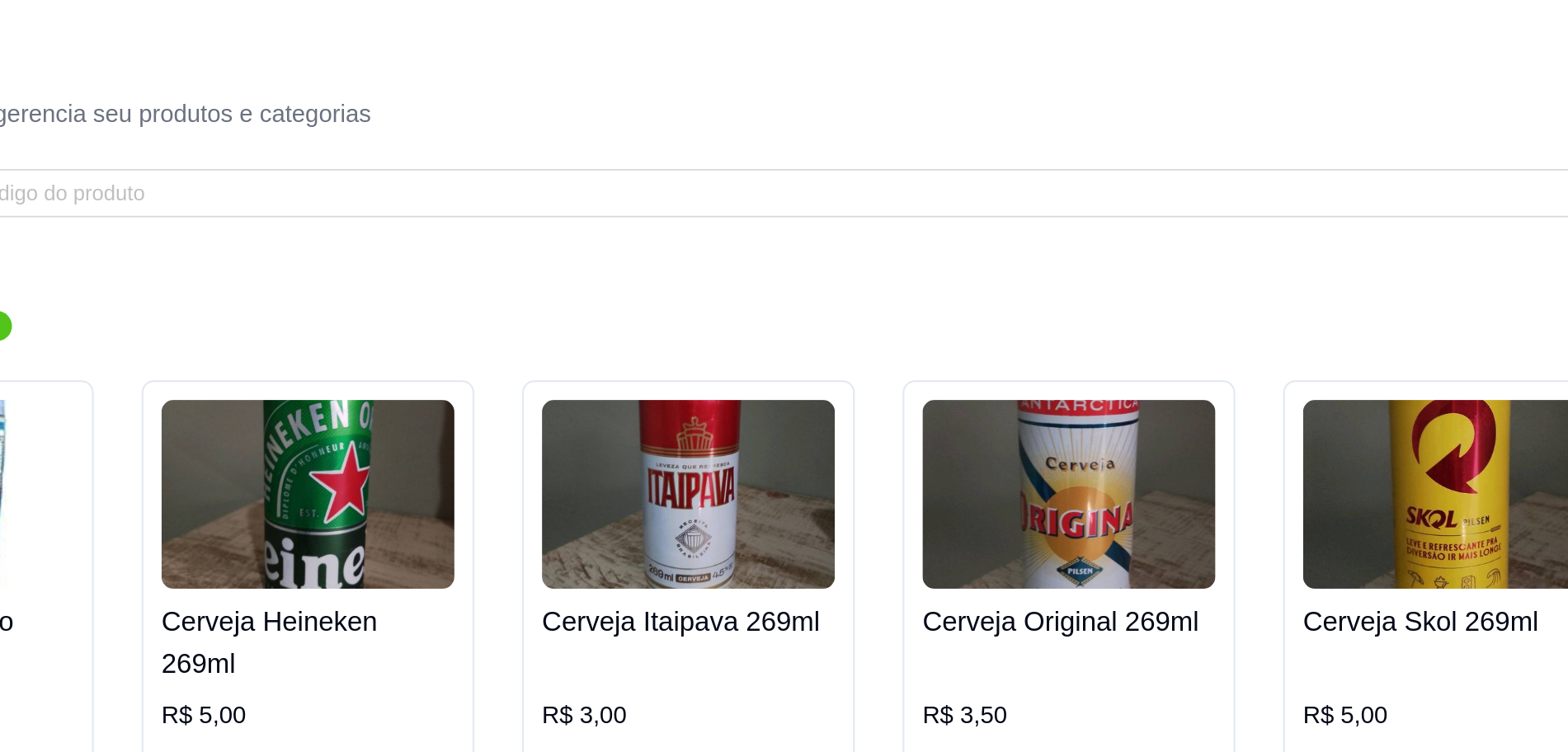
drag, startPoint x: 982, startPoint y: 144, endPoint x: 982, endPoint y: 160, distance: 16.0
click at [982, 160] on div "Bebidas ativa Adicionar produto Opções Agua Montes Claro 500ml R$ 2,00 Cerveja …" at bounding box center [875, 732] width 1383 height 1207
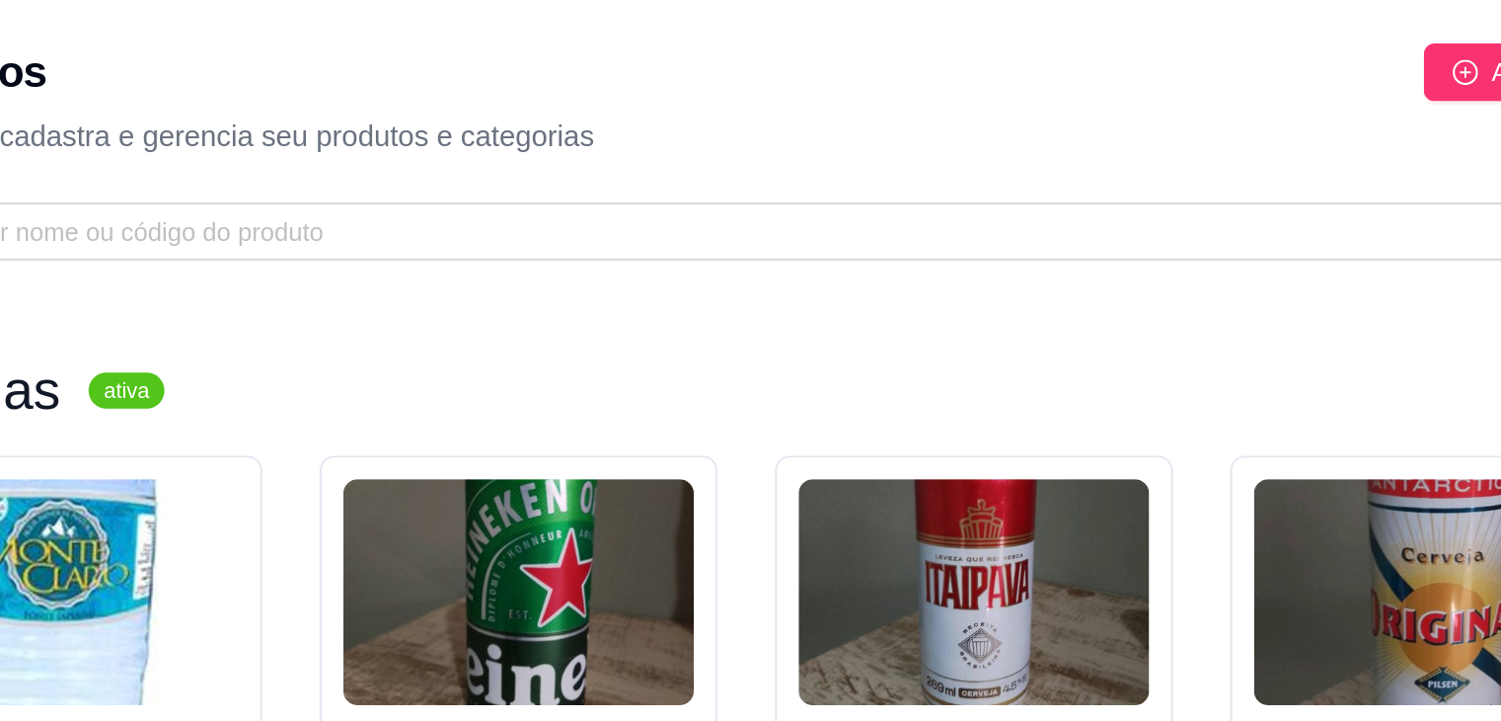
drag, startPoint x: 1419, startPoint y: 1, endPoint x: 701, endPoint y: 198, distance: 744.3
click at [701, 198] on div "Adicionar produto Opções" at bounding box center [950, 213] width 1037 height 32
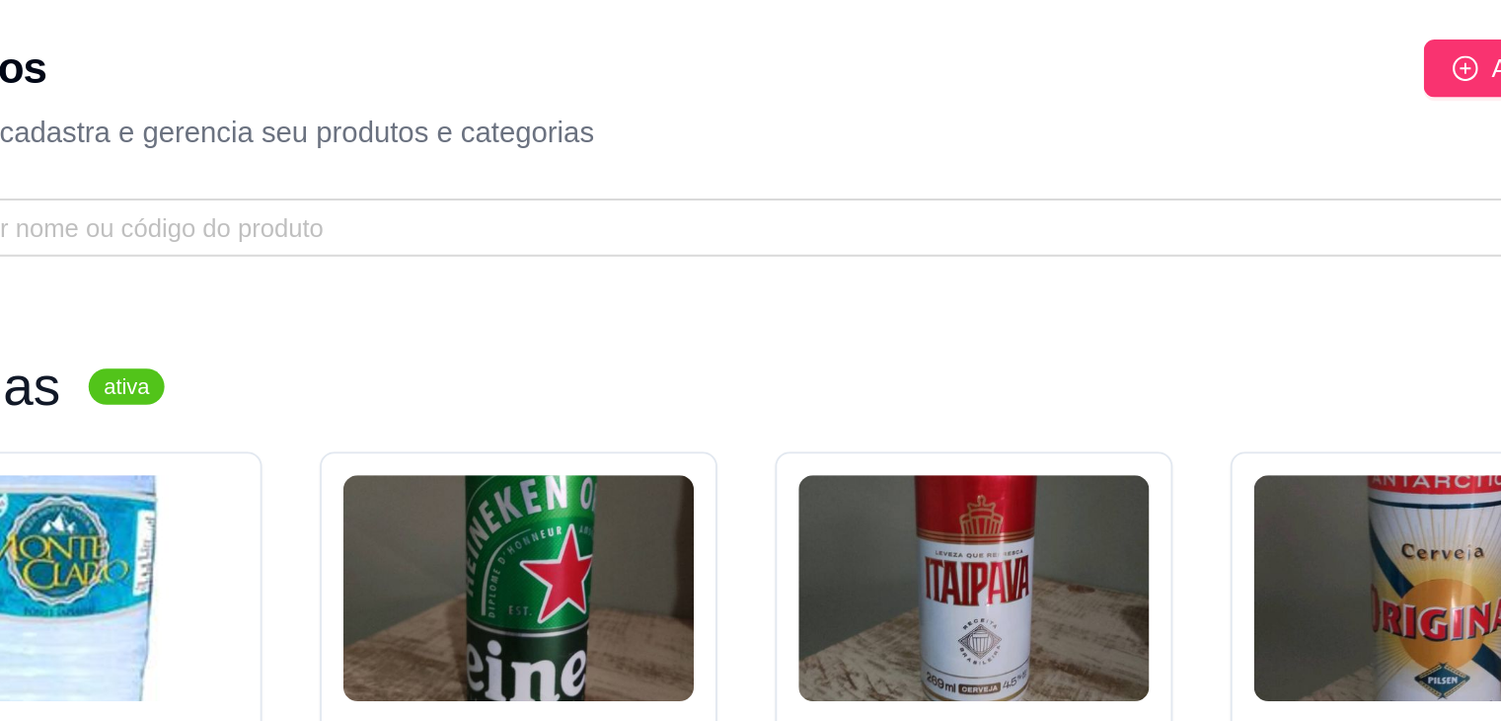
drag, startPoint x: 754, startPoint y: 179, endPoint x: 763, endPoint y: 209, distance: 31.9
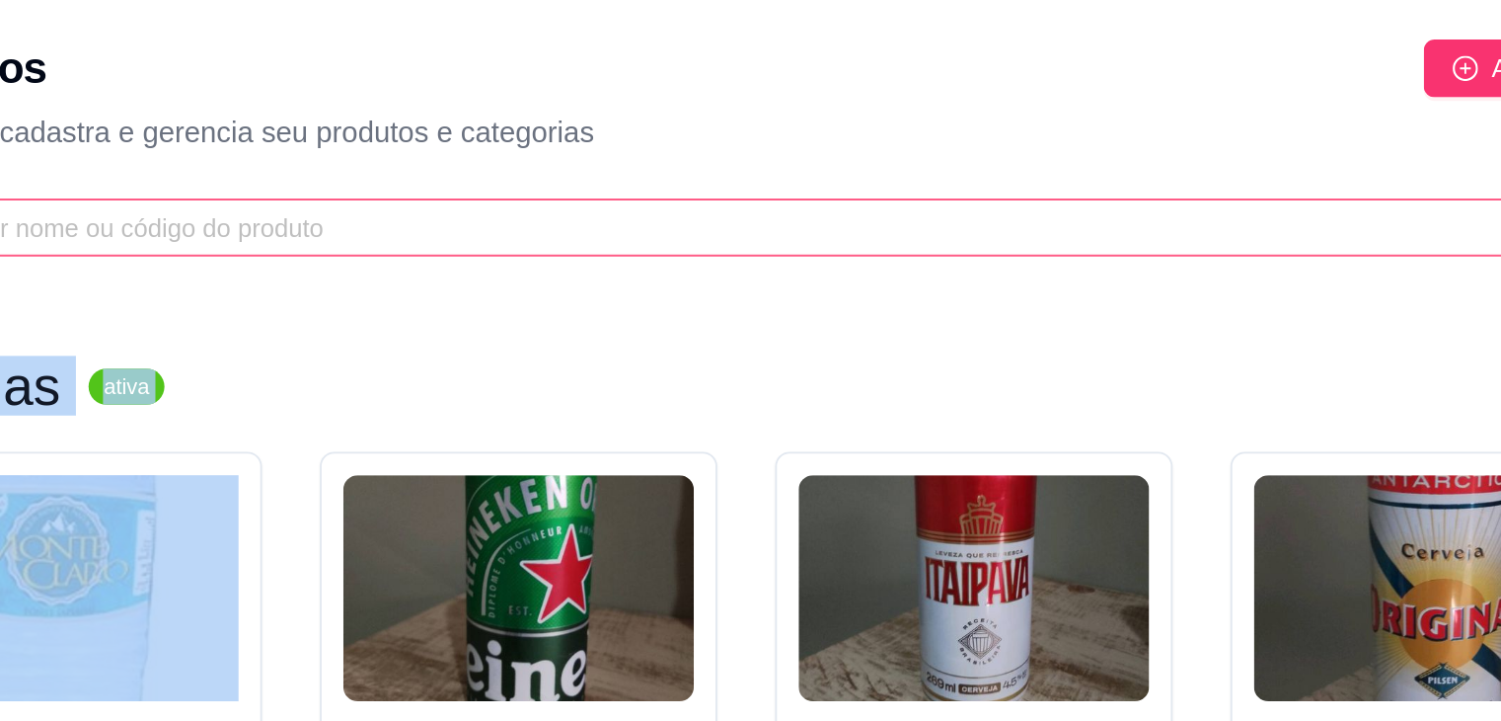
drag, startPoint x: 763, startPoint y: 209, endPoint x: 779, endPoint y: 135, distance: 75.7
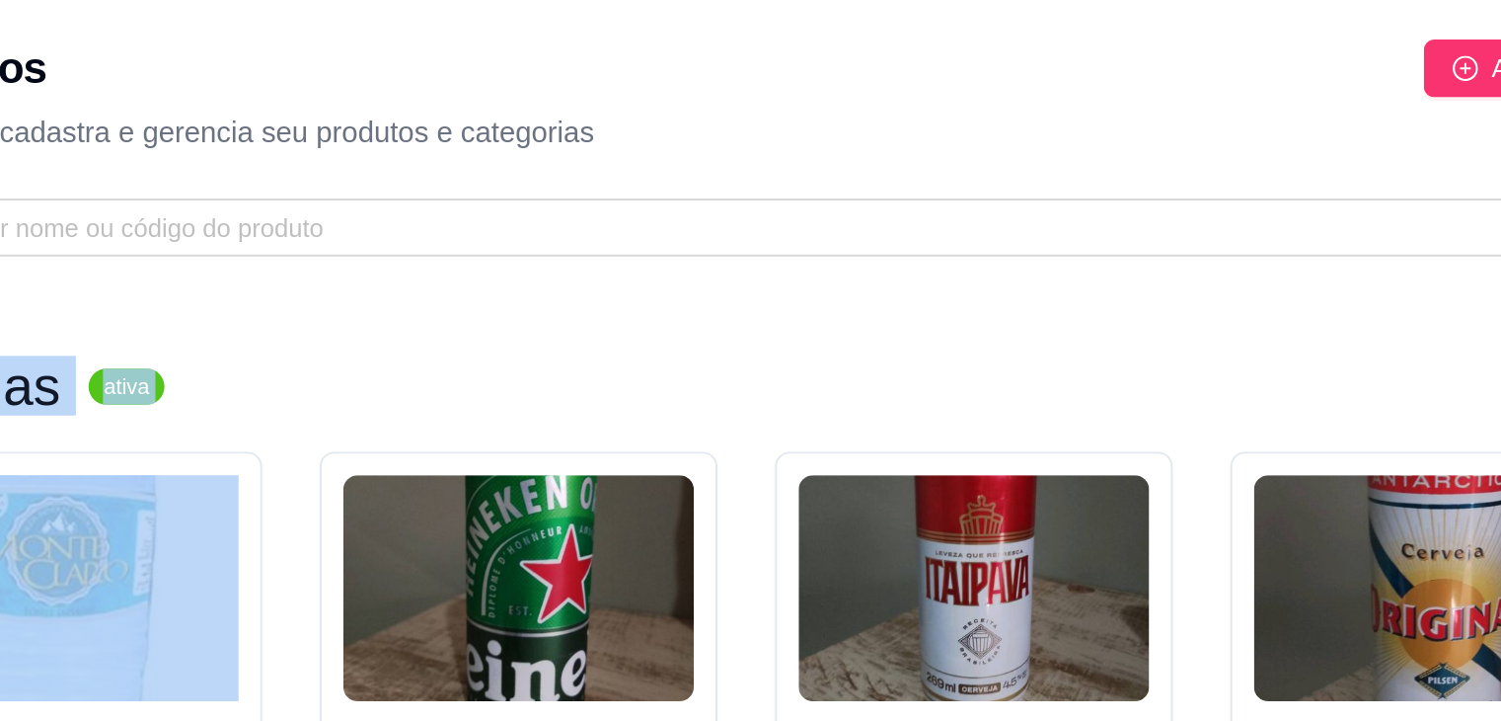
click at [834, 197] on div "Adicionar produto Opções" at bounding box center [950, 213] width 1037 height 32
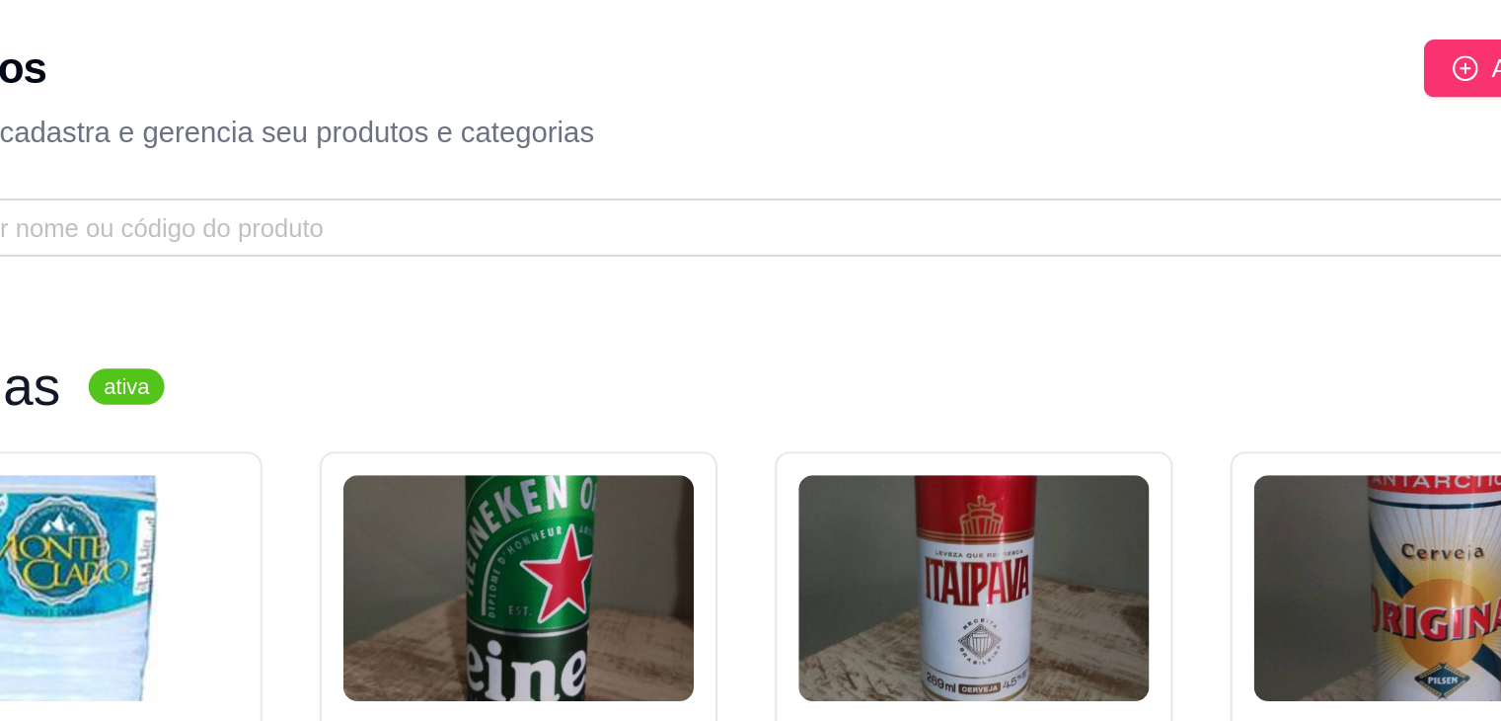
drag, startPoint x: 833, startPoint y: 190, endPoint x: 838, endPoint y: 214, distance: 25.2
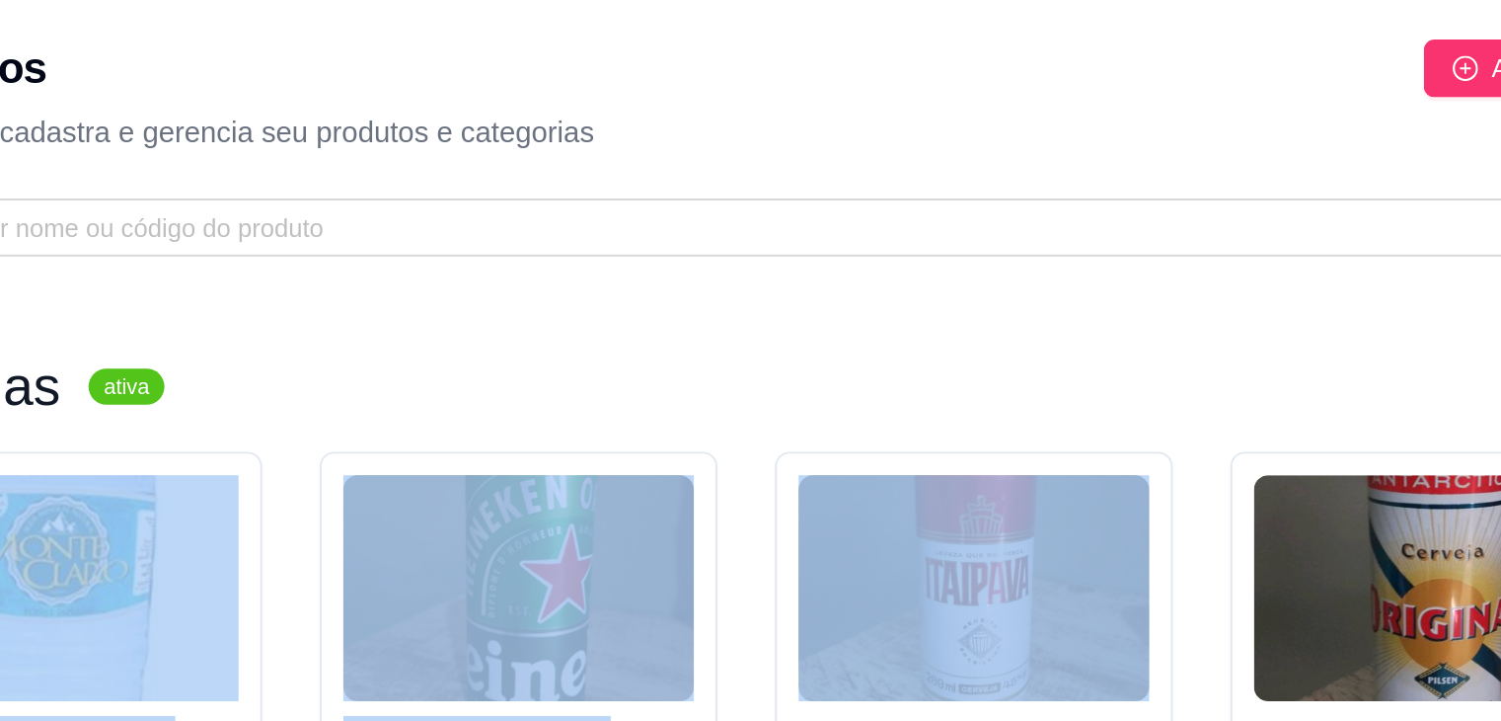
drag, startPoint x: 838, startPoint y: 214, endPoint x: 762, endPoint y: 231, distance: 77.8
click at [762, 231] on div "Bebidas ativa Adicionar produto Opções Agua Montes Claro 500ml R$ 2,00 Cerveja …" at bounding box center [861, 679] width 1217 height 964
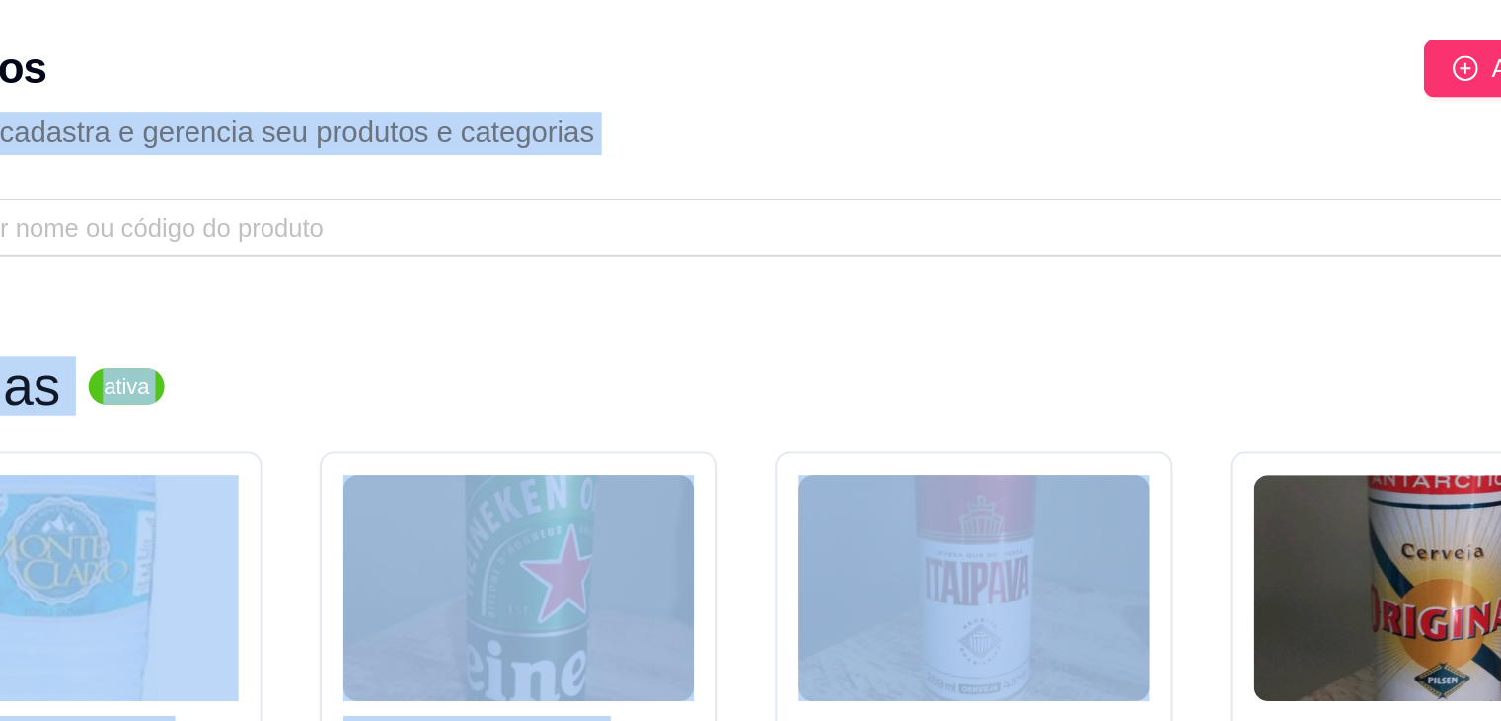
drag, startPoint x: 862, startPoint y: 39, endPoint x: 900, endPoint y: 267, distance: 230.3
drag, startPoint x: 900, startPoint y: 267, endPoint x: 881, endPoint y: 377, distance: 112.3
click at [885, 421] on div "Cerveja Itaipava 269ml R$ 3,00" at bounding box center [859, 452] width 192 height 134
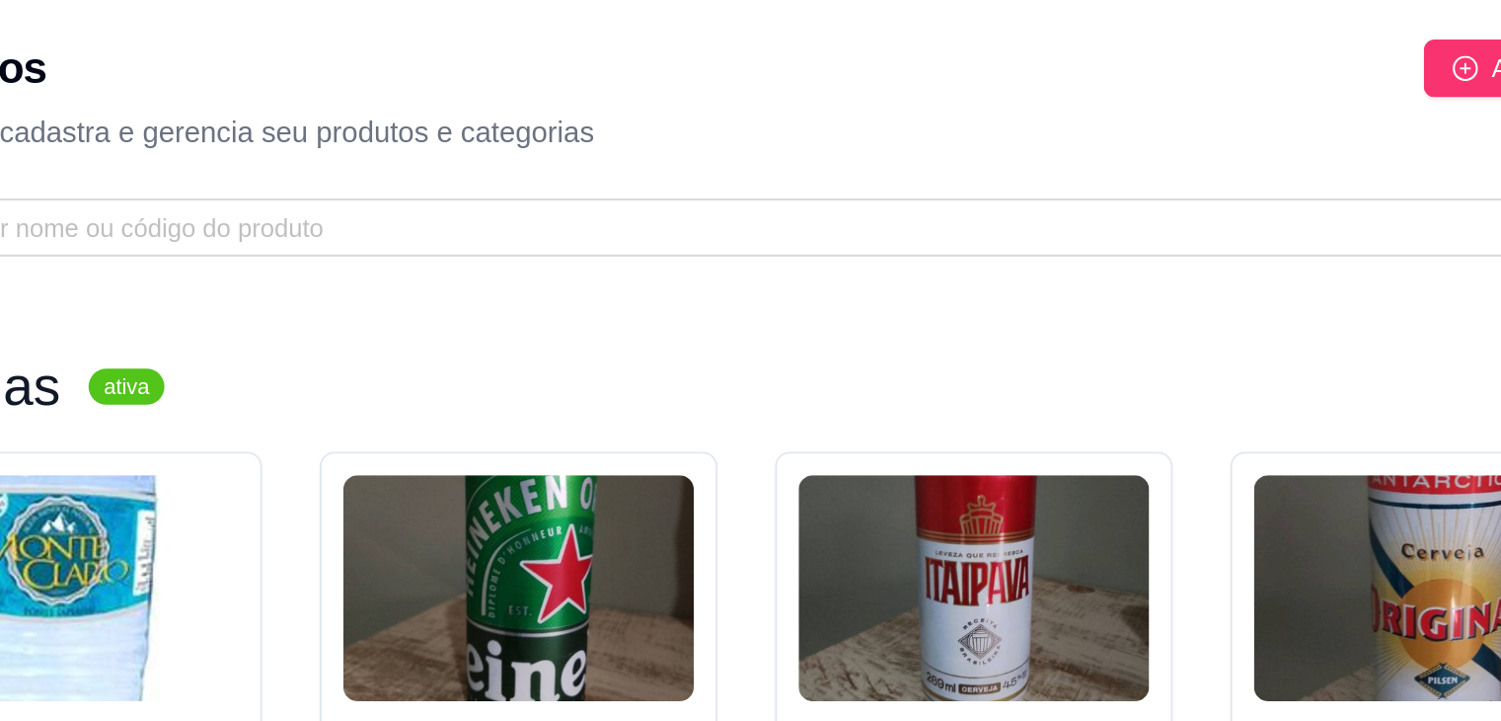
click at [654, 22] on div "Produtos Adicionar categoria Reodernar categorias Aqui você cadastra e gerencia…" at bounding box center [861, 77] width 1280 height 154
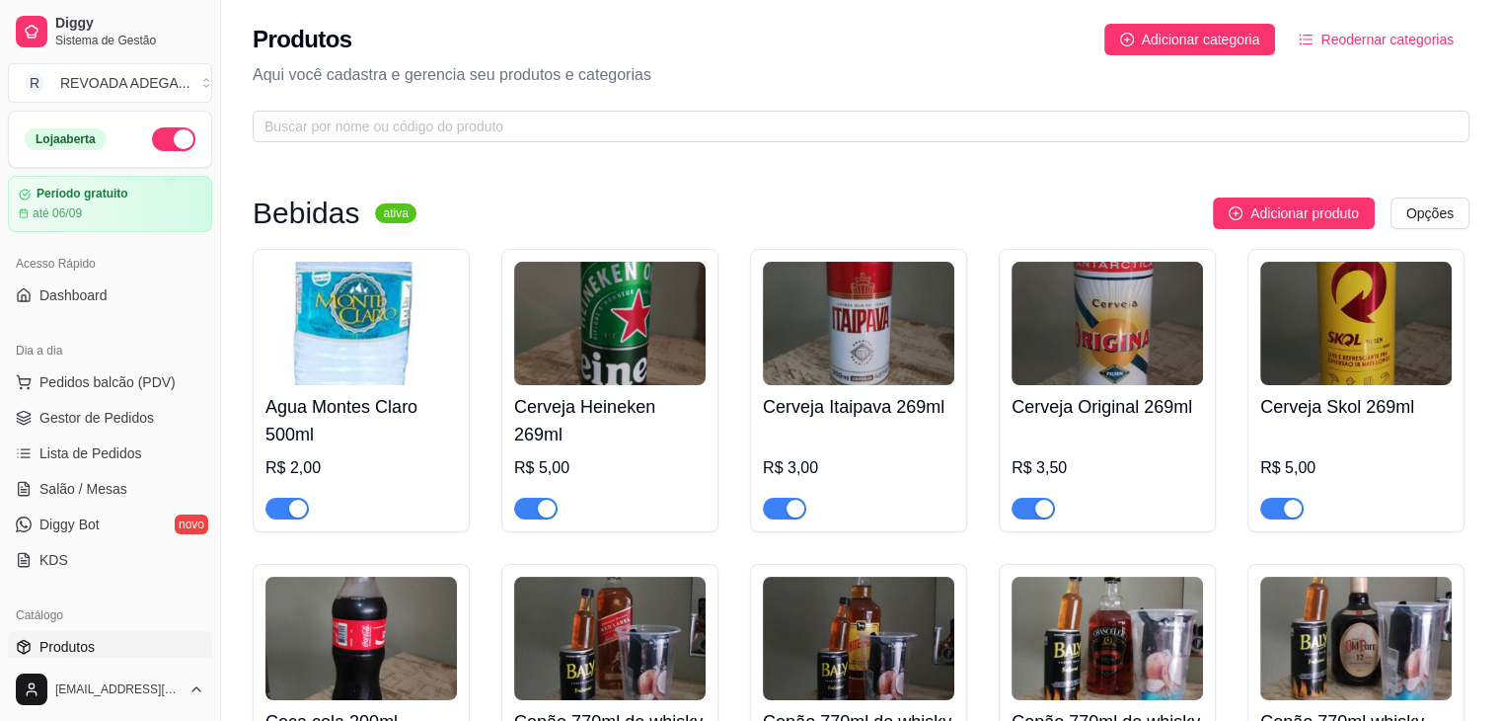
click at [800, 149] on div "Produtos Adicionar categoria Reodernar categorias Aqui você cadastra e gerencia…" at bounding box center [861, 77] width 1280 height 154
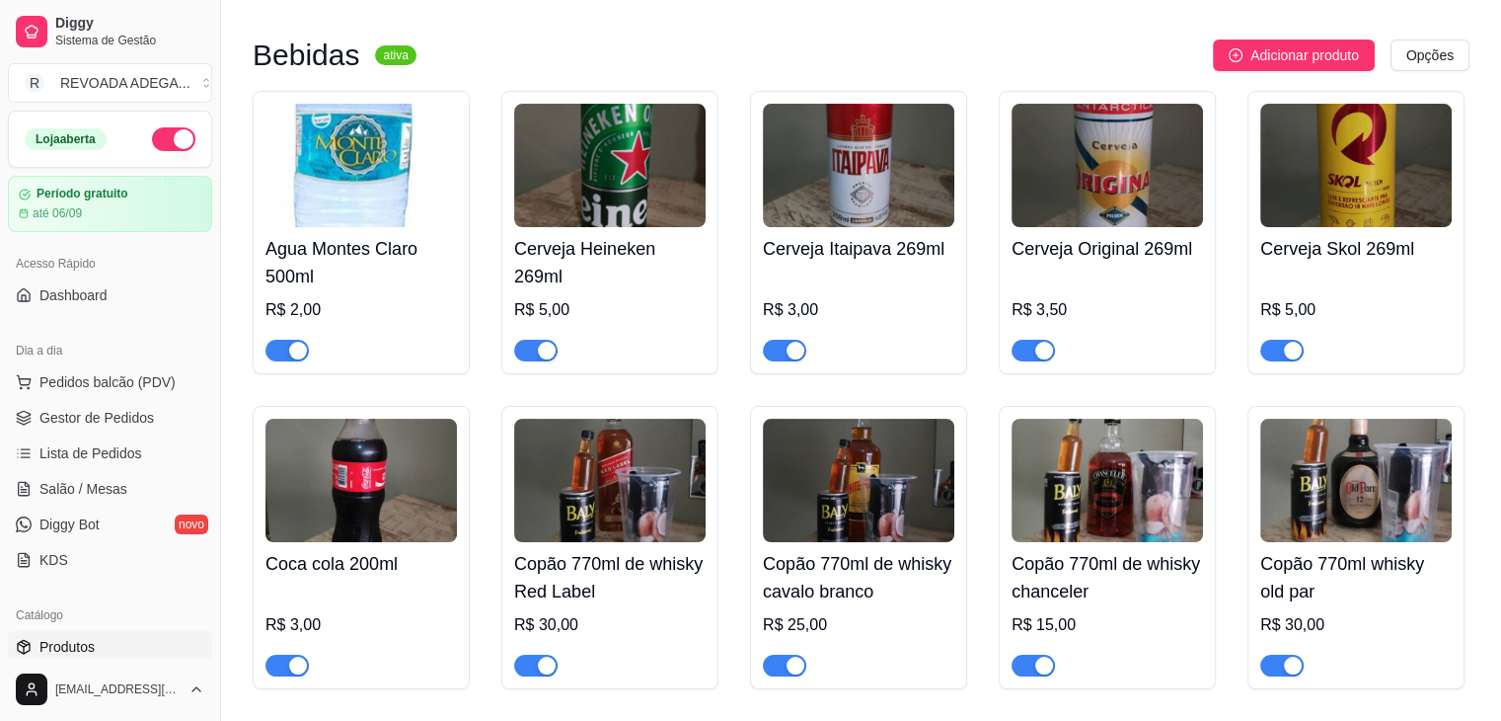
scroll to position [197, 0]
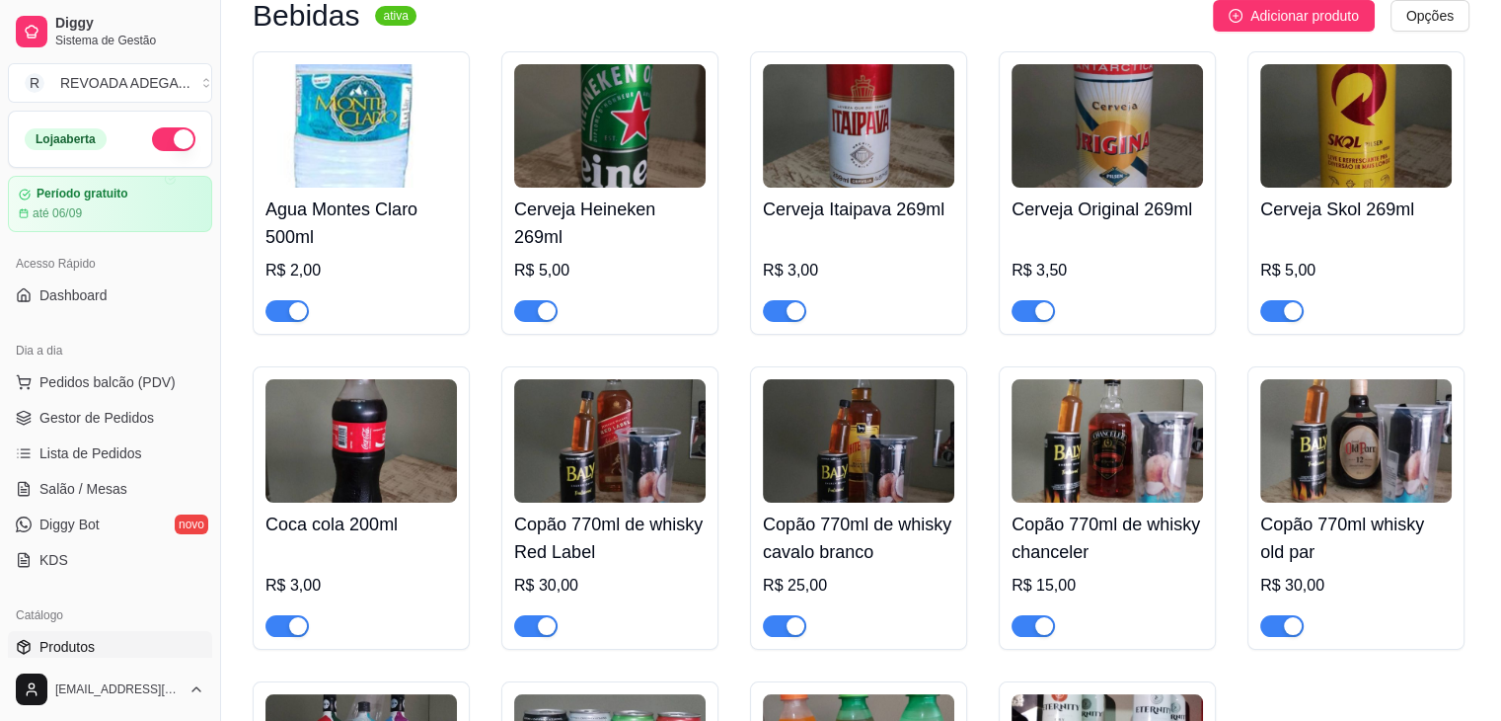
click at [1232, 353] on div "Agua Montes Claro 500ml R$ 2,00 Cerveja Heineken 269ml R$ 5,00 Cerveja Itaipava…" at bounding box center [861, 507] width 1217 height 913
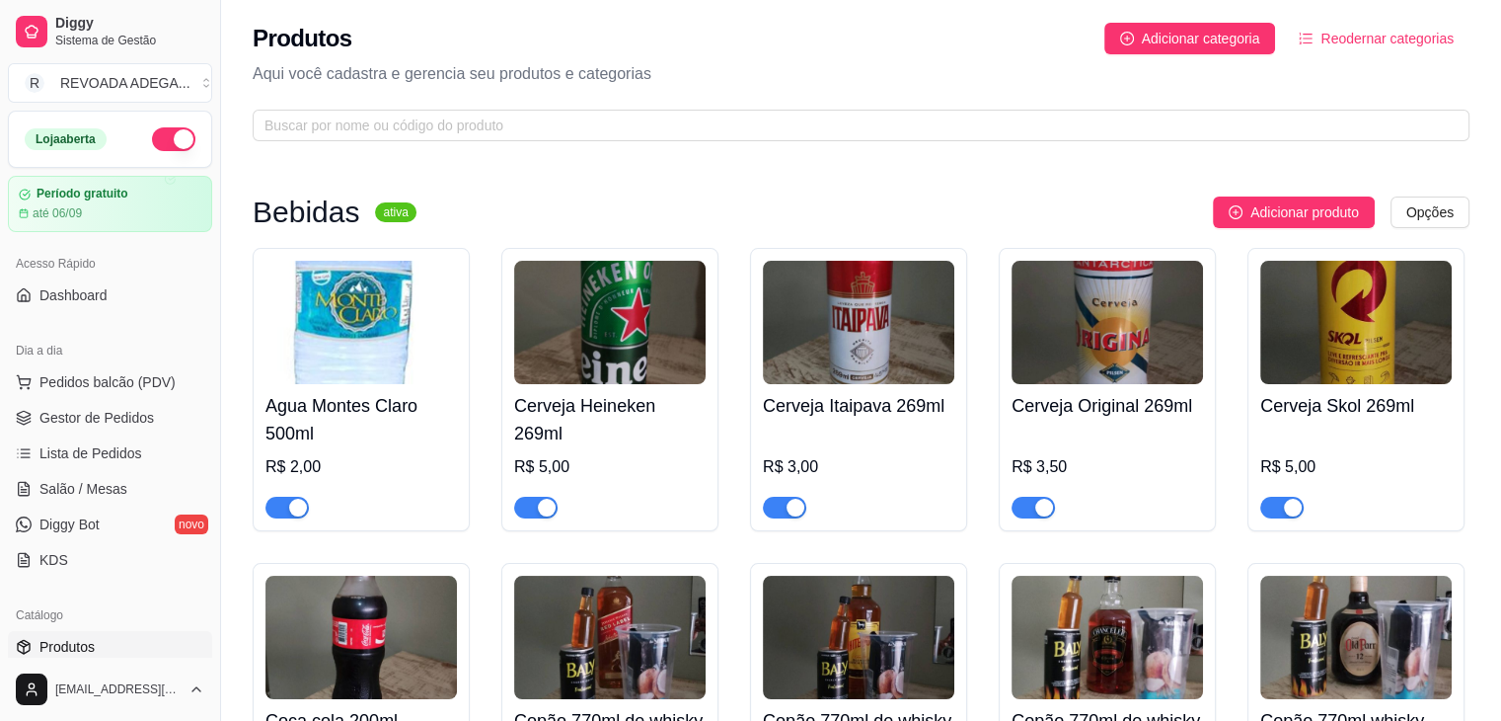
scroll to position [0, 0]
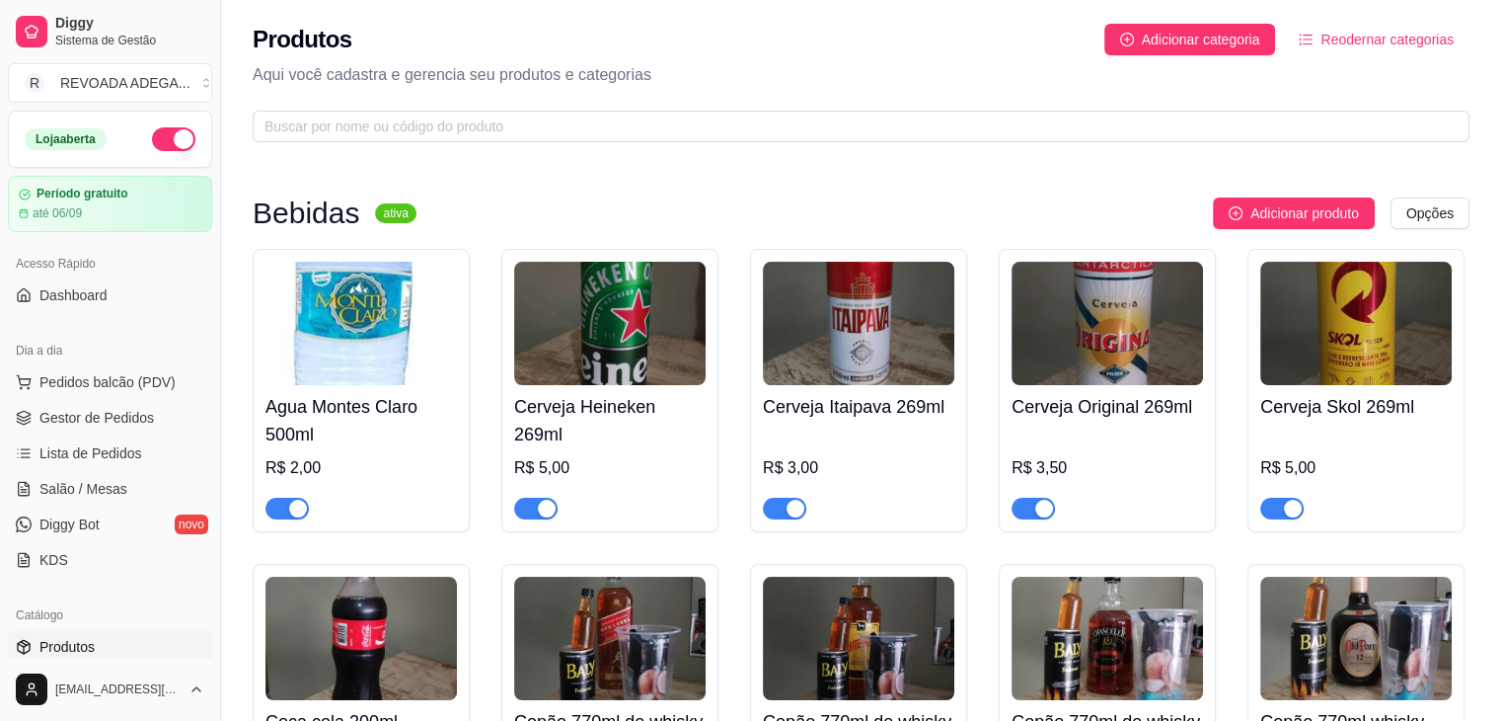
drag, startPoint x: 1232, startPoint y: 353, endPoint x: 478, endPoint y: 182, distance: 773.5
